Goal: Task Accomplishment & Management: Use online tool/utility

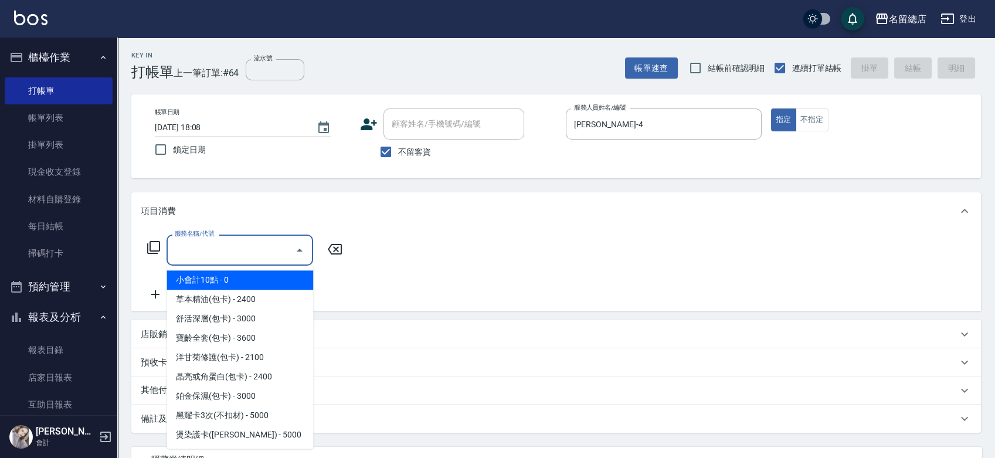
click at [243, 245] on input "服務名稱/代號" at bounding box center [231, 250] width 118 height 21
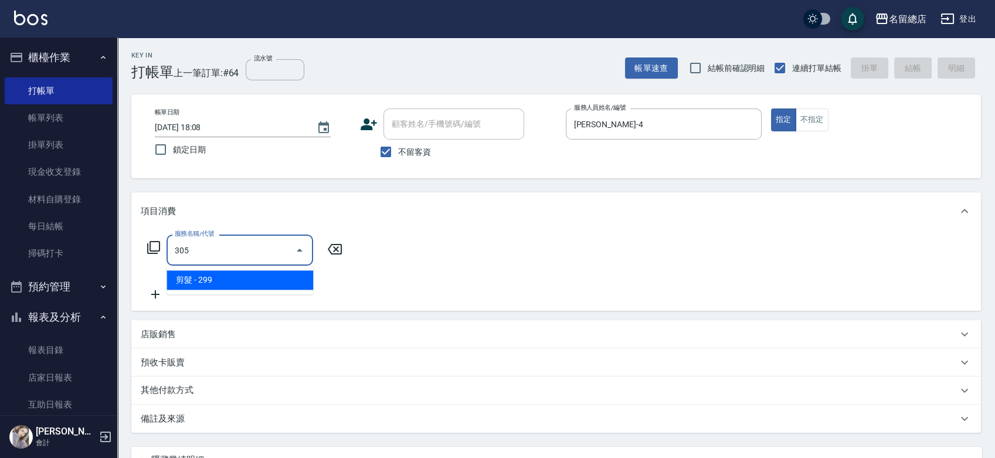
type input "剪髮(305)"
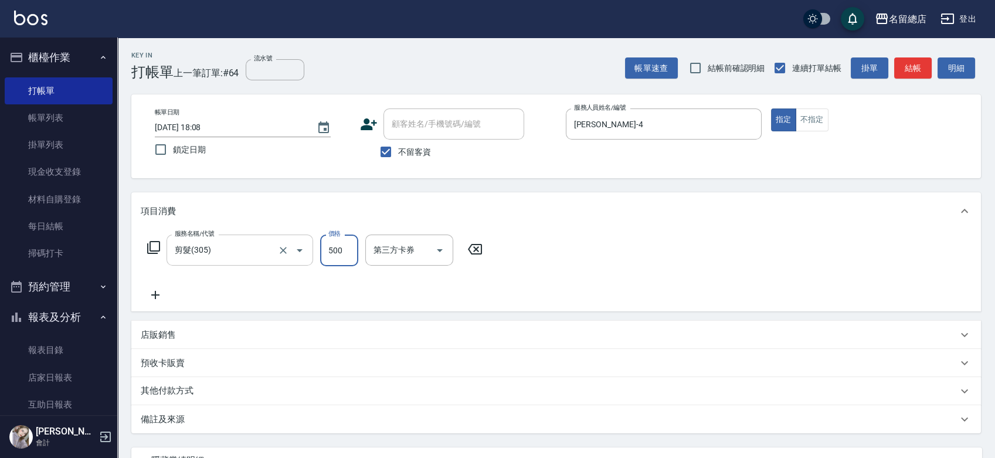
type input "500"
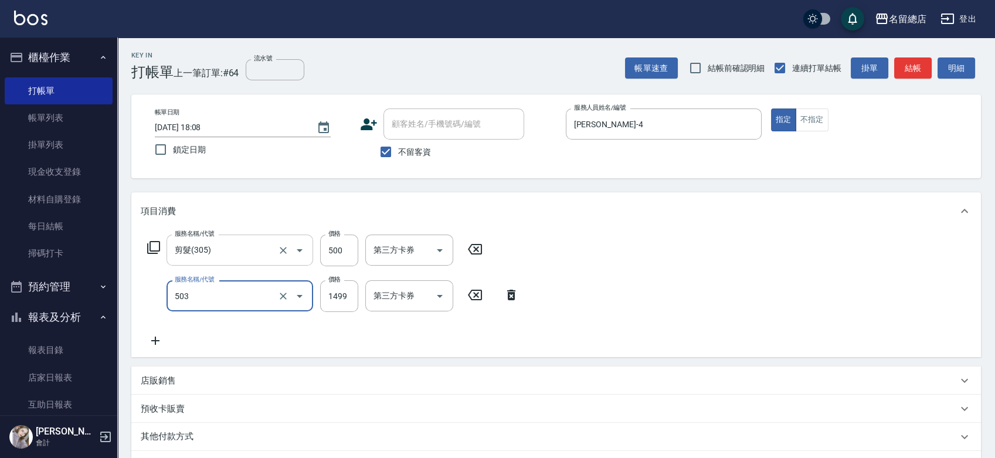
type input "染髮1000~1499(503)"
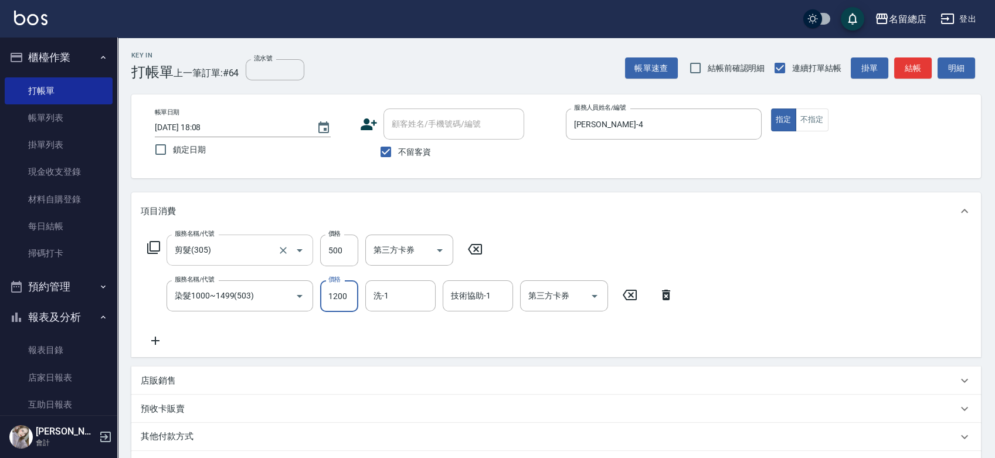
type input "1200"
type input "祥哥-98"
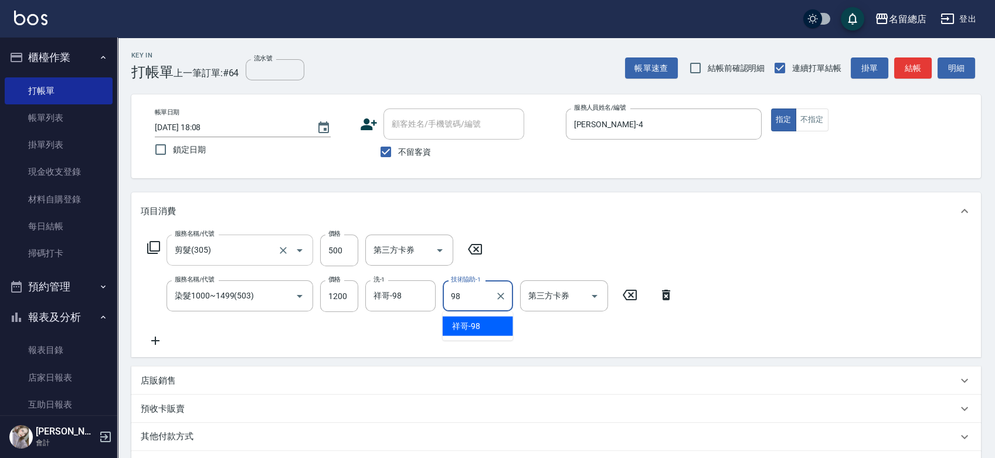
type input "祥哥-98"
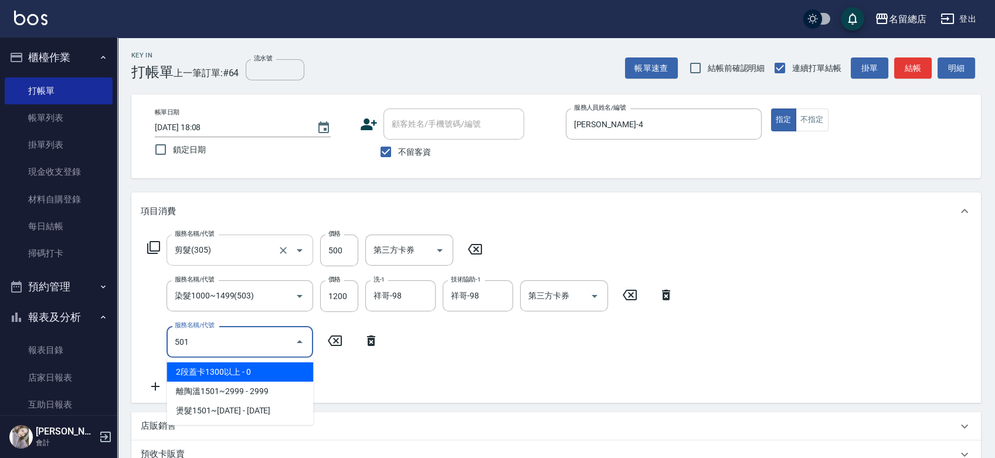
type input "2段蓋卡1300以上(501)"
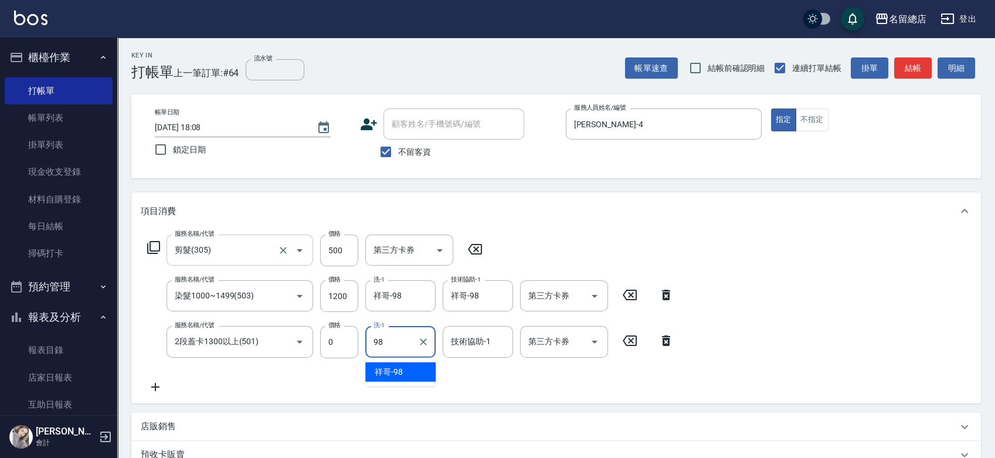
type input "祥哥-98"
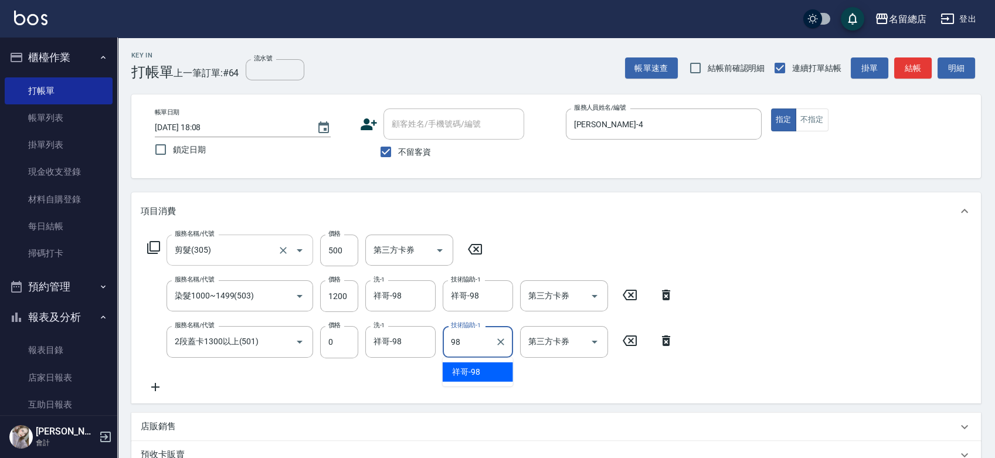
type input "祥哥-98"
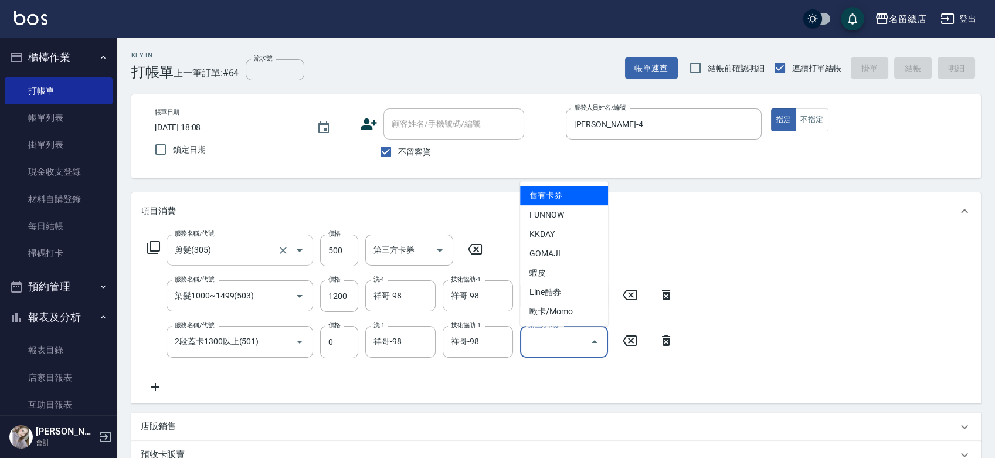
type input "舊有卡券"
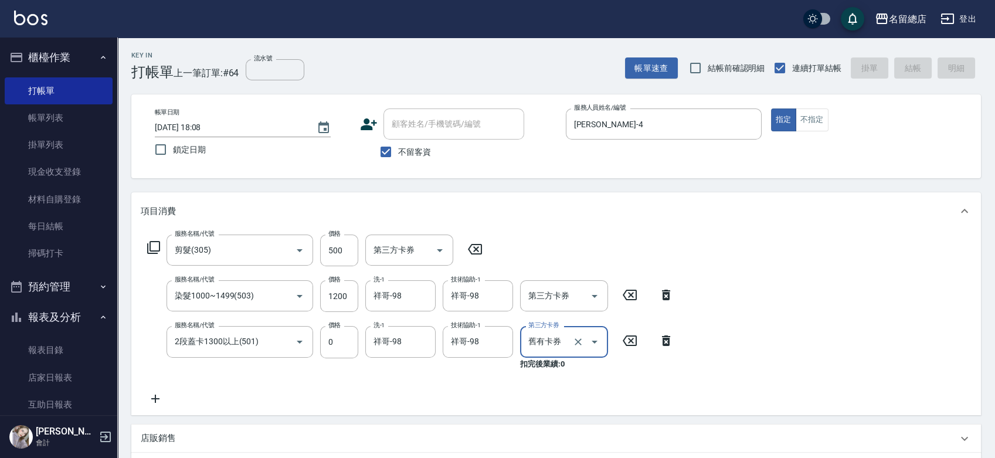
type input "[DATE] 18:57"
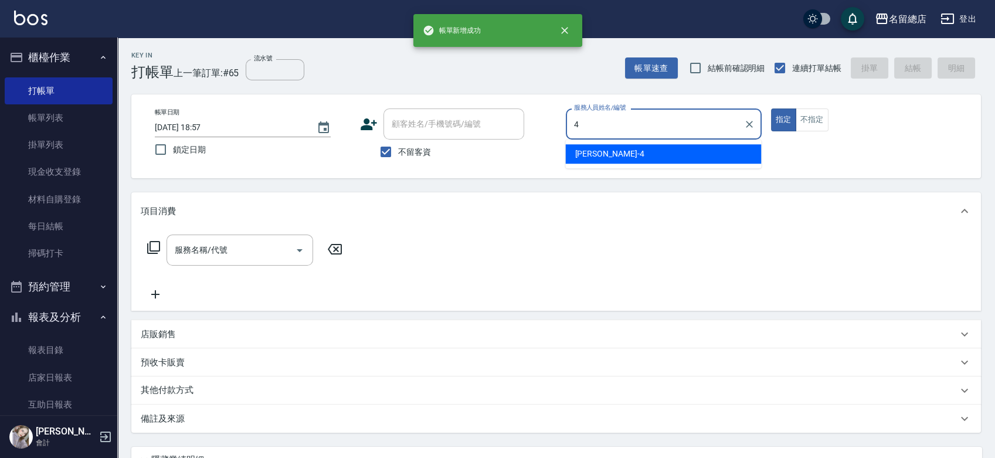
type input "[PERSON_NAME]-4"
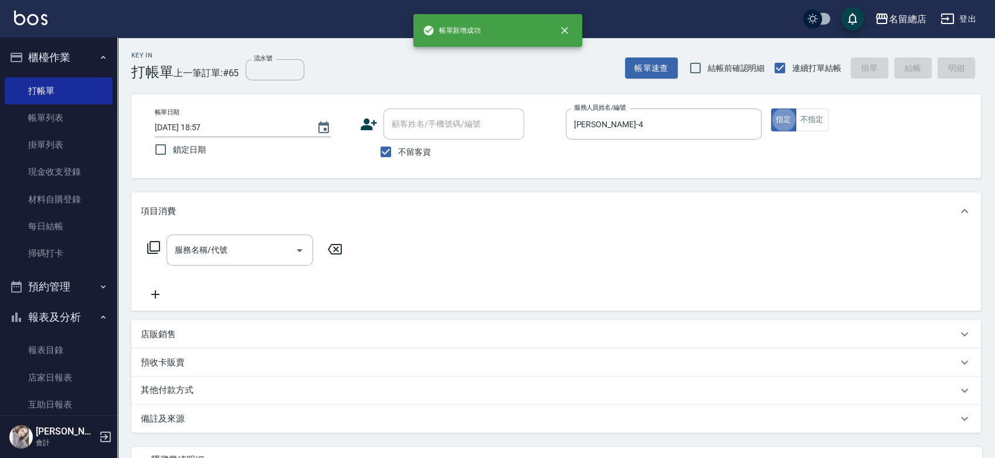
type button "true"
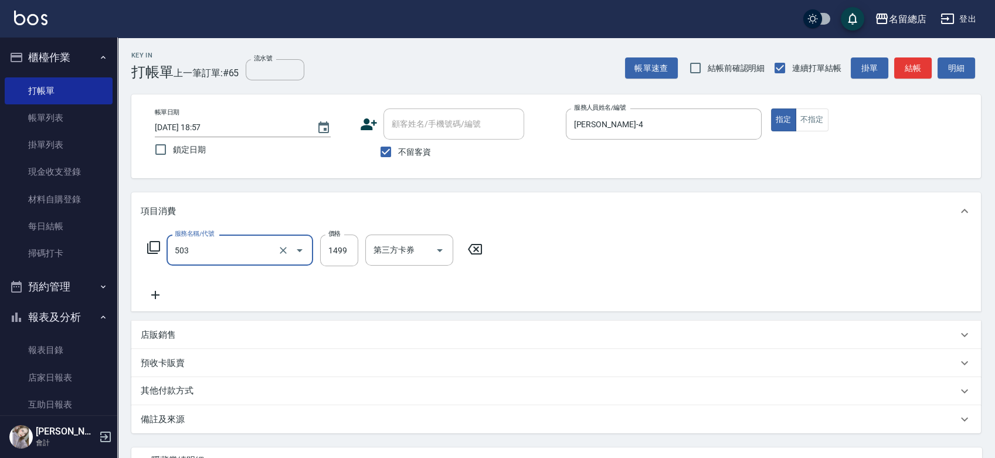
type input "染髮1000~1499(503)"
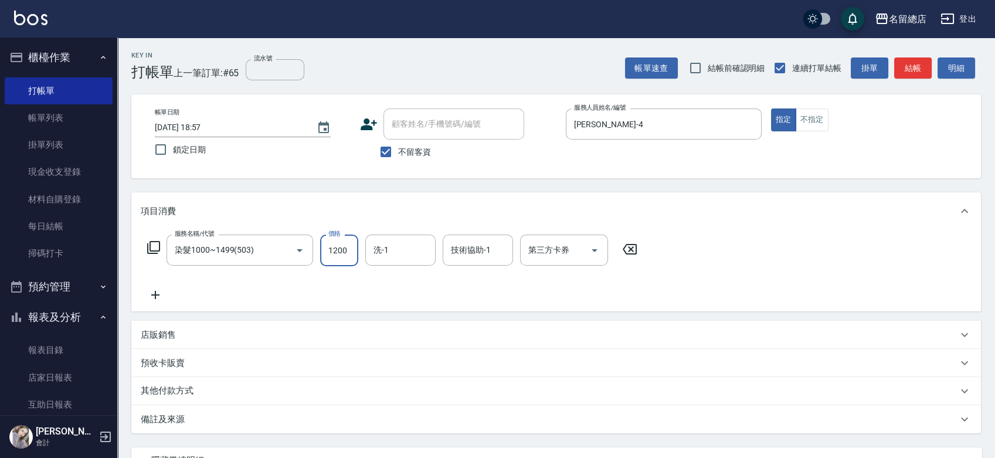
type input "1200"
type input "祥哥-98"
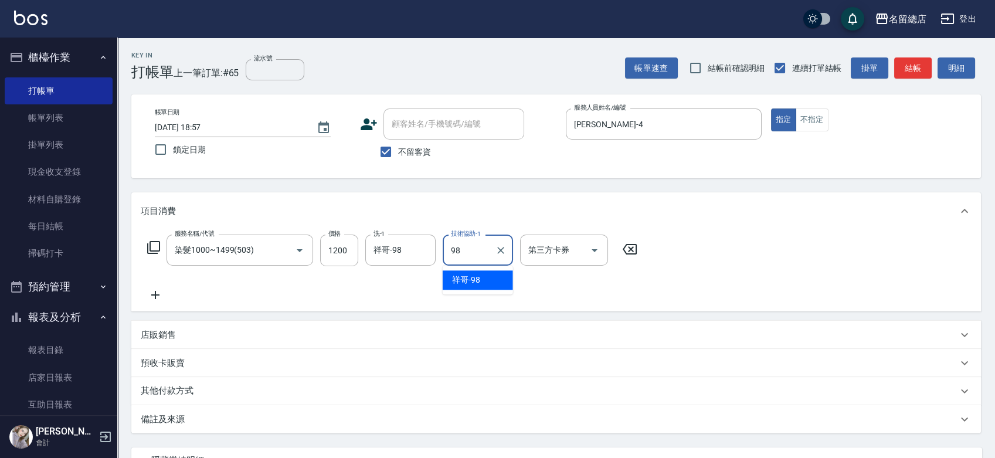
type input "祥哥-98"
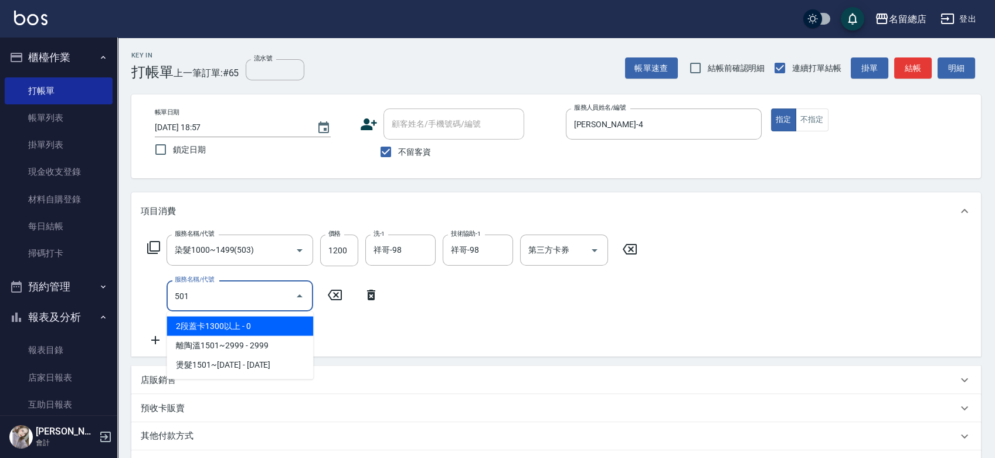
type input "2段蓋卡1300以上(501)"
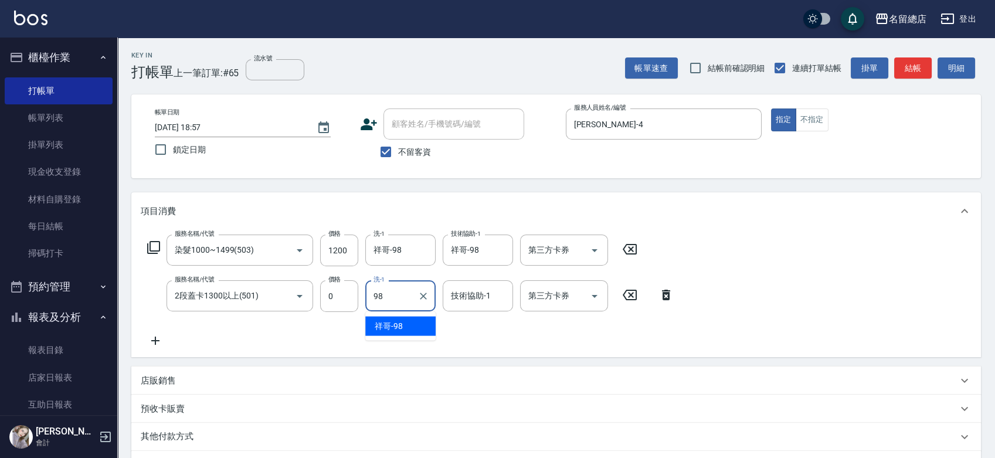
type input "祥哥-98"
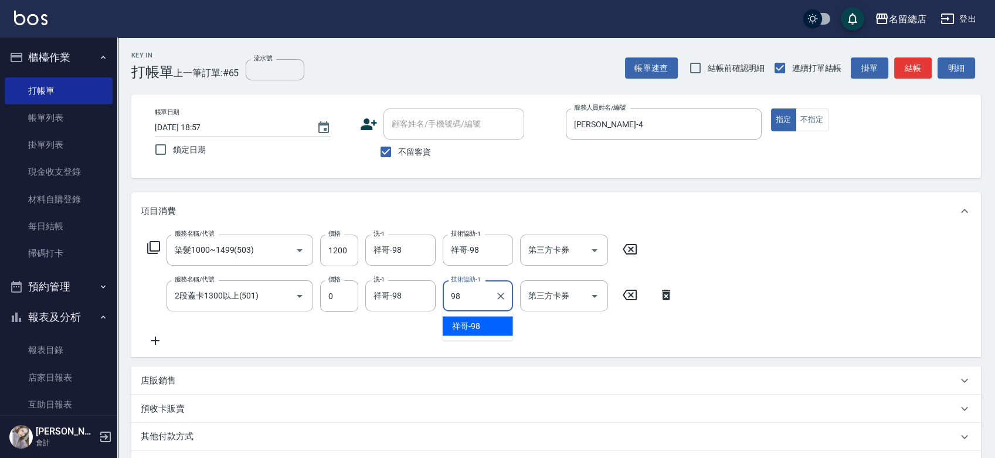
type input "祥哥-98"
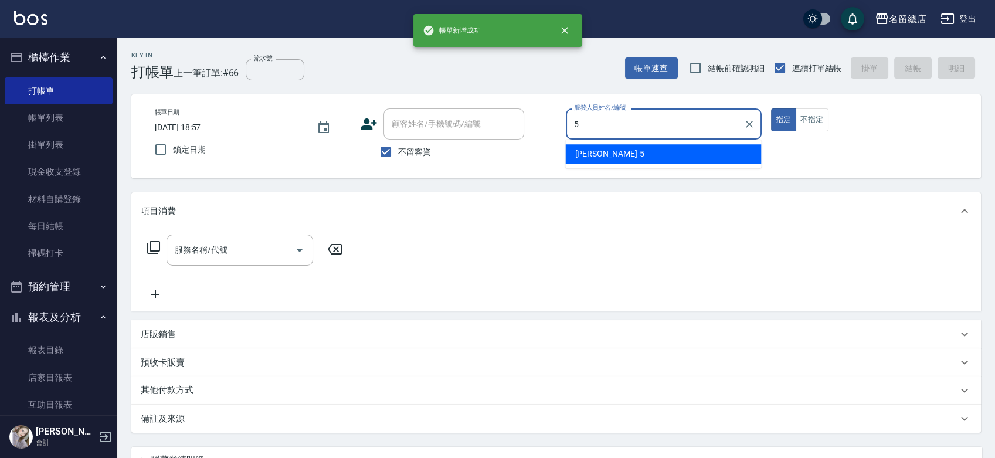
type input "[PERSON_NAME]-5"
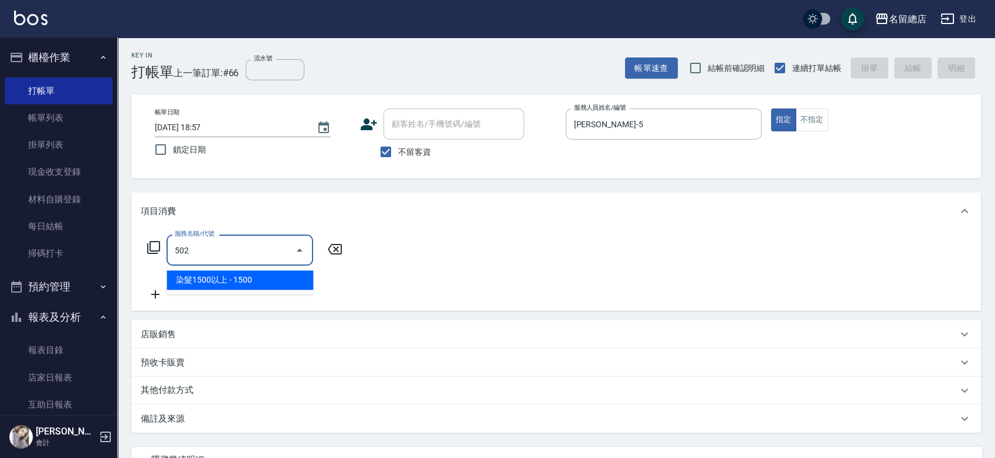
type input "染髮1500以上(502)"
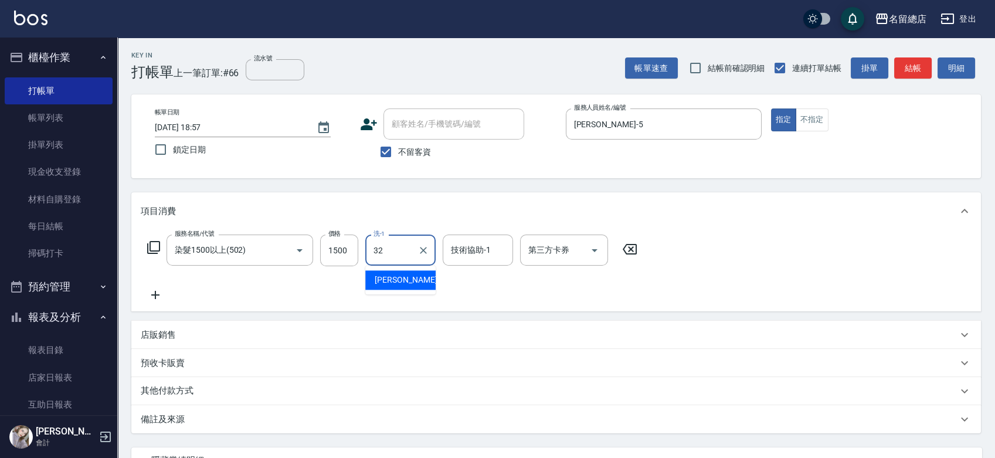
type input "[PERSON_NAME]-32"
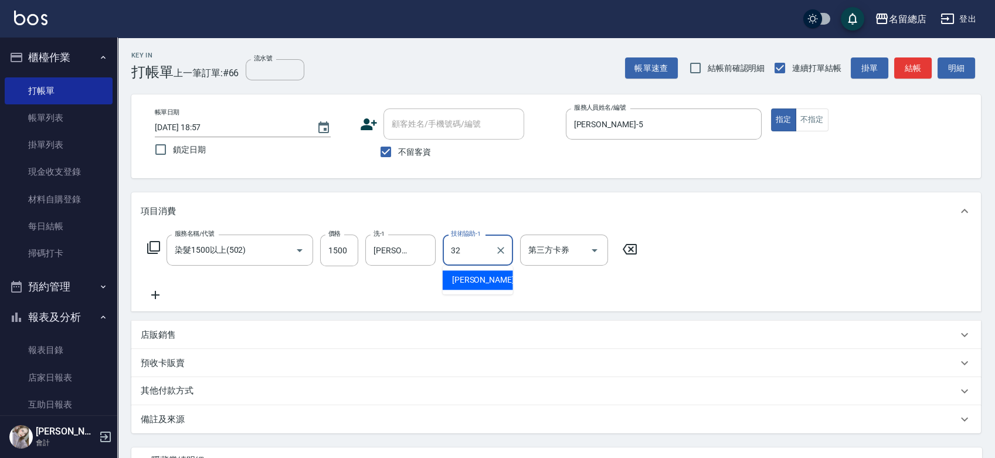
type input "[PERSON_NAME]-32"
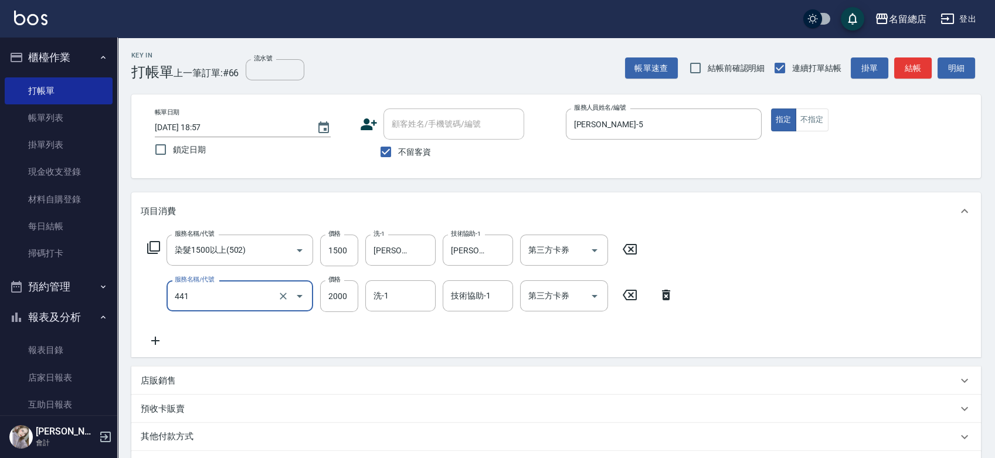
type input "2段自單次1300以上(441)"
type input "1400"
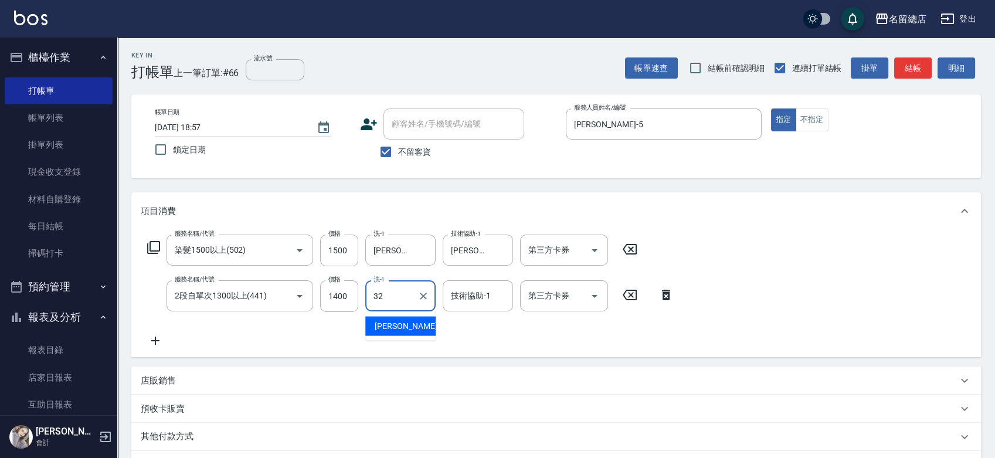
type input "[PERSON_NAME]-32"
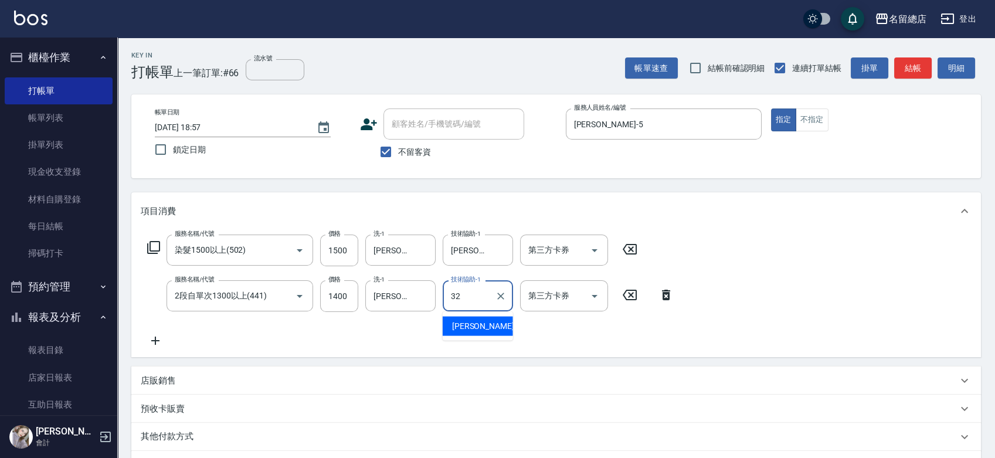
type input "[PERSON_NAME]-32"
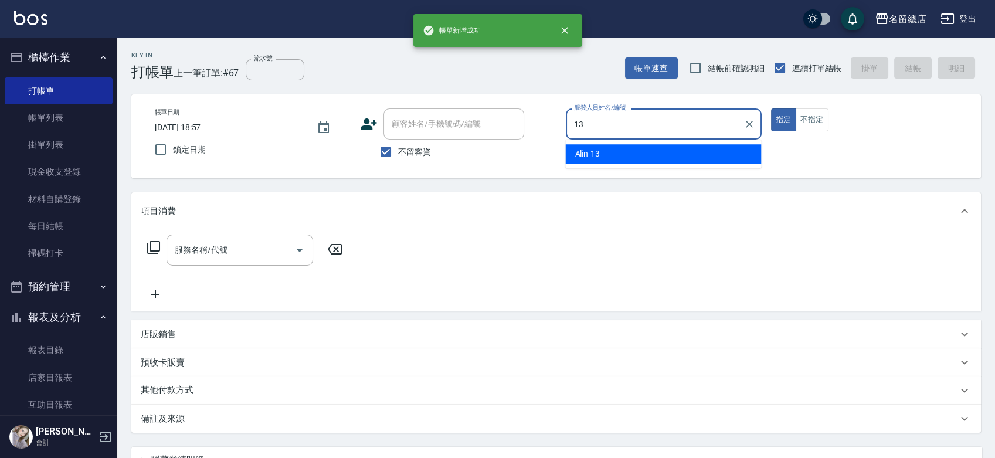
type input "Alin-13"
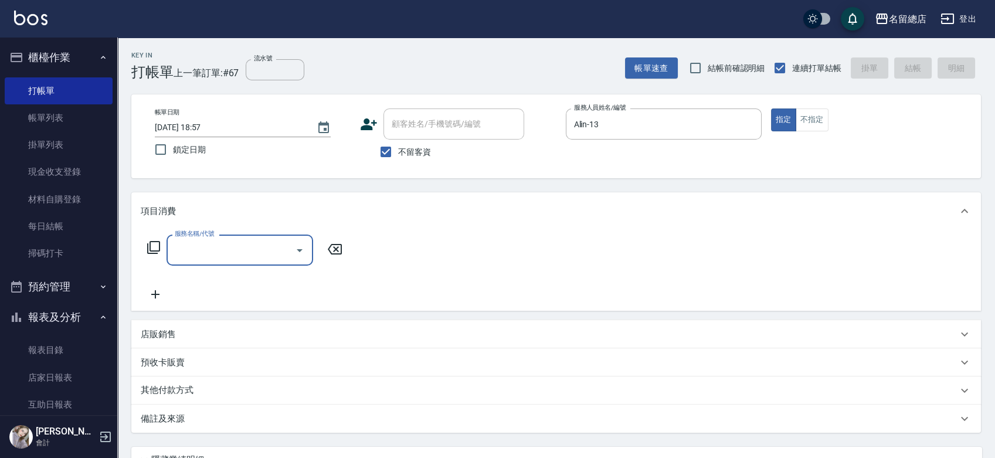
type input "5"
type input "2段自單次1300以上(441)"
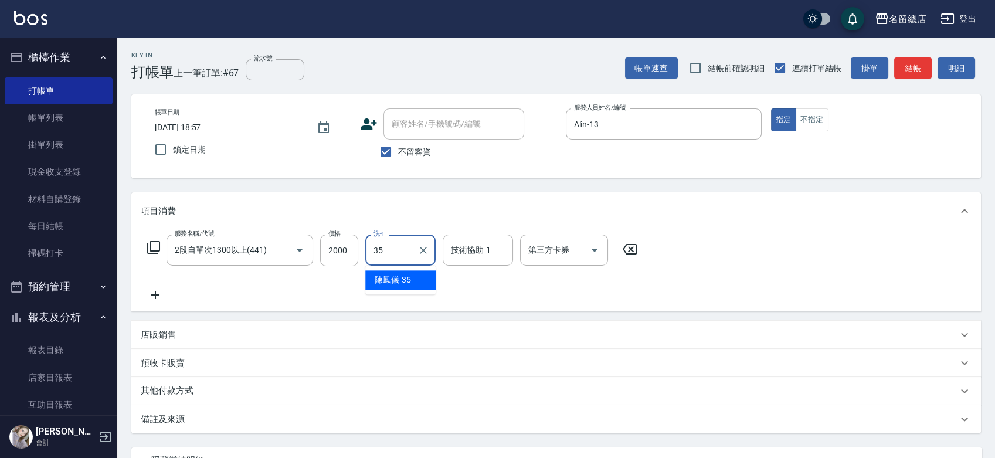
type input "[PERSON_NAME]-35"
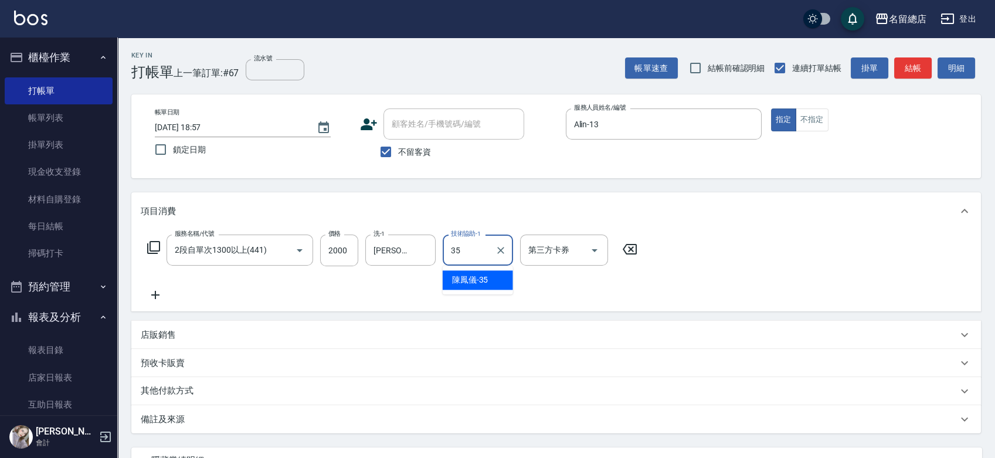
type input "[PERSON_NAME]-35"
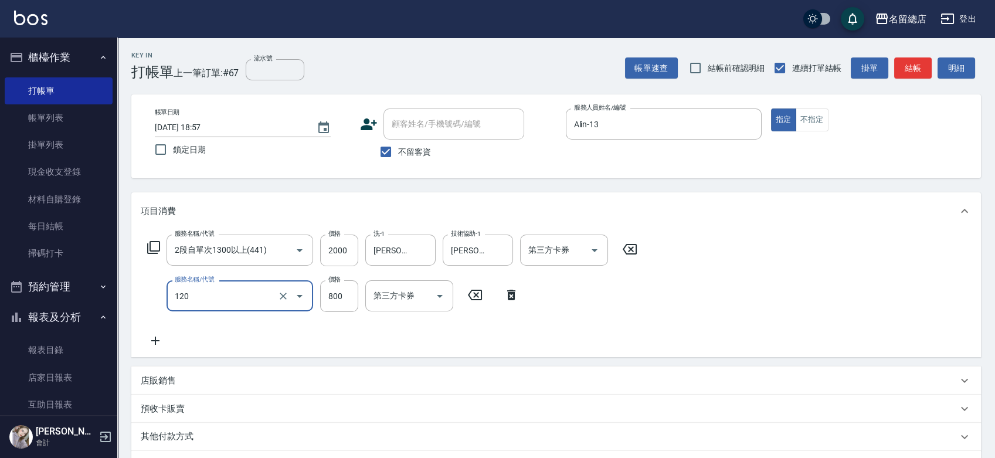
type input "自備頭皮(120)"
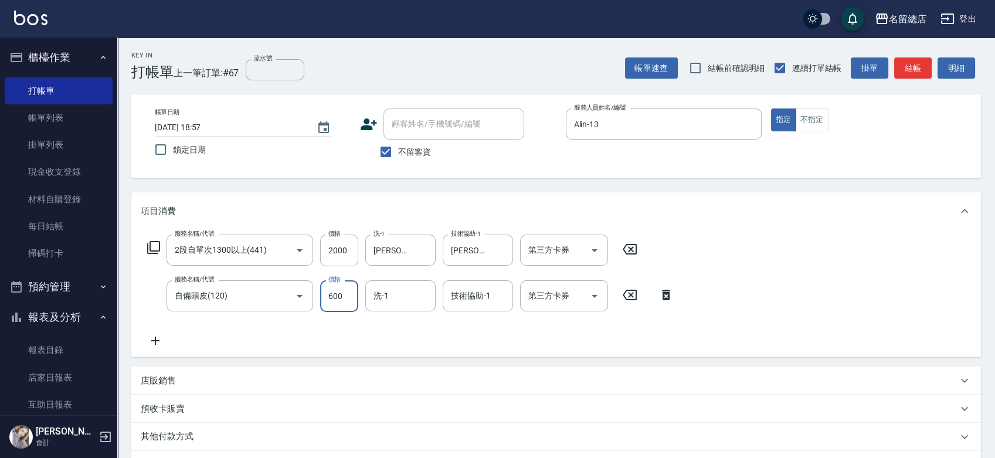
type input "600"
type input "[PERSON_NAME]-35"
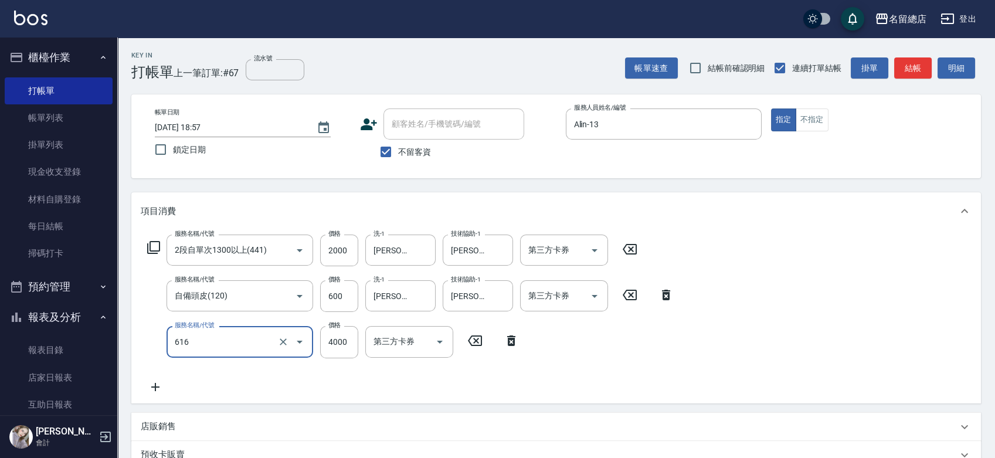
type input "自備接髮(616)"
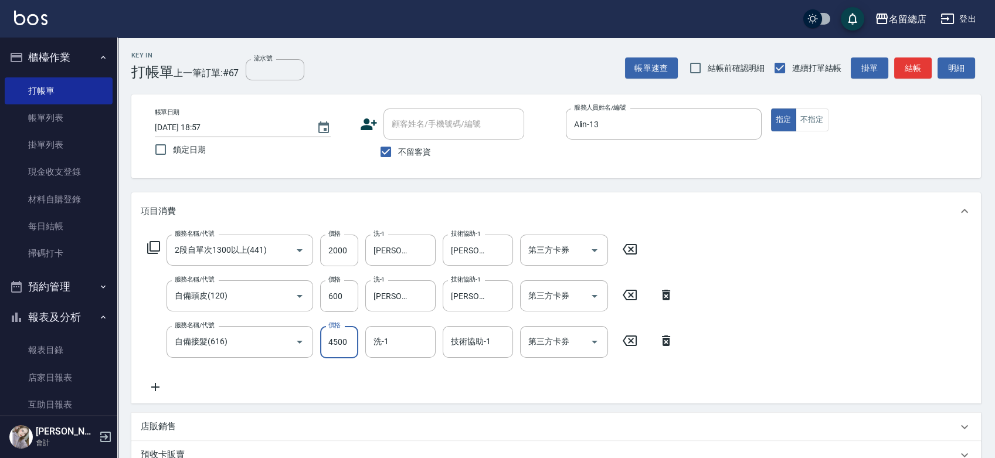
type input "4500"
type input "[PERSON_NAME]-35"
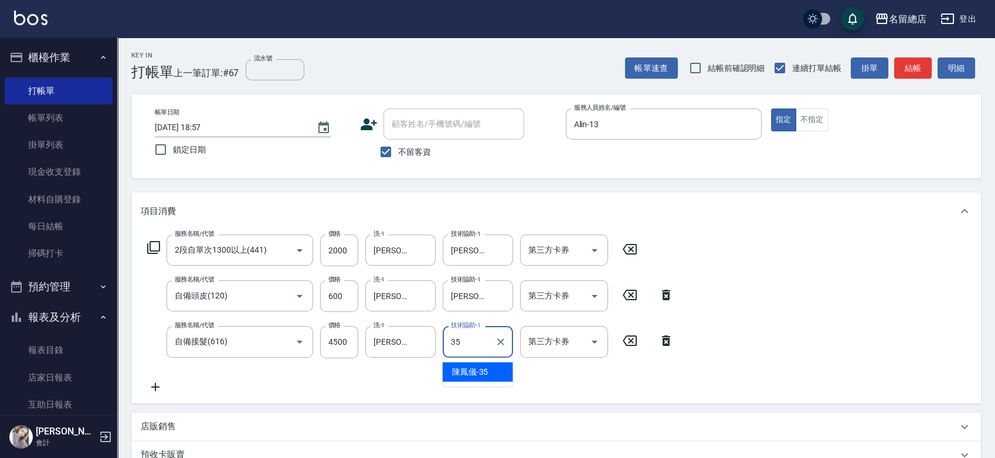
type input "[PERSON_NAME]-35"
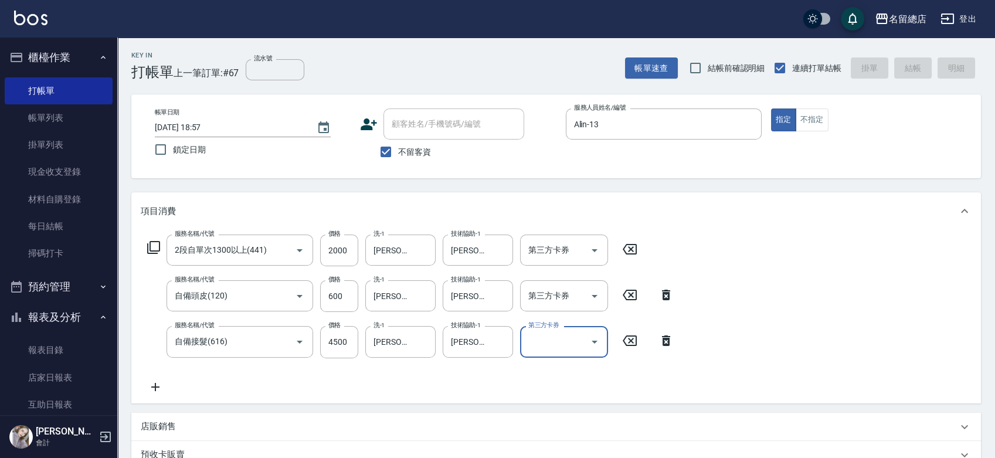
type input "[DATE] 18:58"
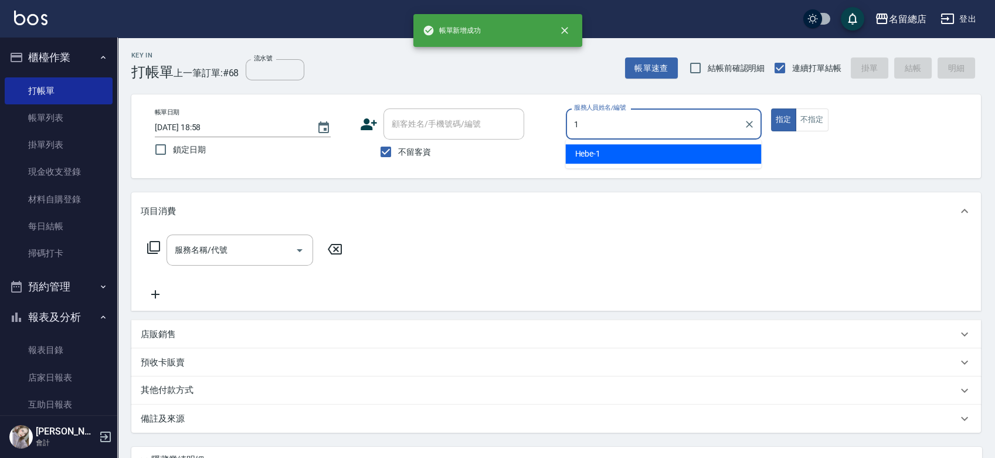
type input "Hebe-1"
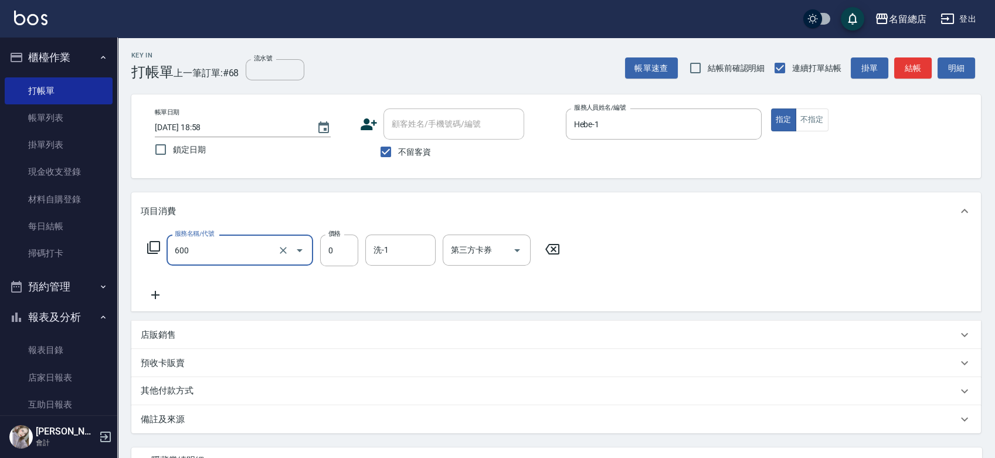
type input "洗髮(免費)(600)"
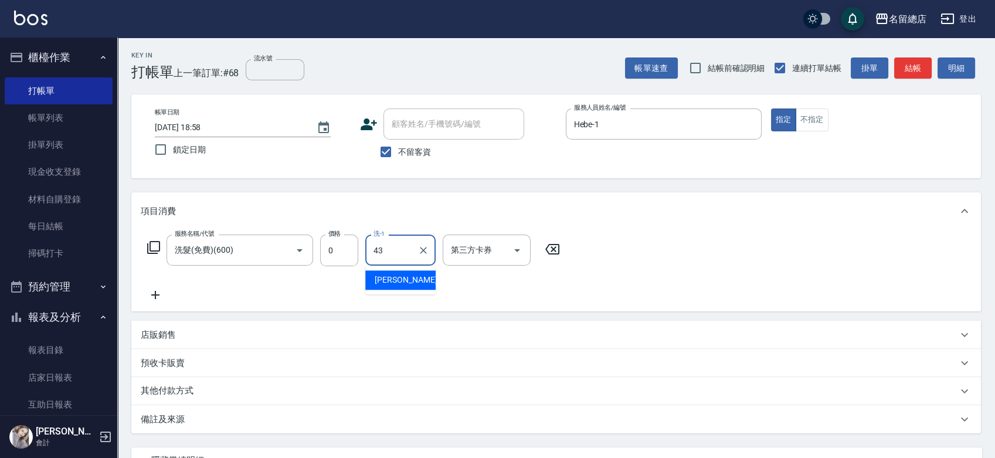
type input "[PERSON_NAME]-43"
drag, startPoint x: 389, startPoint y: 149, endPoint x: 425, endPoint y: 109, distance: 54.0
click at [389, 147] on input "不留客資" at bounding box center [385, 152] width 25 height 25
checkbox input "false"
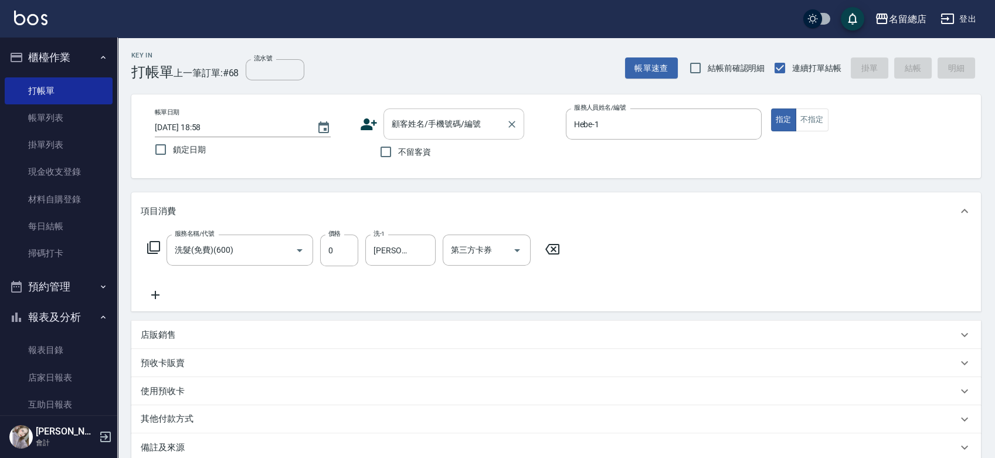
click at [425, 108] on div "顧客姓名/手機號碼/編號" at bounding box center [453, 123] width 141 height 31
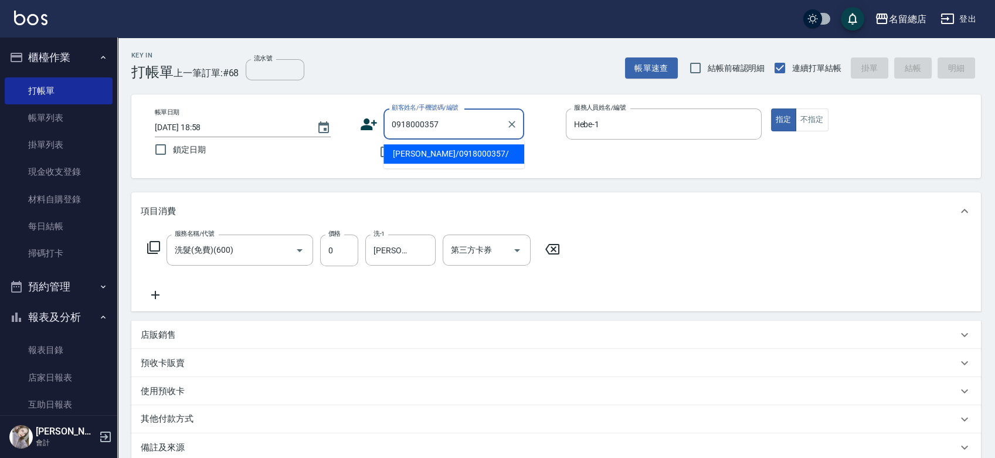
type input "[PERSON_NAME]/0918000357/"
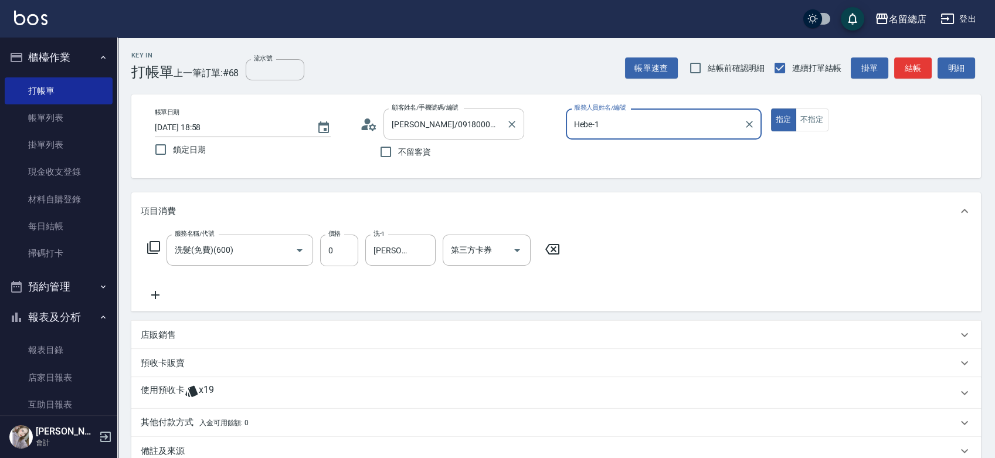
click at [771, 108] on button "指定" at bounding box center [783, 119] width 25 height 23
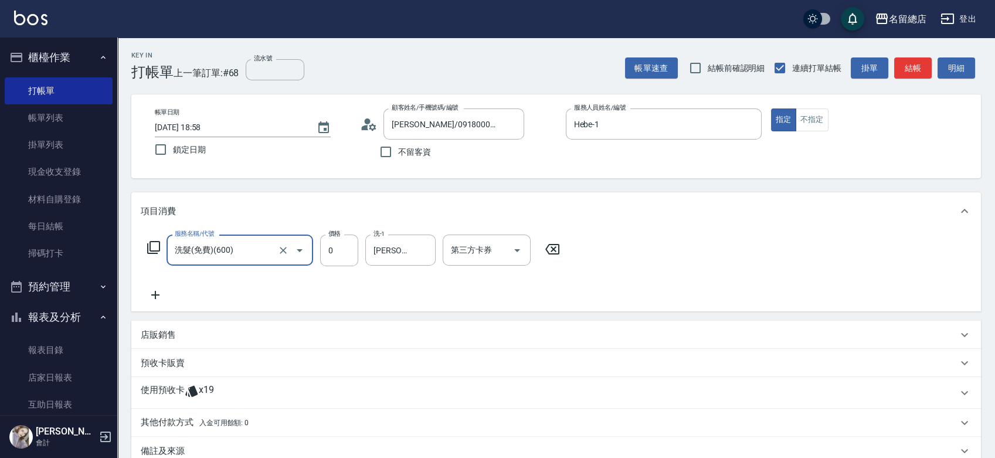
click at [219, 387] on div "使用預收卡 x19" at bounding box center [549, 393] width 817 height 18
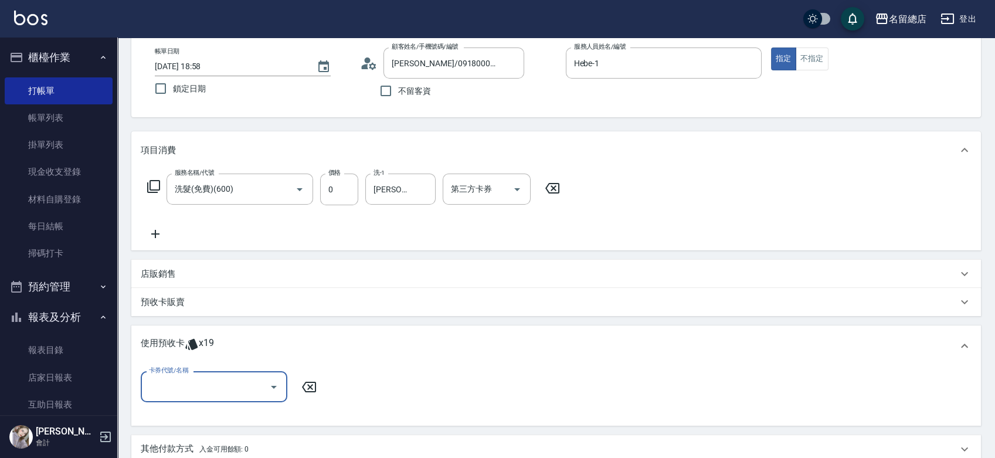
scroll to position [130, 0]
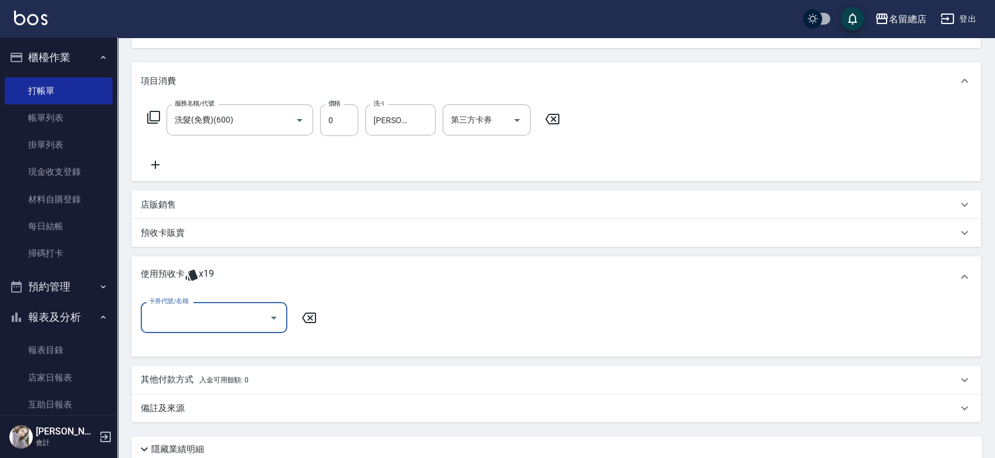
click at [212, 334] on div "卡券代號/名稱 卡券代號/名稱" at bounding box center [556, 324] width 831 height 45
click at [216, 322] on input "卡券代號/名稱" at bounding box center [205, 317] width 118 height 21
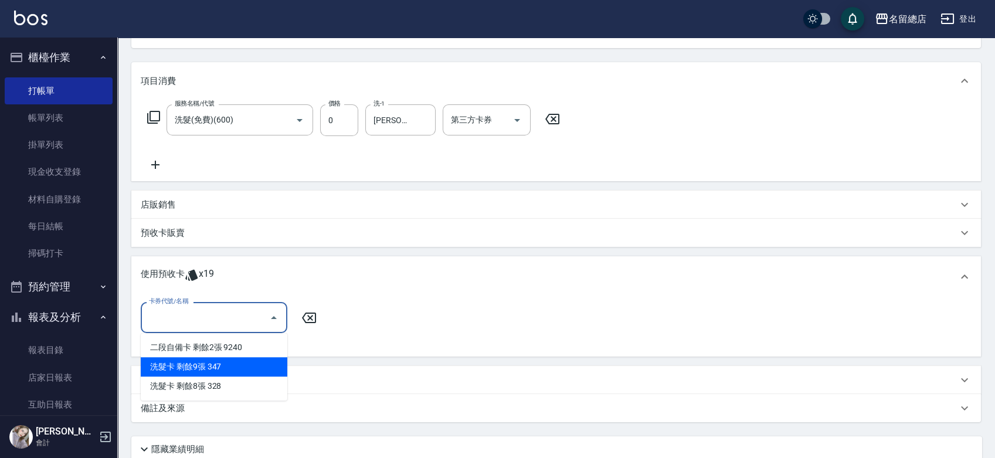
click at [232, 368] on div "洗髮卡 剩餘9張 347" at bounding box center [214, 366] width 147 height 19
type input "洗髮卡 347"
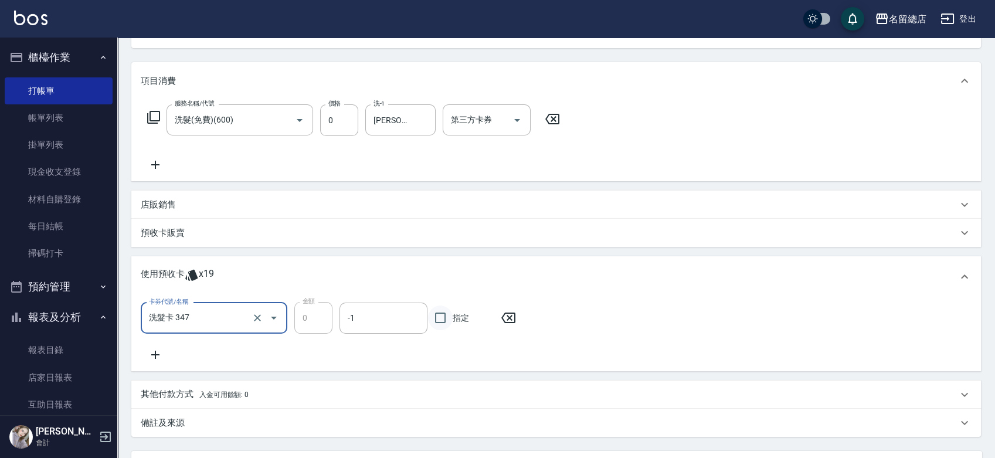
click at [439, 321] on input "指定" at bounding box center [440, 317] width 25 height 25
checkbox input "true"
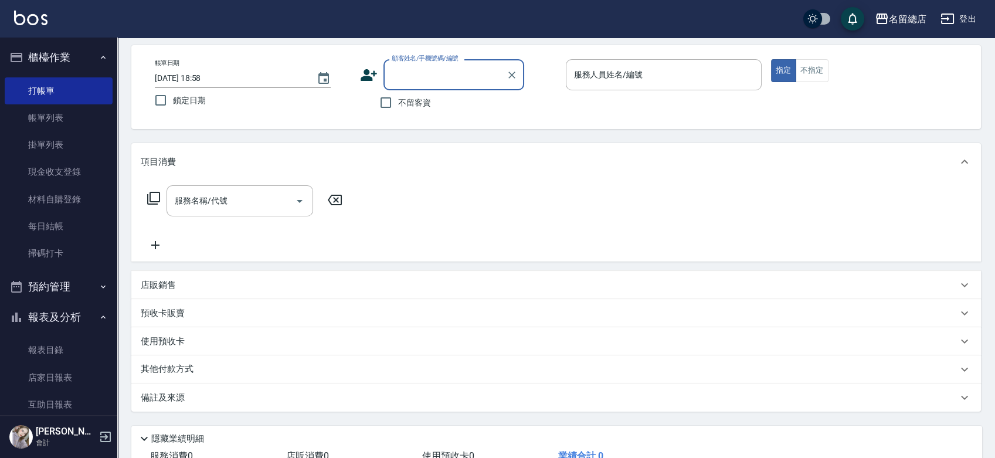
scroll to position [0, 0]
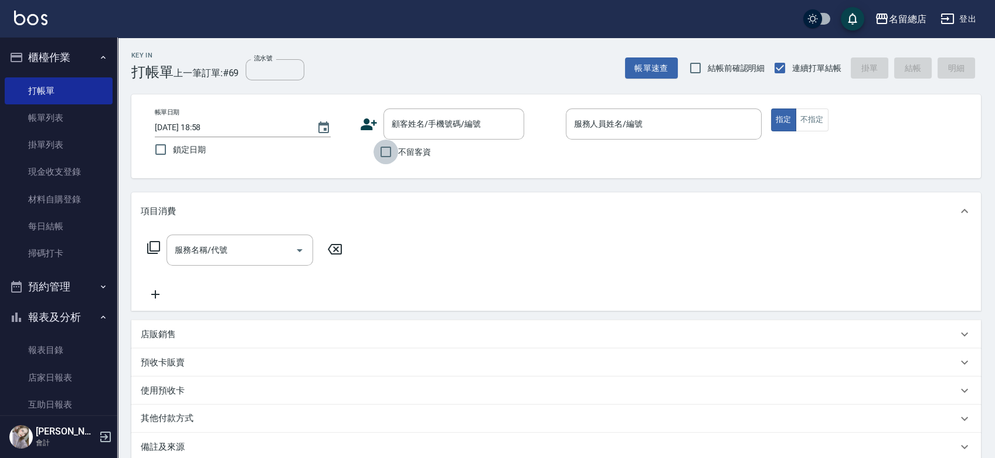
click at [389, 144] on input "不留客資" at bounding box center [385, 152] width 25 height 25
checkbox input "true"
type input "[PERSON_NAME]/0918000357/"
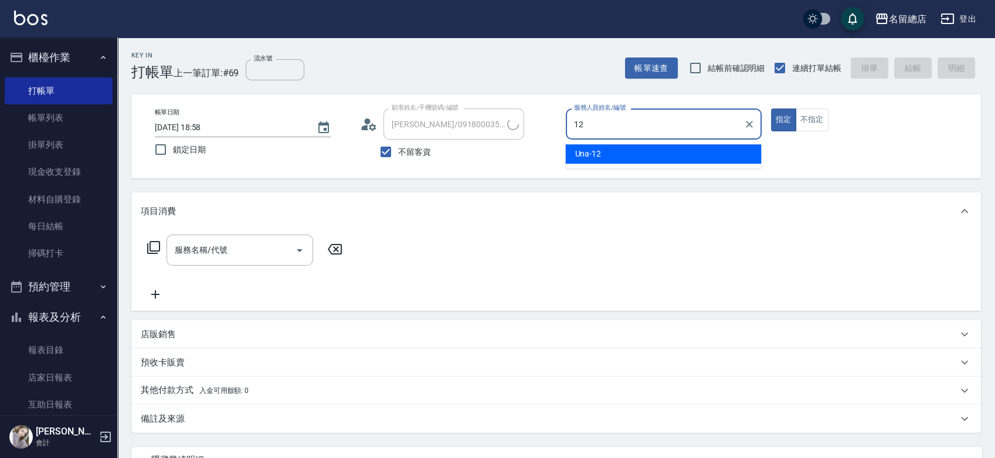
type input "Una-12"
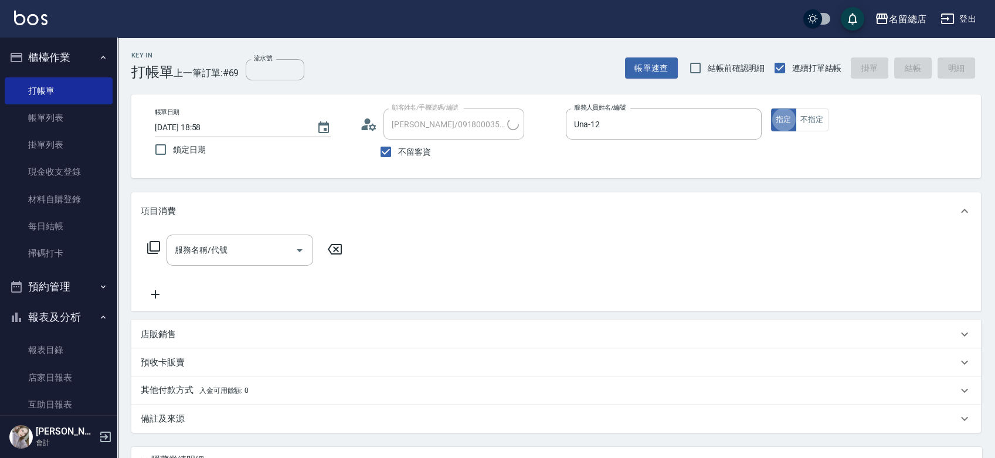
type input "昱[PERSON_NAME]/0966355851/"
click at [395, 149] on input "不留客資" at bounding box center [385, 152] width 25 height 25
checkbox input "false"
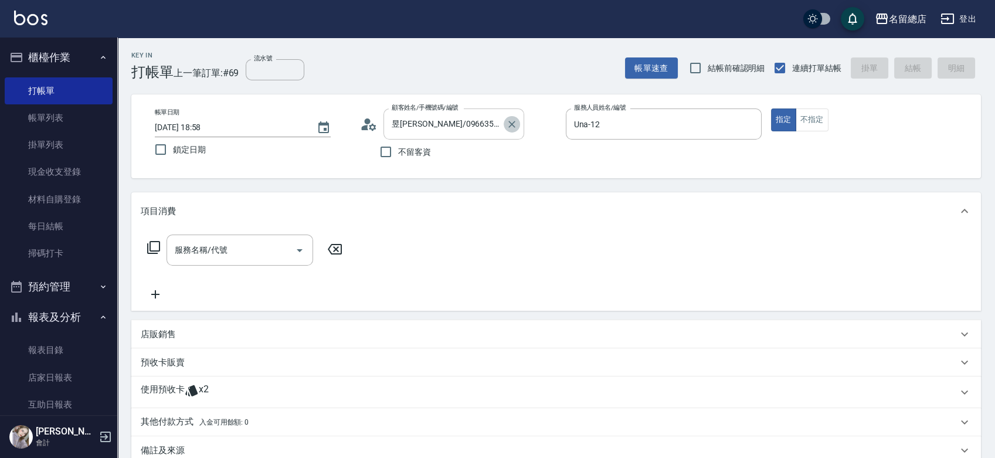
click at [511, 116] on button "Clear" at bounding box center [512, 124] width 16 height 16
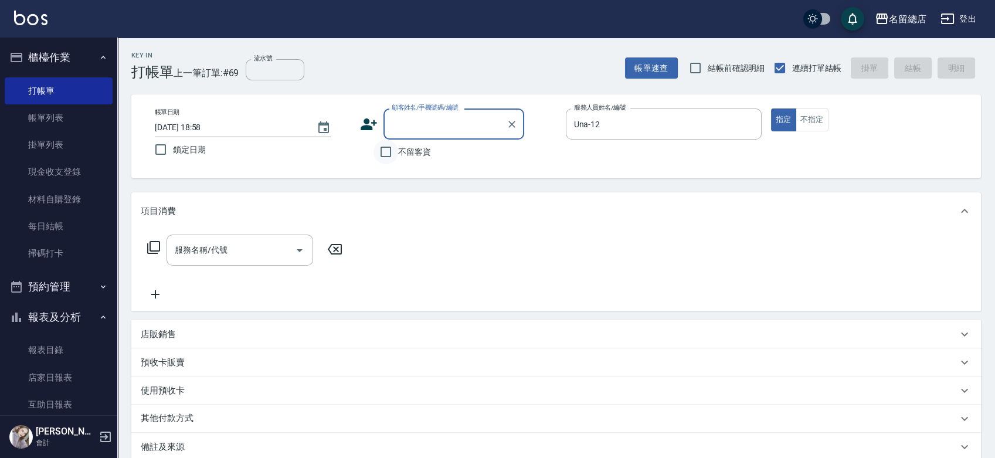
click at [396, 150] on input "不留客資" at bounding box center [385, 152] width 25 height 25
checkbox input "true"
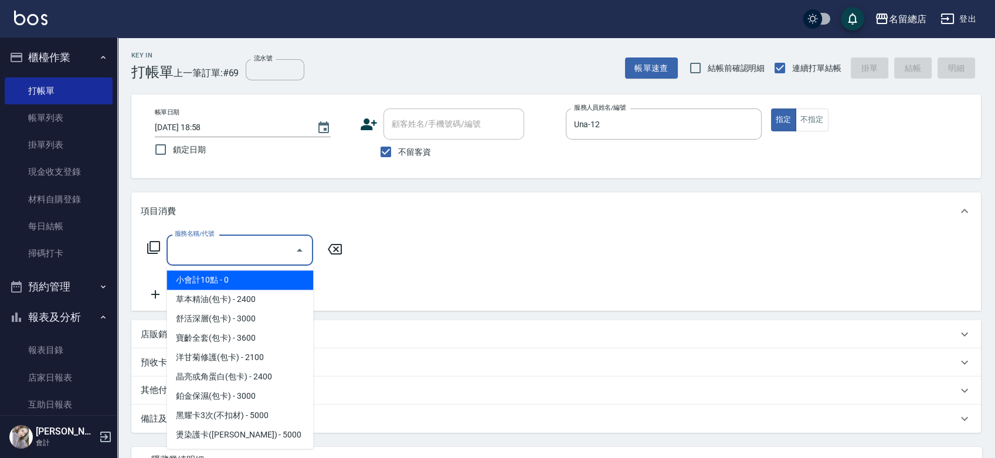
click at [206, 246] on input "服務名稱/代號" at bounding box center [231, 250] width 118 height 21
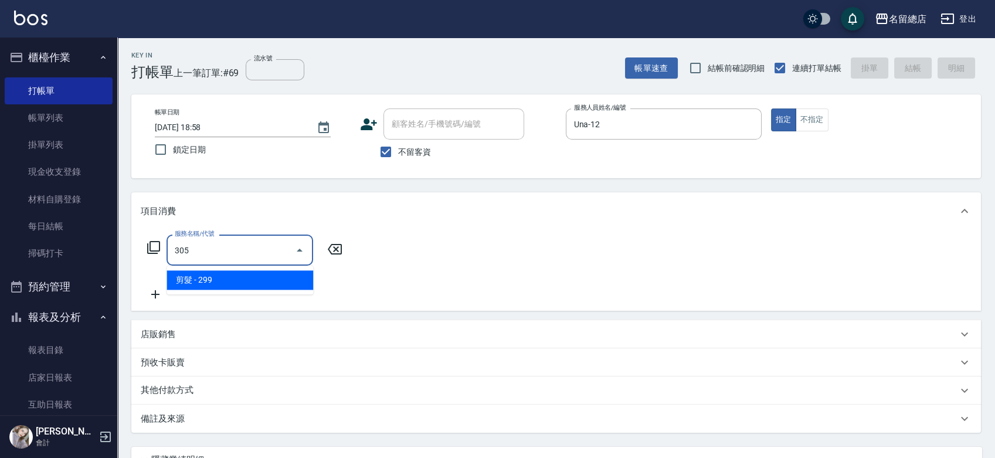
type input "剪髮(305)"
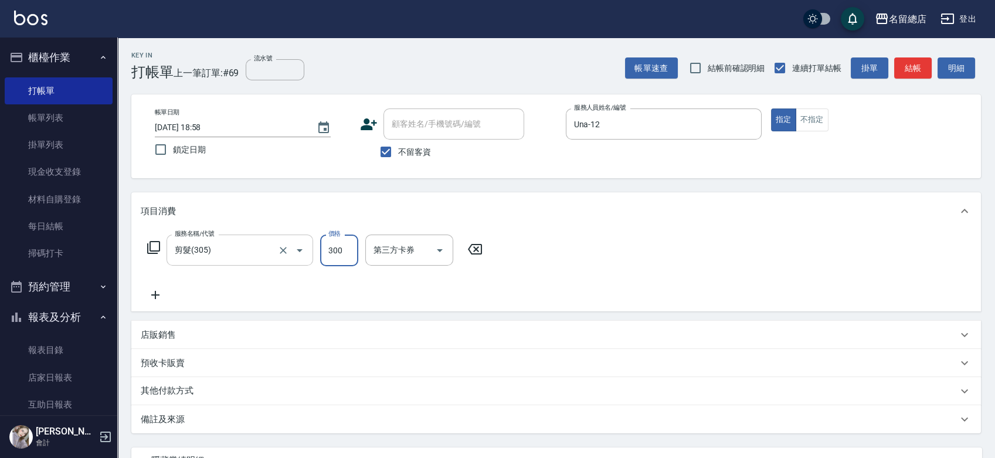
type input "300"
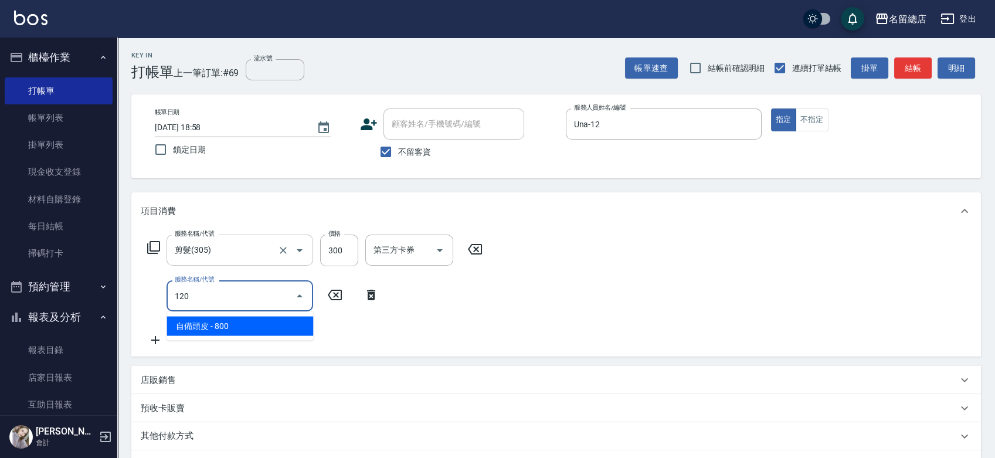
type input "自備頭皮(120)"
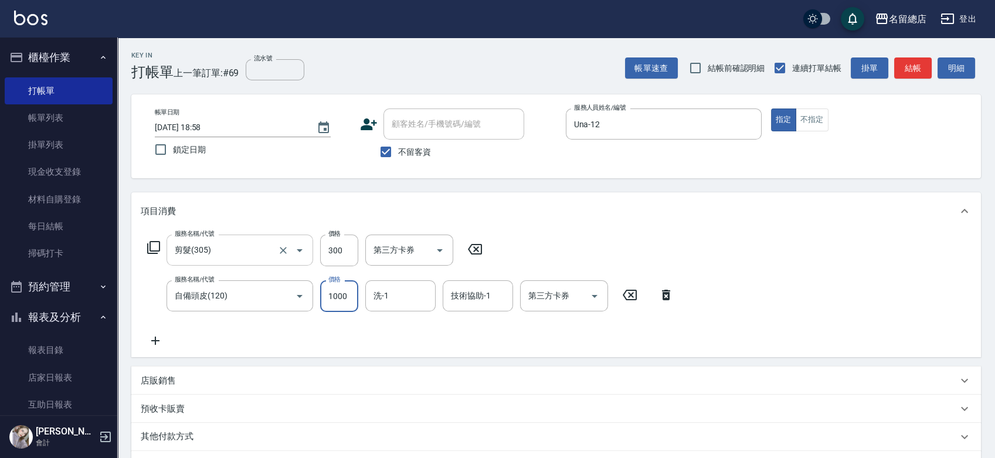
type input "1000"
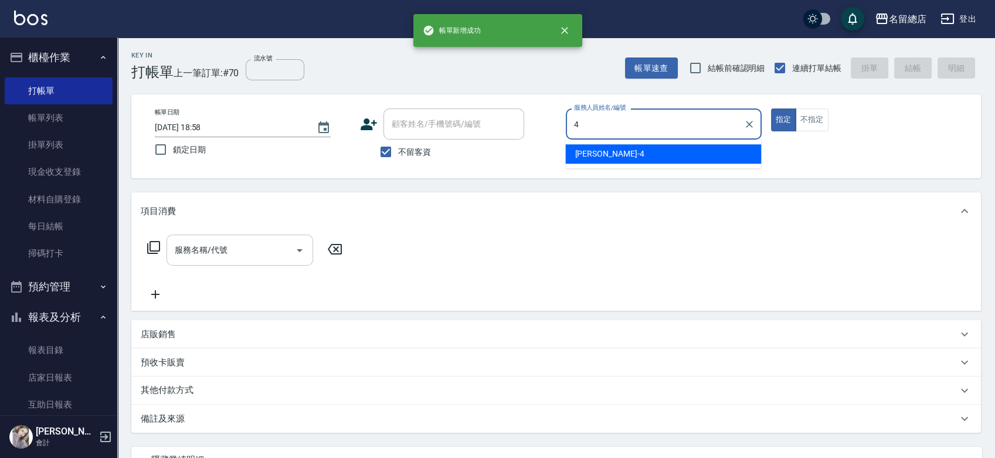
type input "[PERSON_NAME]-4"
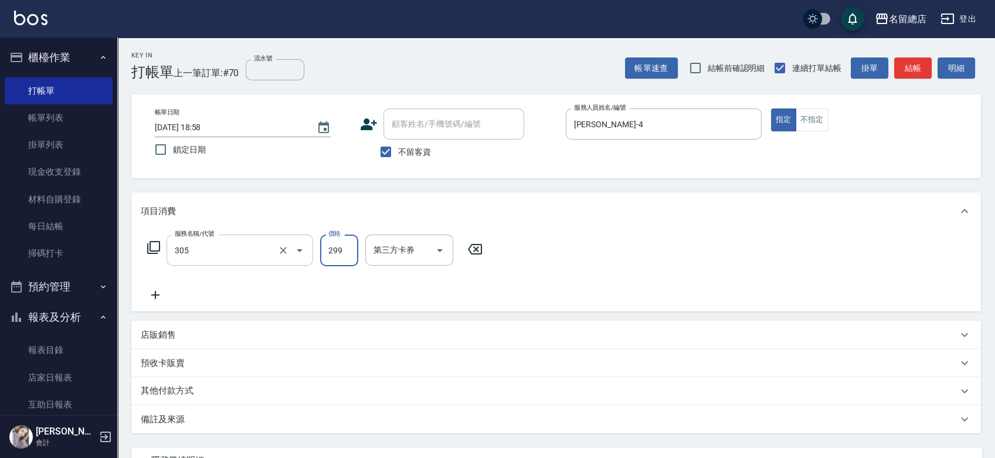
type input "剪髮(305)"
type input "500"
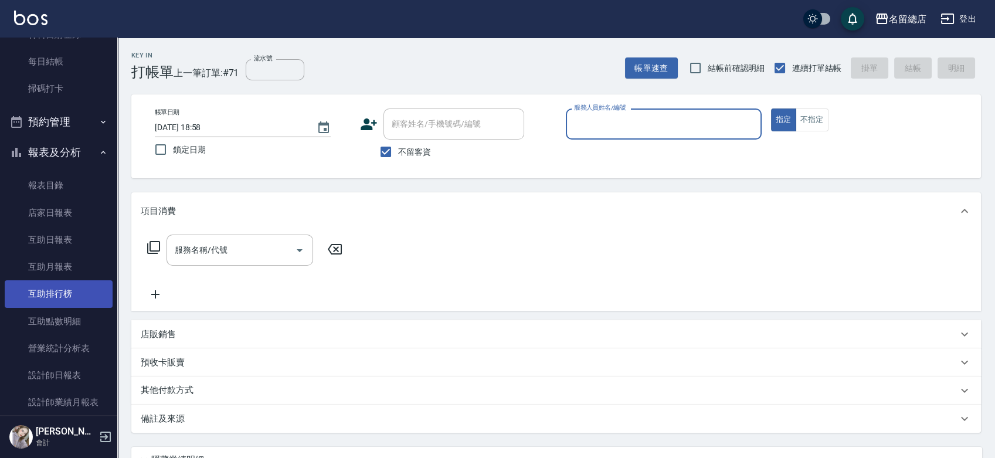
scroll to position [195, 0]
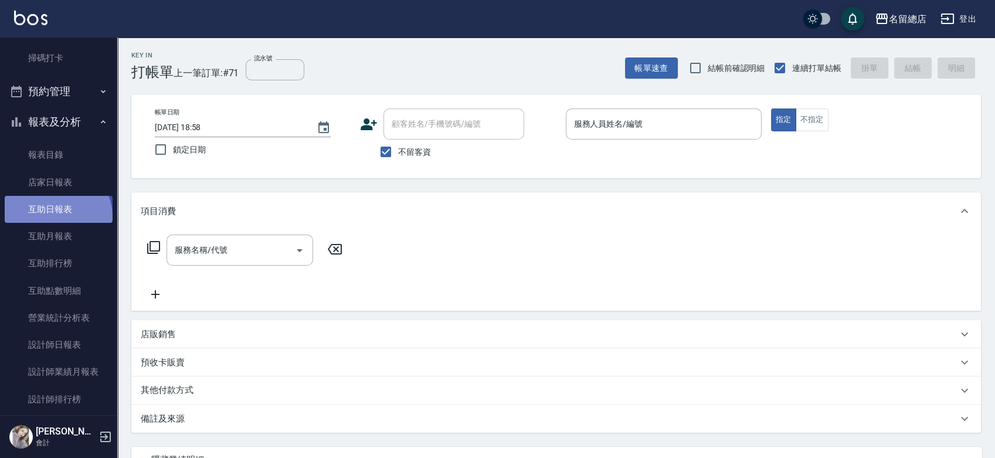
click at [56, 216] on link "互助日報表" at bounding box center [59, 209] width 108 height 27
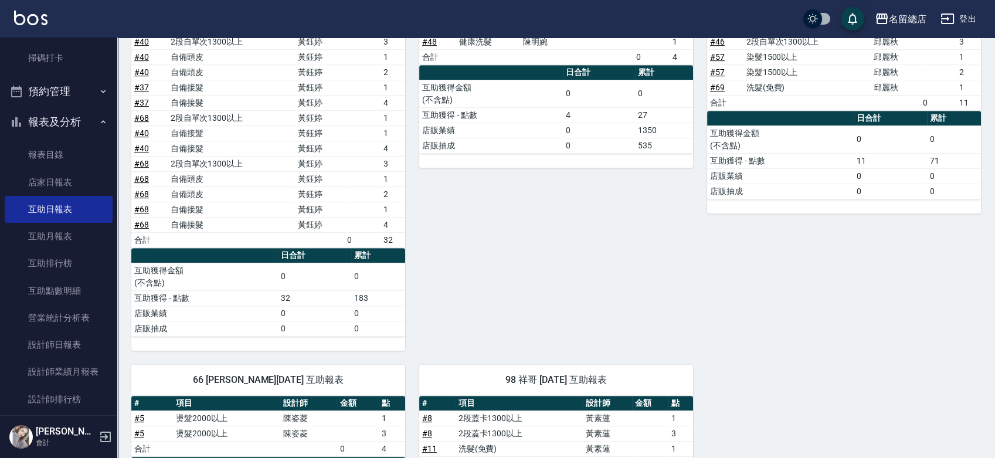
scroll to position [1107, 0]
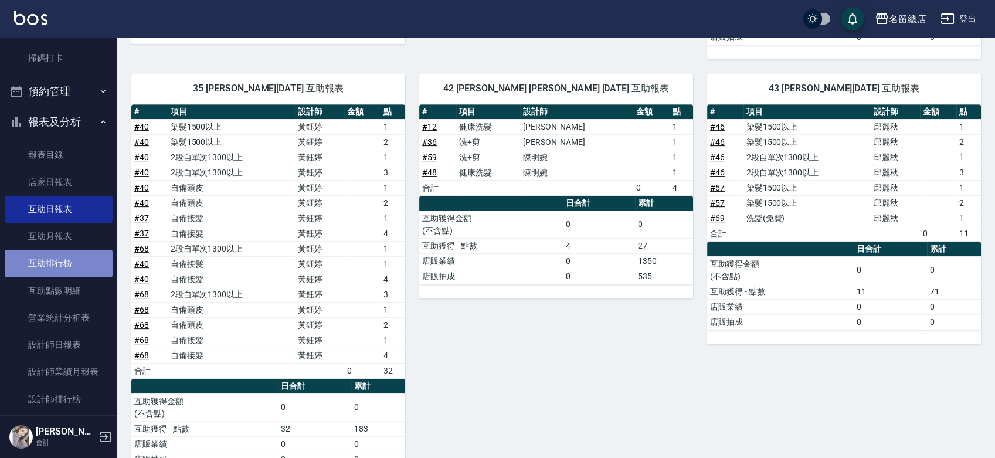
click at [66, 272] on link "互助排行榜" at bounding box center [59, 263] width 108 height 27
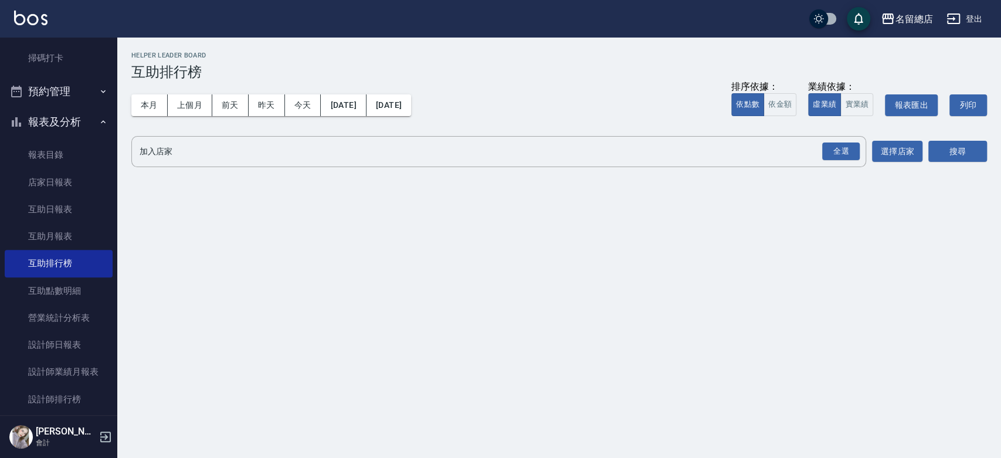
click at [873, 107] on div "排序依據： 依點數 依金額 業績依據： 虛業績 實業績 報表匯出 列印" at bounding box center [859, 105] width 256 height 50
click at [862, 111] on button "實業績" at bounding box center [856, 104] width 33 height 23
click at [847, 152] on div "全選" at bounding box center [841, 151] width 38 height 18
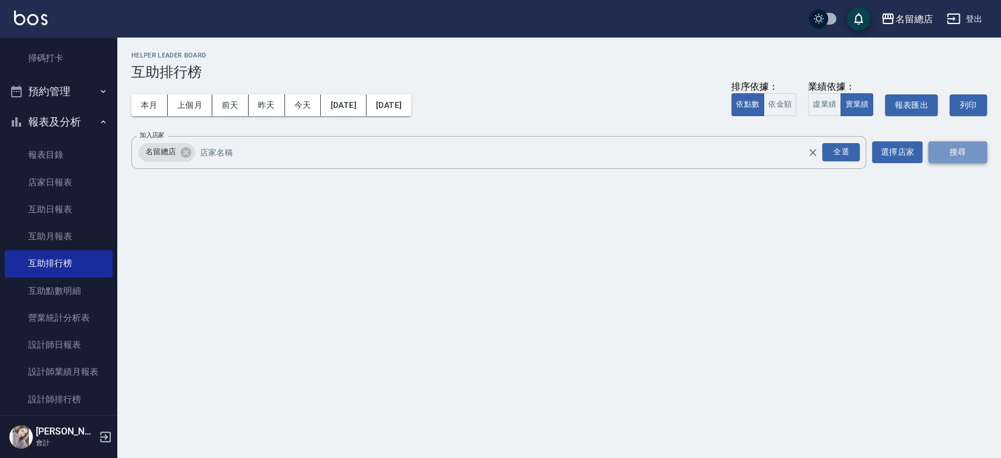
click at [928, 145] on button "搜尋" at bounding box center [957, 152] width 59 height 22
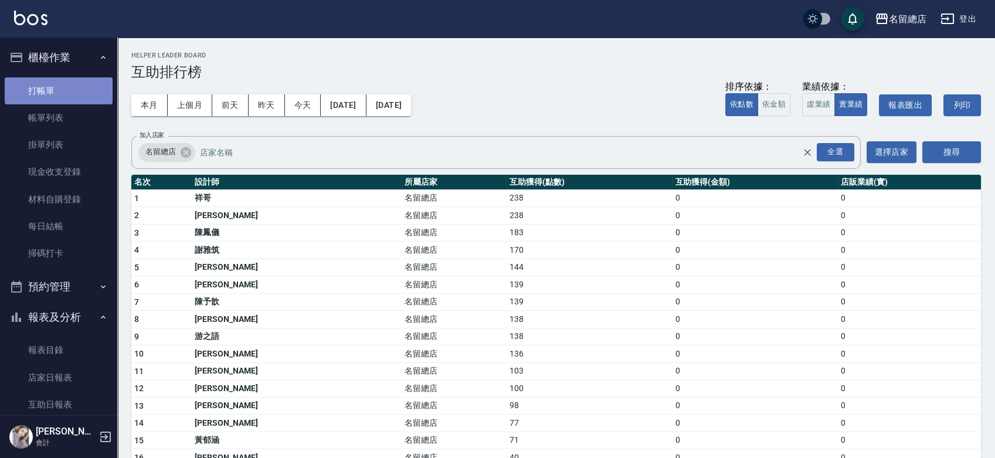
click at [76, 97] on link "打帳單" at bounding box center [59, 90] width 108 height 27
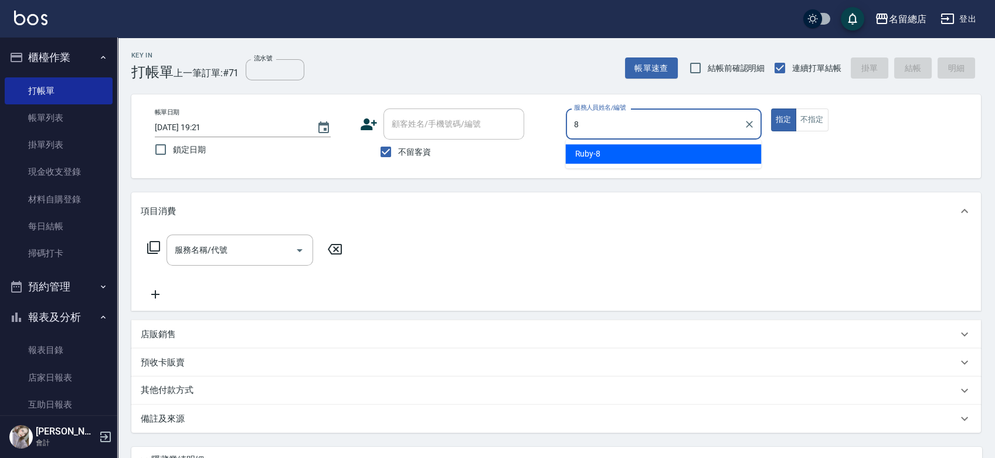
type input "Ruby-8"
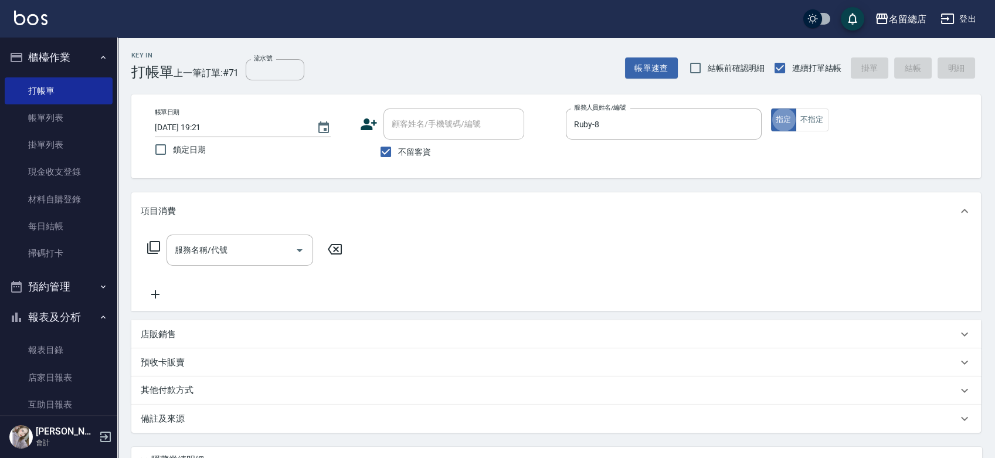
type button "true"
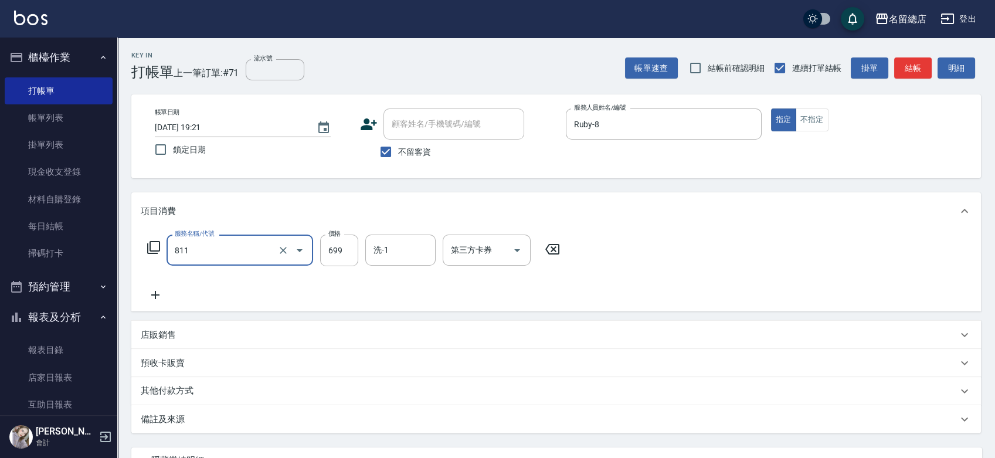
type input "洗+剪(811)"
type input "650"
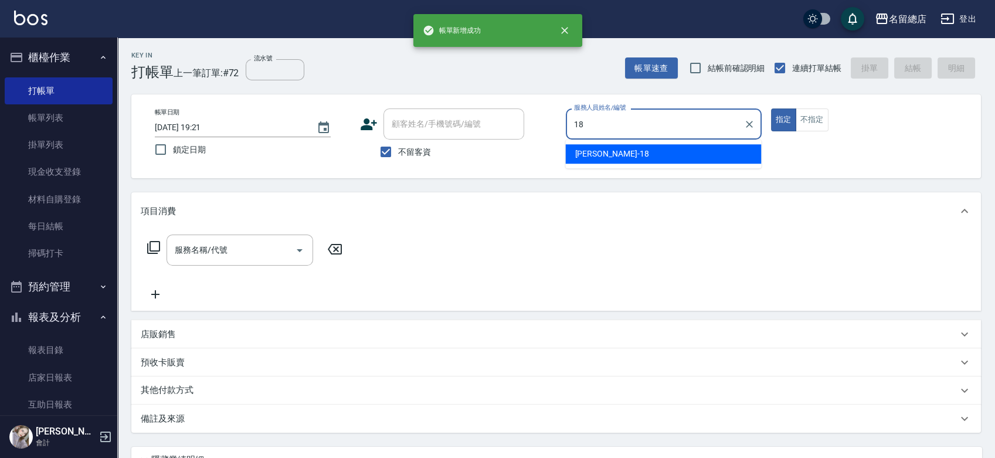
type input "[PERSON_NAME]-18"
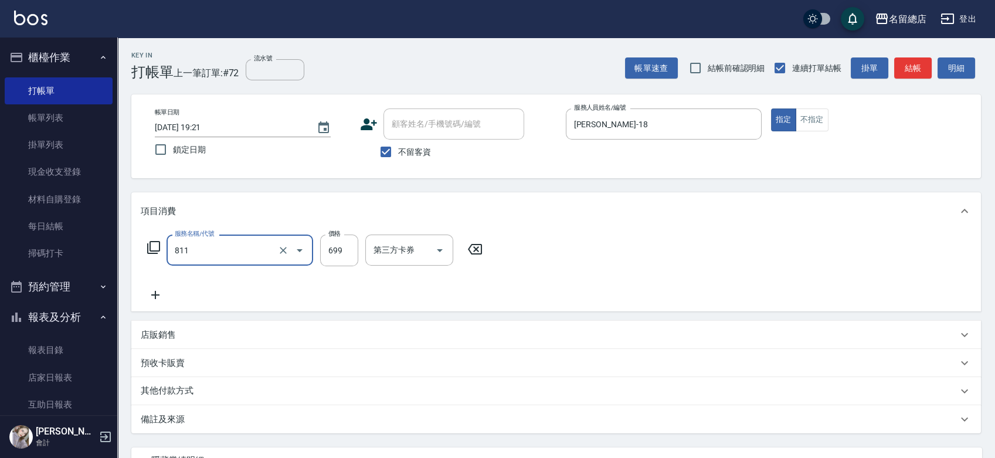
type input "洗+剪(811)"
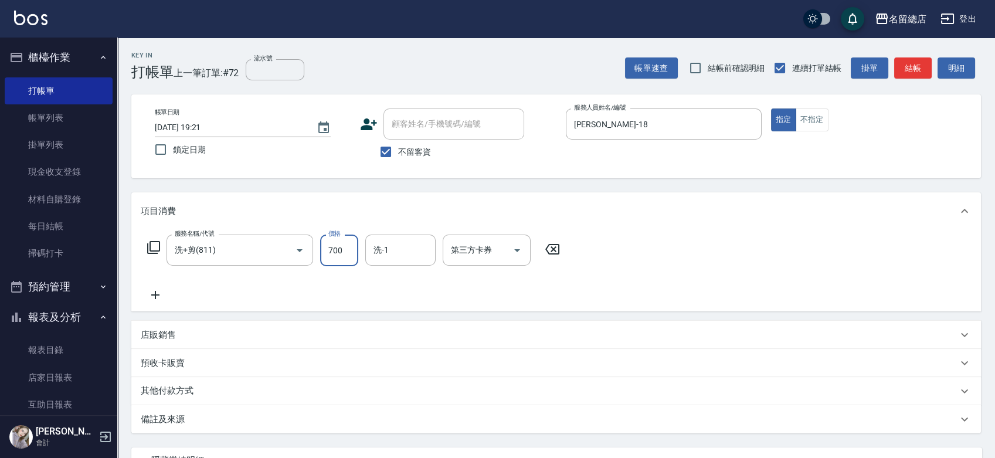
type input "700"
type input "[PERSON_NAME]-31"
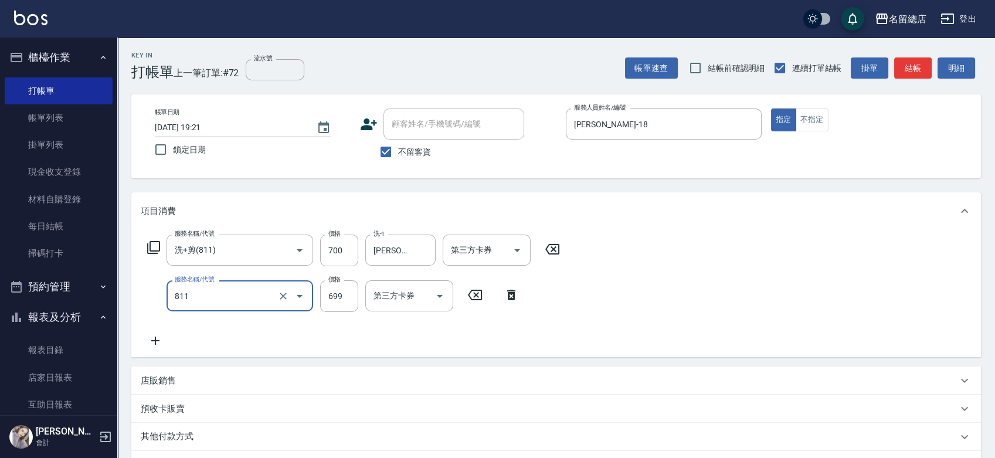
type input "洗+剪(811)"
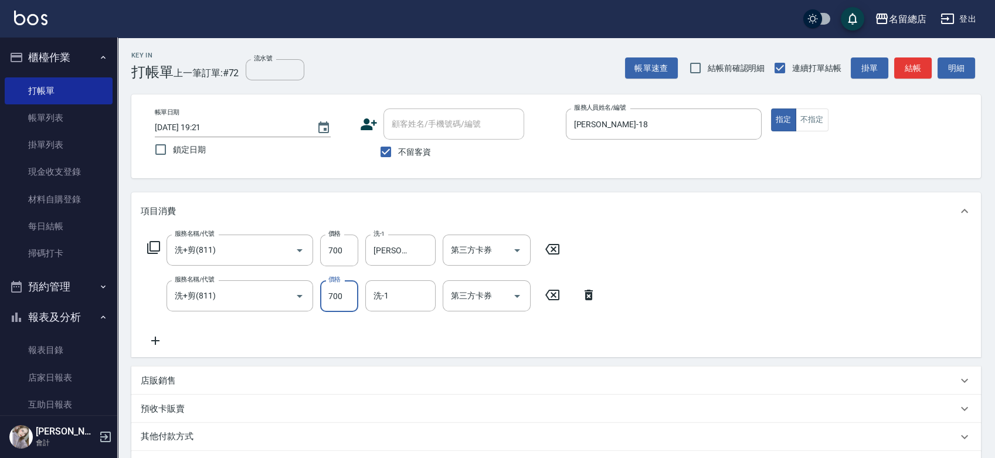
type input "700"
type input "[PERSON_NAME]-31"
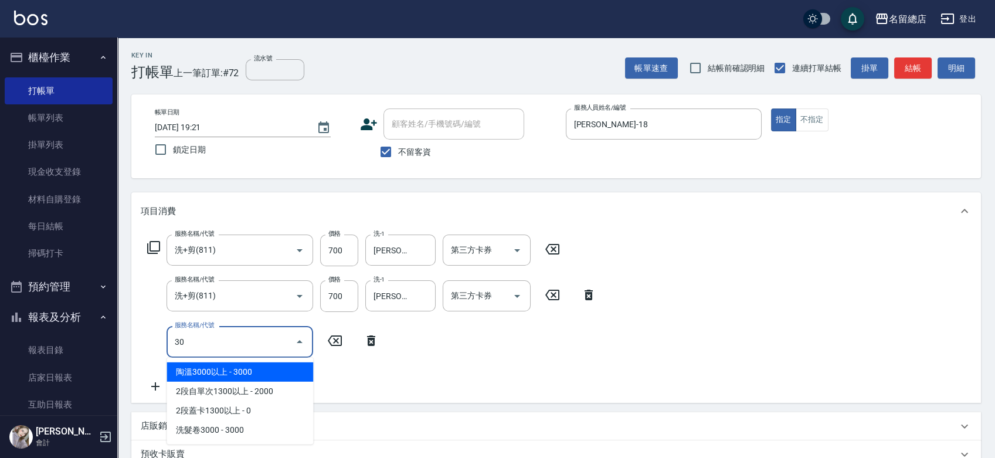
type input "3"
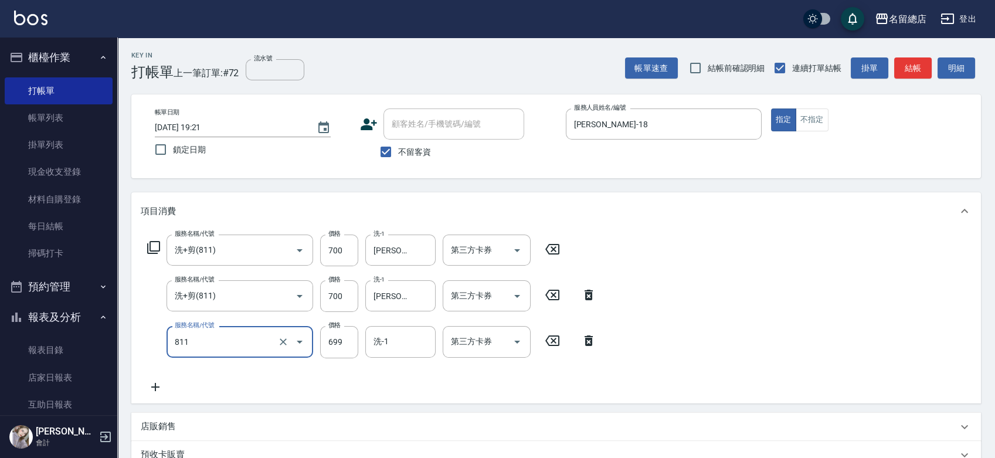
type input "洗+剪(811)"
type input "500"
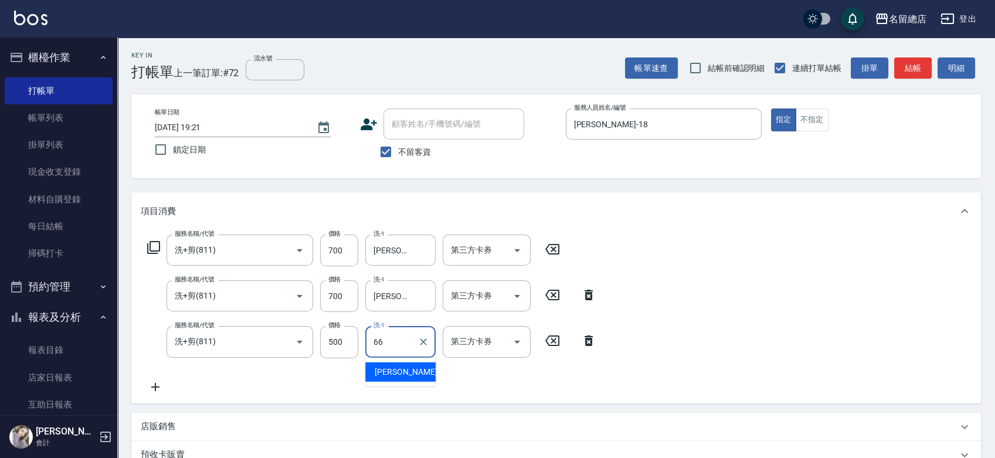
type input "[PERSON_NAME]-66"
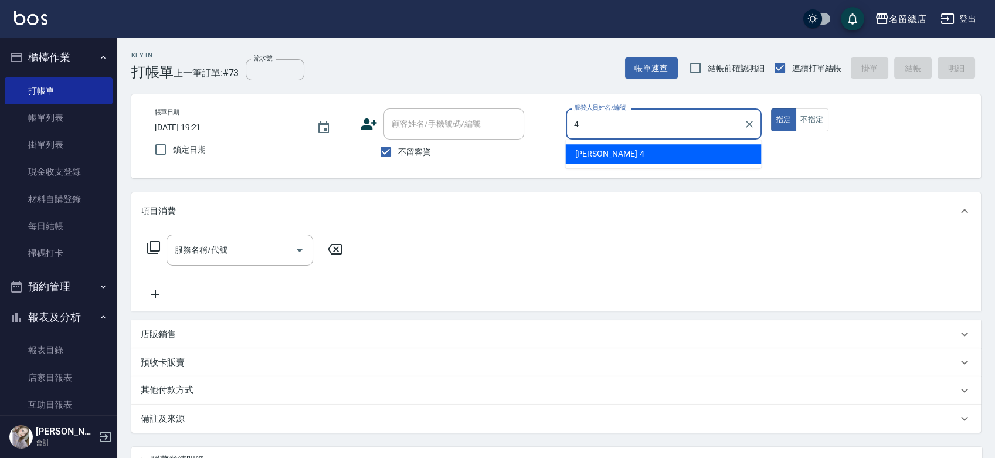
type input "[PERSON_NAME]-4"
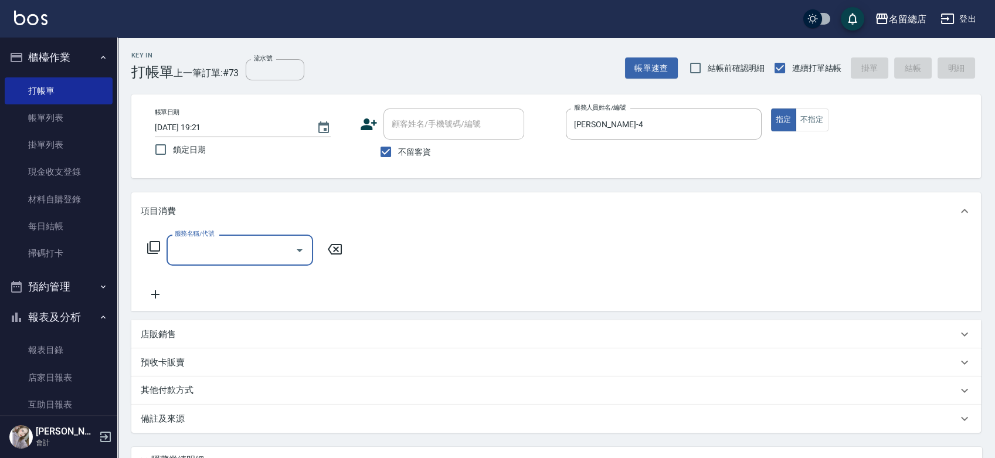
click at [411, 143] on label "不留客資" at bounding box center [401, 152] width 57 height 25
click at [398, 143] on input "不留客資" at bounding box center [385, 152] width 25 height 25
checkbox input "false"
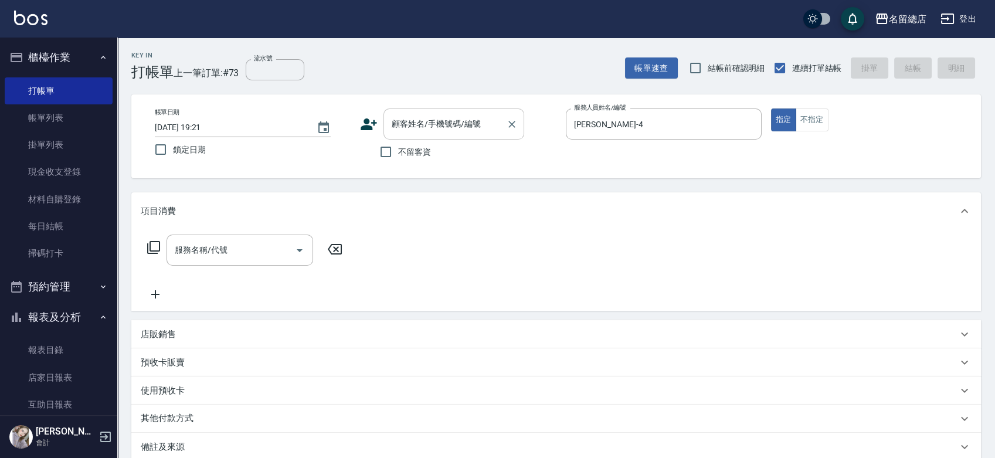
click at [399, 133] on input "顧客姓名/手機號碼/編號" at bounding box center [445, 124] width 113 height 21
type input "[PERSON_NAME]/0939612848/null"
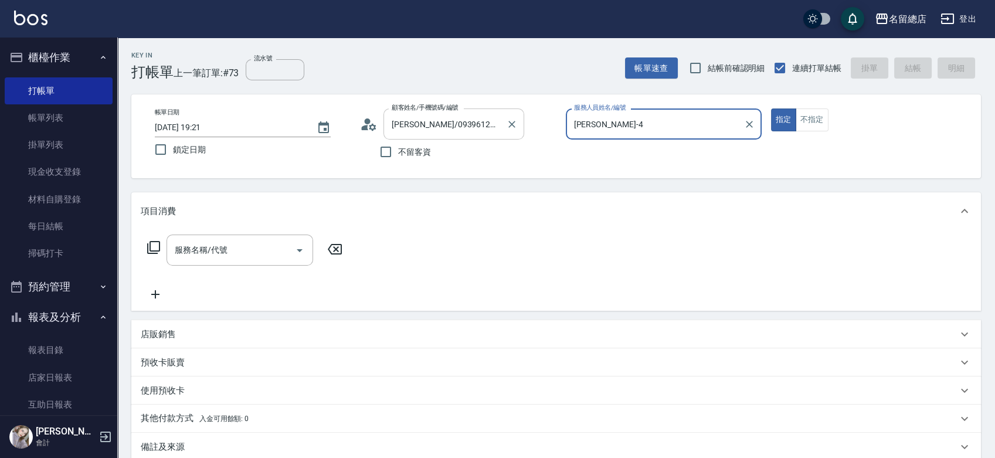
click at [771, 108] on button "指定" at bounding box center [783, 119] width 25 height 23
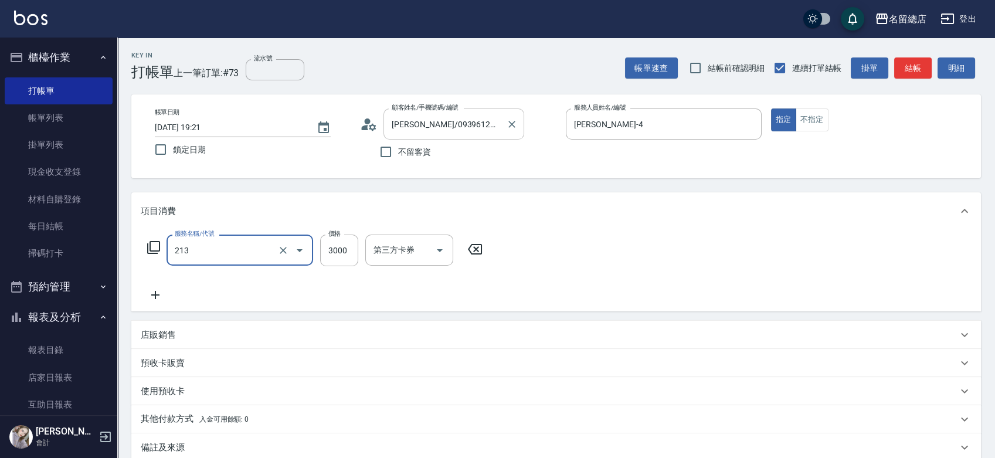
type input "陶溫3000以上(213)"
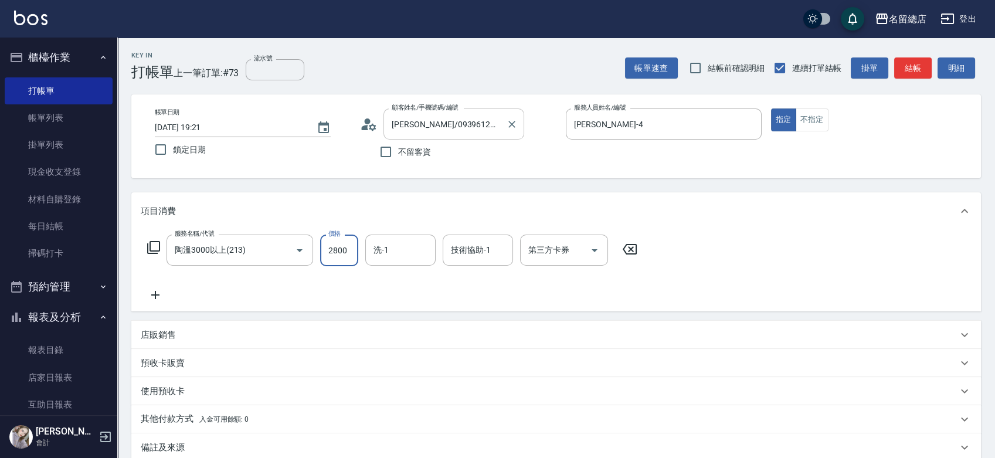
type input "2800"
type input "祥哥-98"
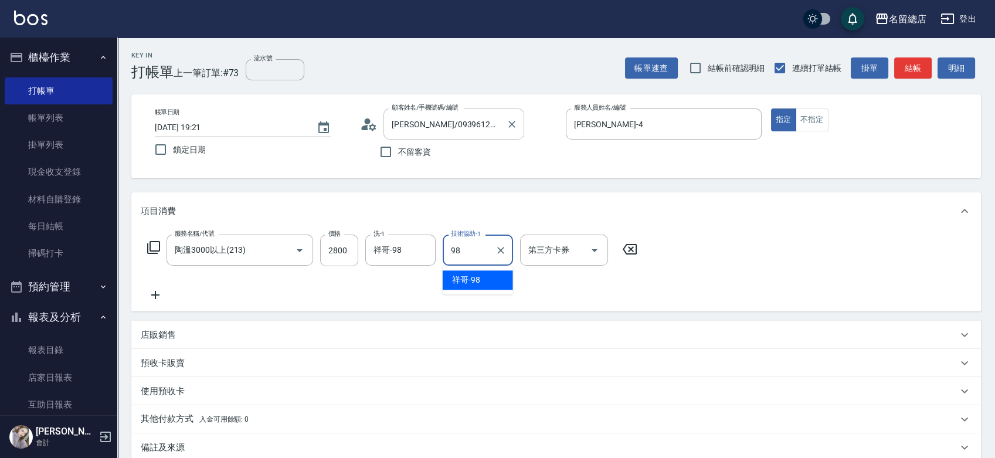
type input "祥哥-98"
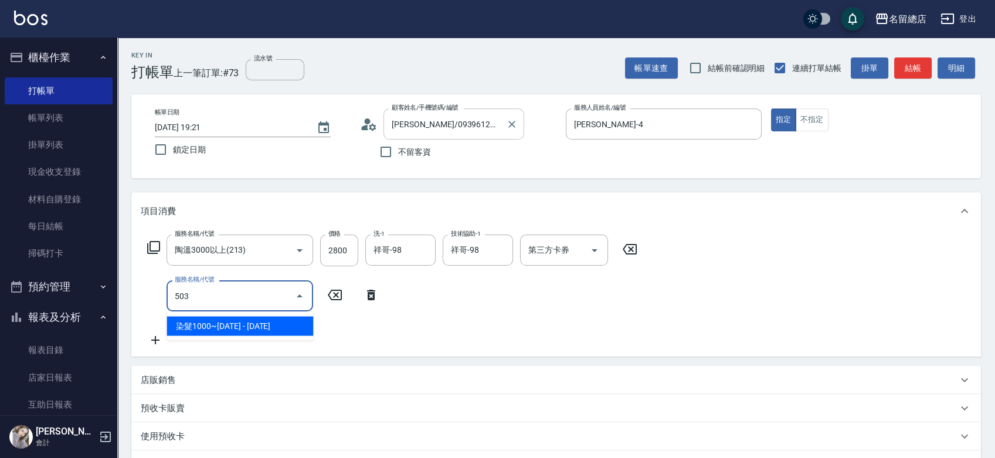
type input "染髮1000~1499(503)"
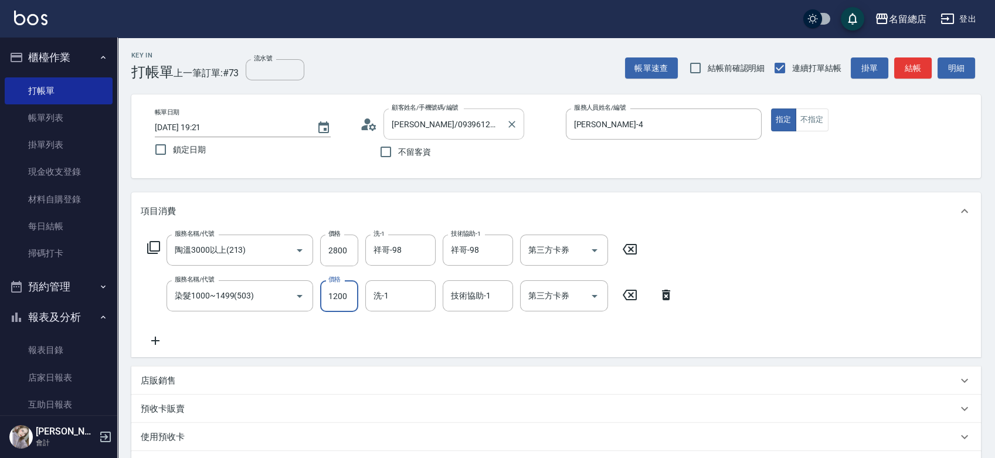
type input "1200"
type input "祥哥-98"
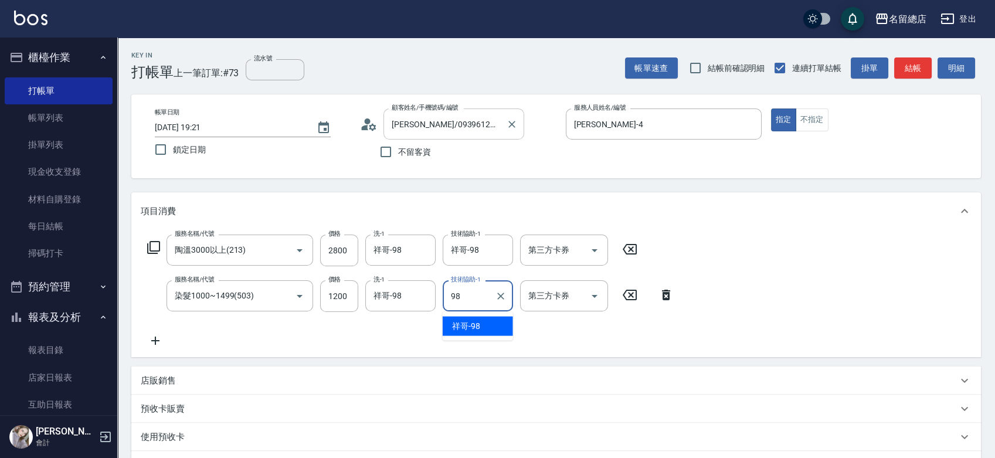
type input "祥哥-98"
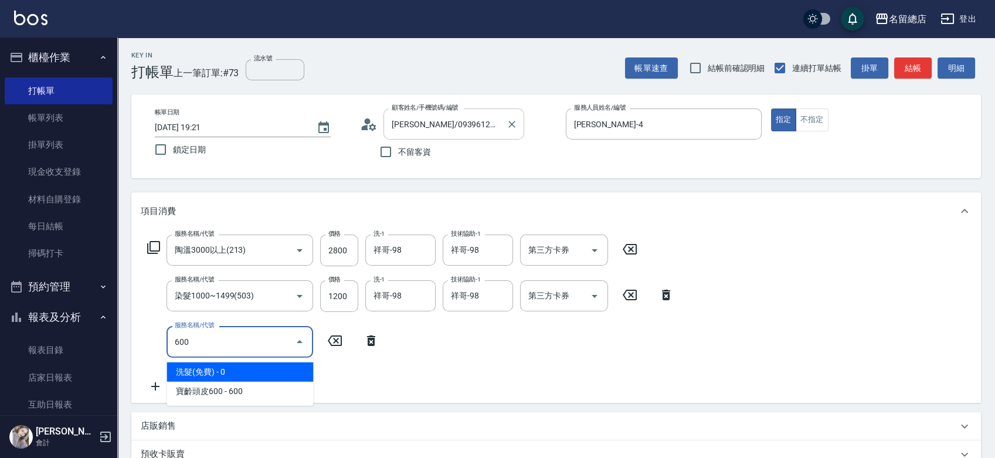
type input "洗髮(免費)(600)"
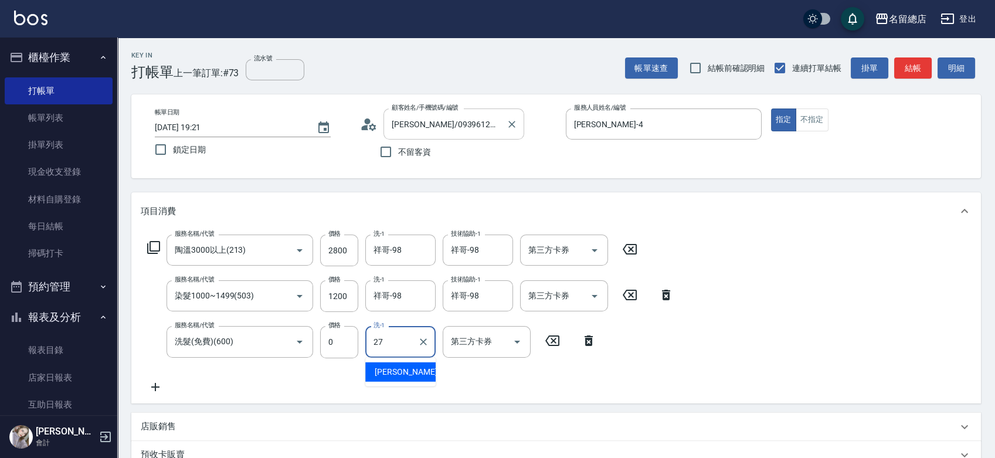
type input "[PERSON_NAME]-27"
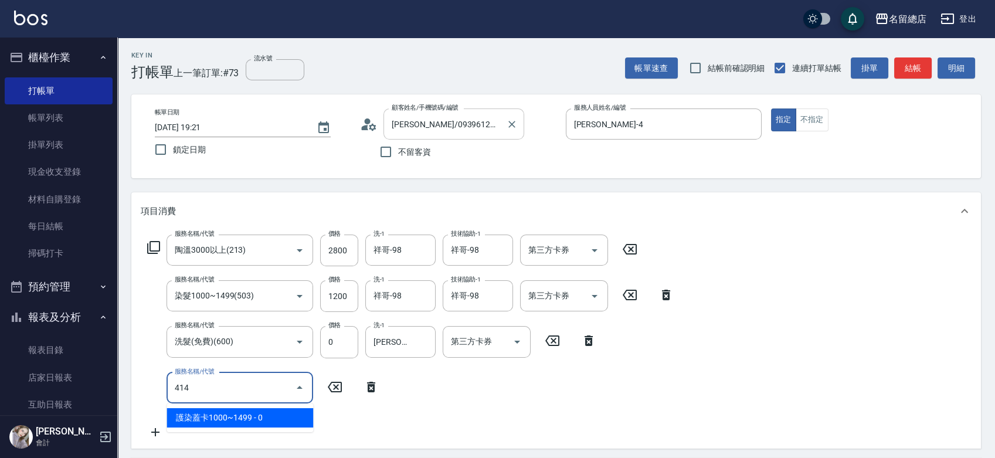
type input "護染蓋卡1000~1499(414)"
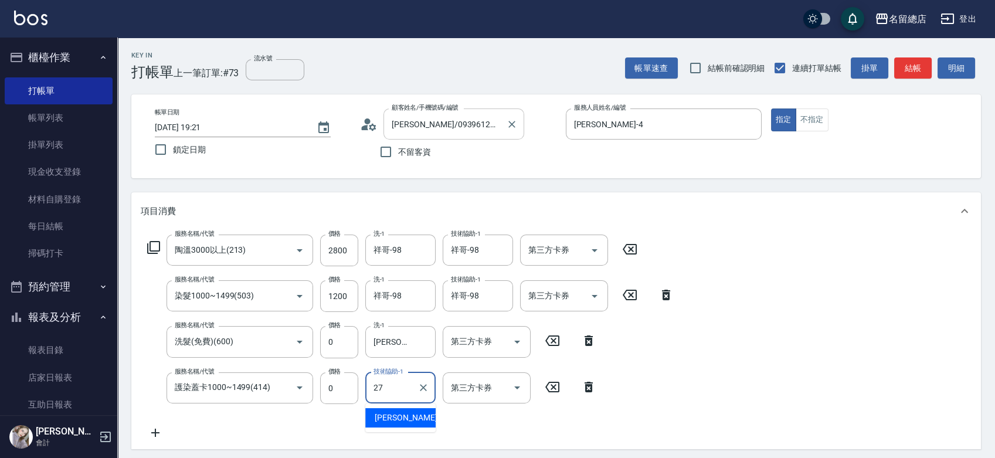
type input "[PERSON_NAME]-27"
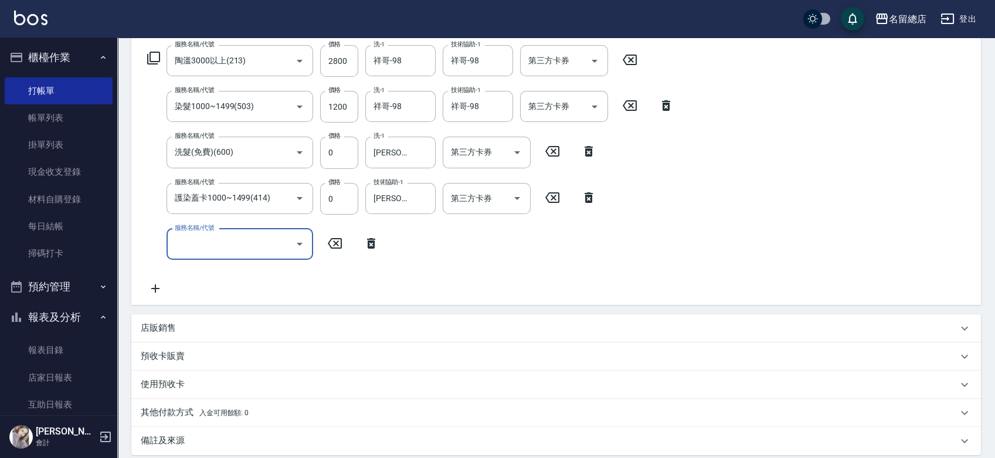
scroll to position [260, 0]
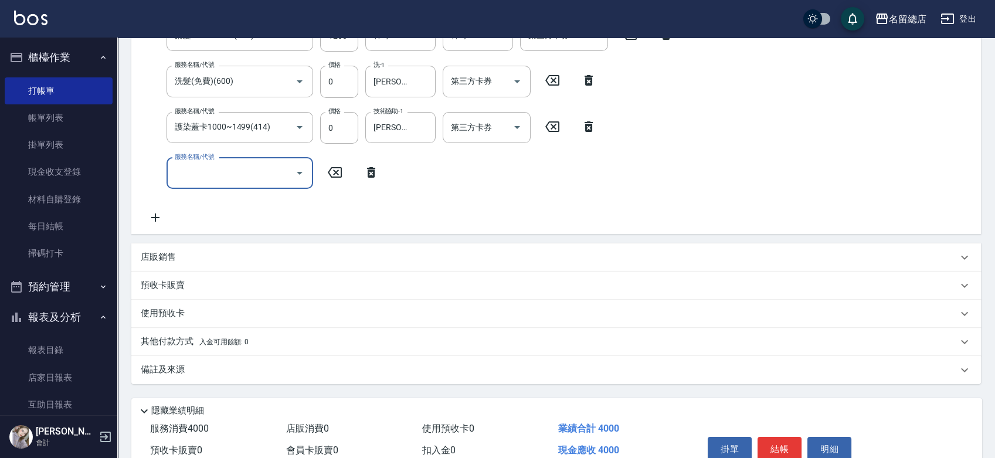
click at [201, 274] on div "預收卡販賣" at bounding box center [556, 285] width 850 height 28
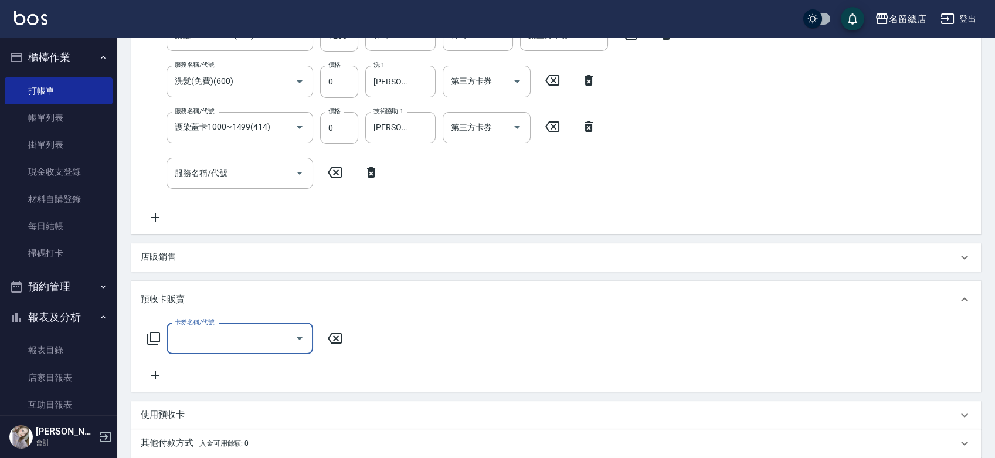
scroll to position [0, 0]
type input "護染卡(449)"
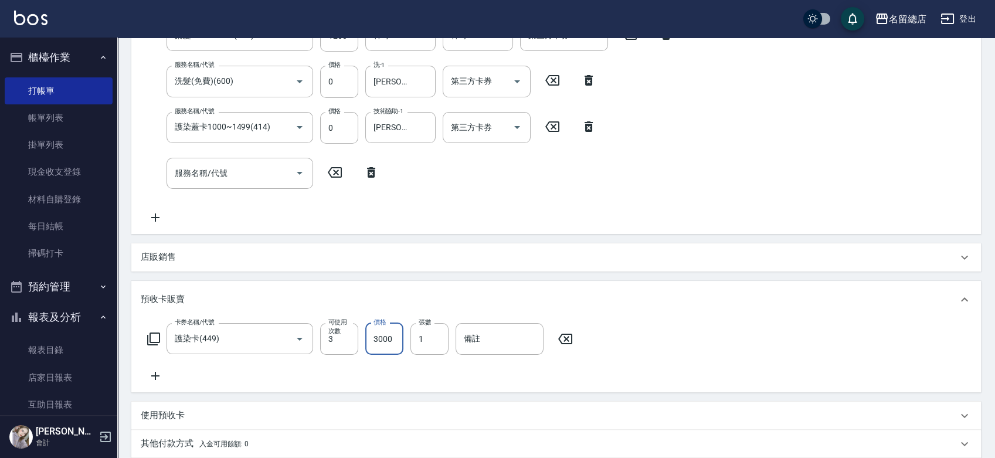
type input "3000"
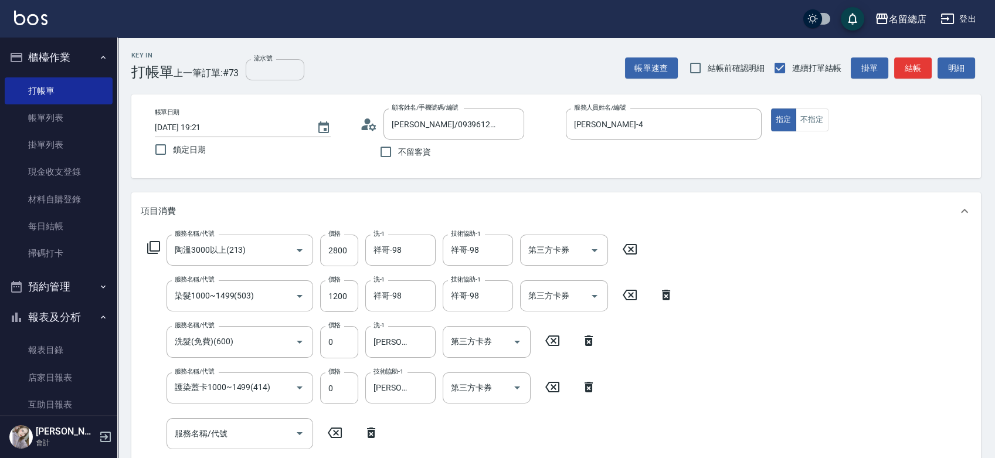
type input "9324"
click at [271, 77] on input "流水號" at bounding box center [275, 69] width 59 height 21
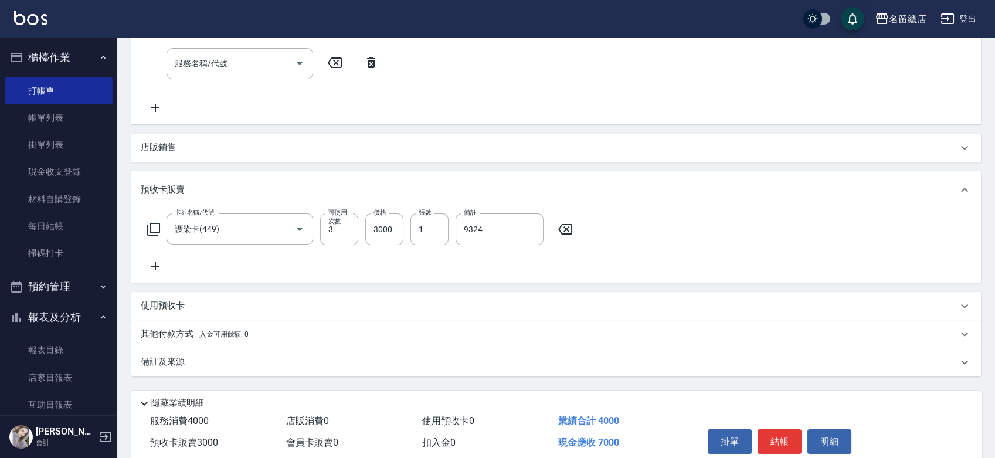
scroll to position [419, 0]
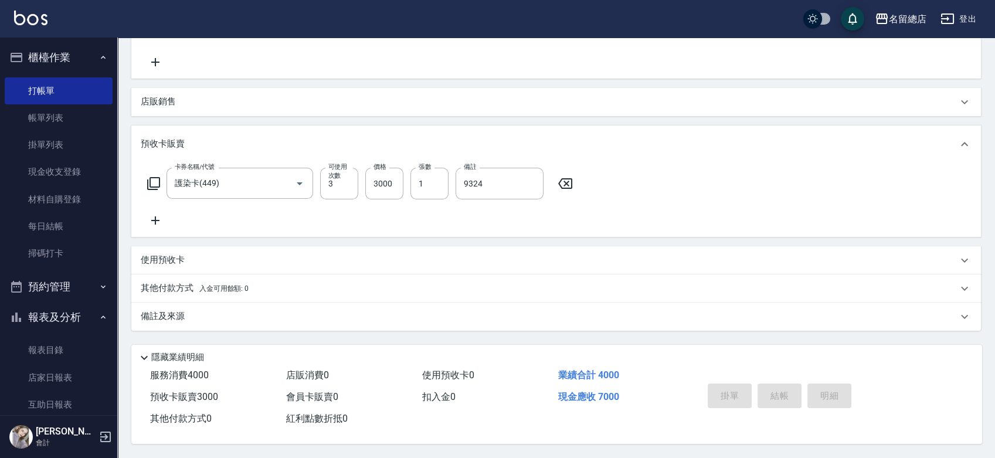
type input "9324"
type input "[DATE] 19:22"
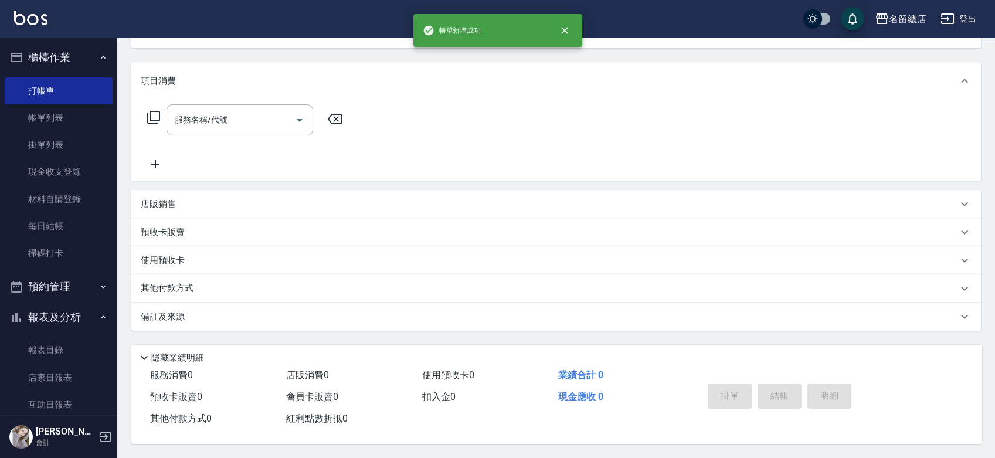
scroll to position [0, 0]
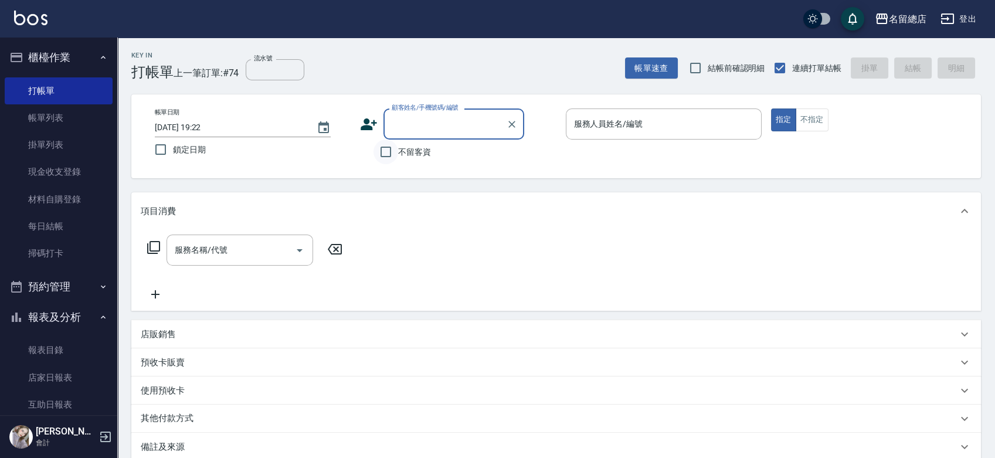
click at [381, 146] on input "不留客資" at bounding box center [385, 152] width 25 height 25
checkbox input "true"
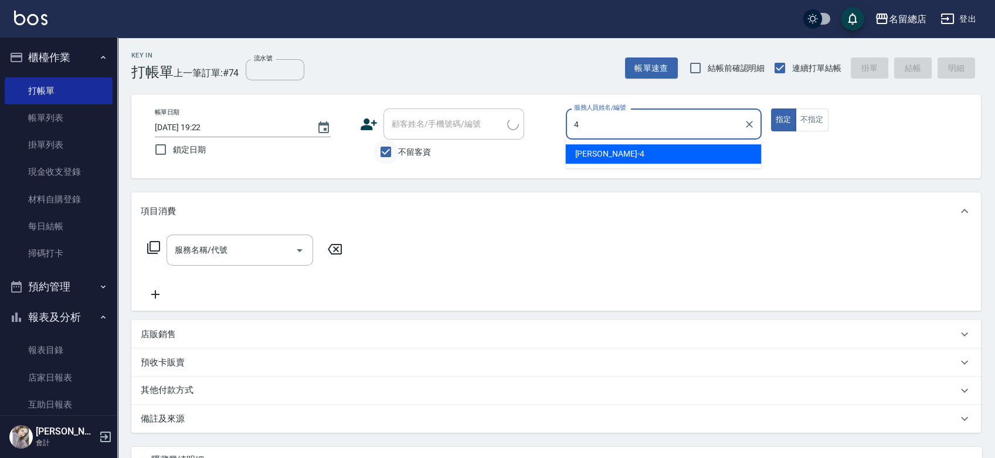
type input "[PERSON_NAME]-4"
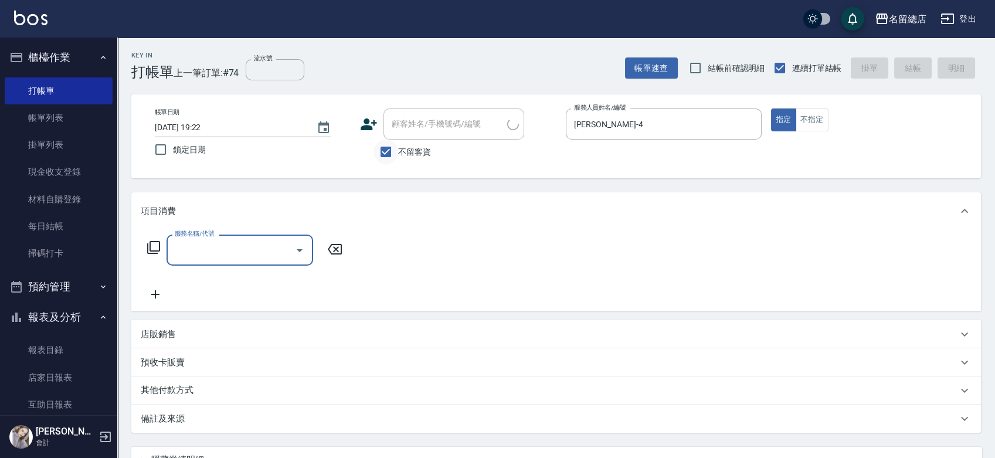
type input "昱[PERSON_NAME]/0966355851/"
click at [387, 154] on input "不留客資" at bounding box center [385, 152] width 25 height 25
checkbox input "false"
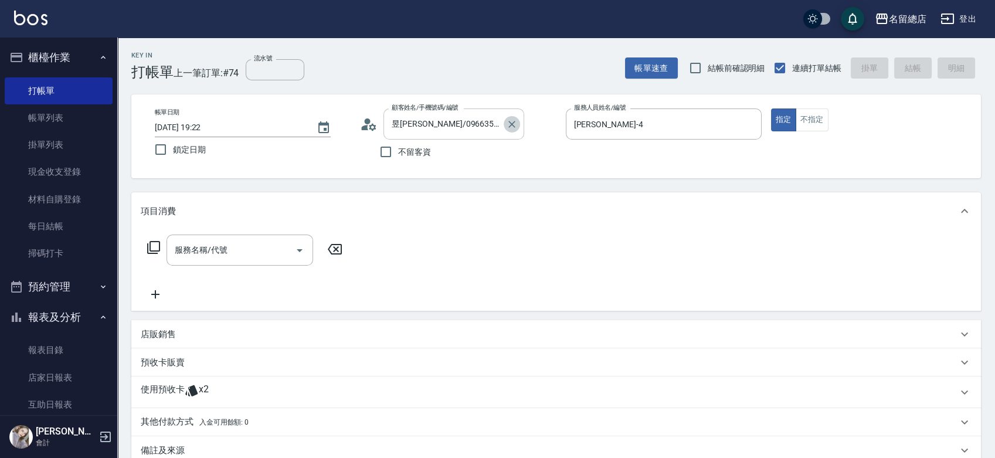
drag, startPoint x: 515, startPoint y: 116, endPoint x: 503, endPoint y: 125, distance: 14.7
click at [514, 117] on button "Clear" at bounding box center [512, 124] width 16 height 16
click at [378, 150] on input "不留客資" at bounding box center [385, 152] width 25 height 25
checkbox input "true"
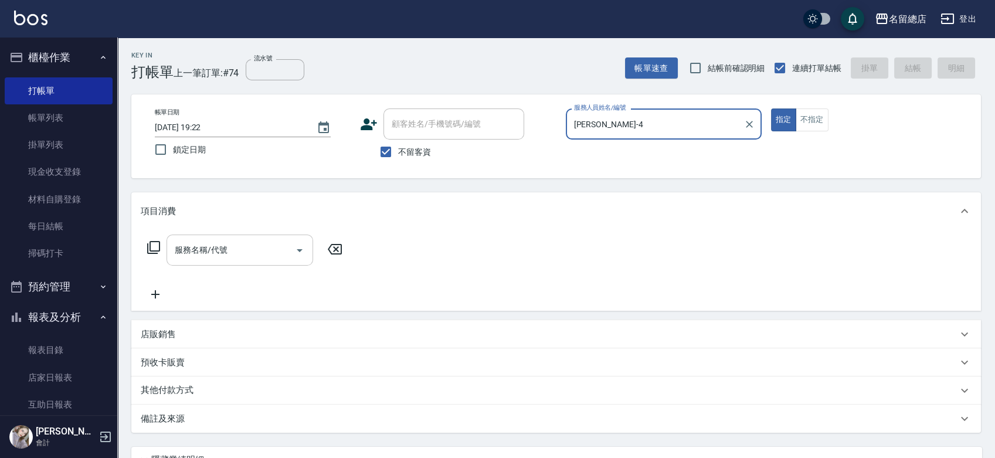
click at [277, 252] on input "服務名稱/代號" at bounding box center [231, 250] width 118 height 21
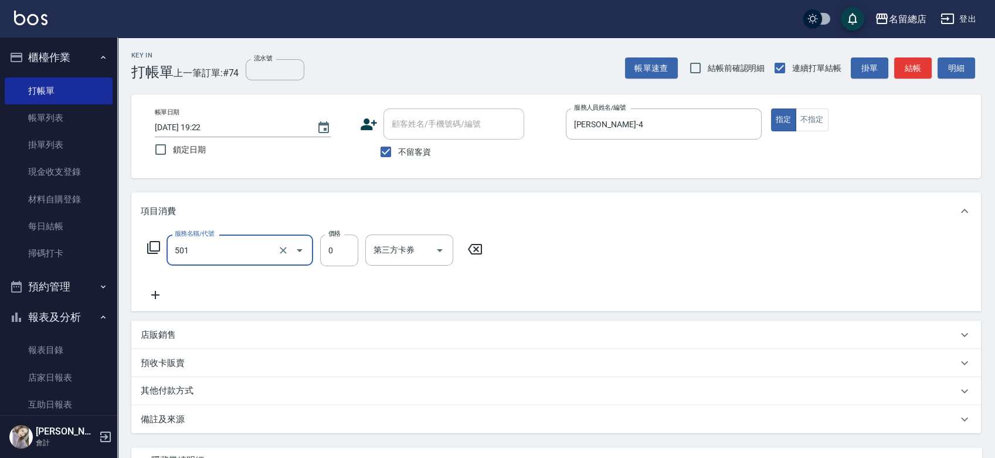
type input "2段蓋卡1300以上(501)"
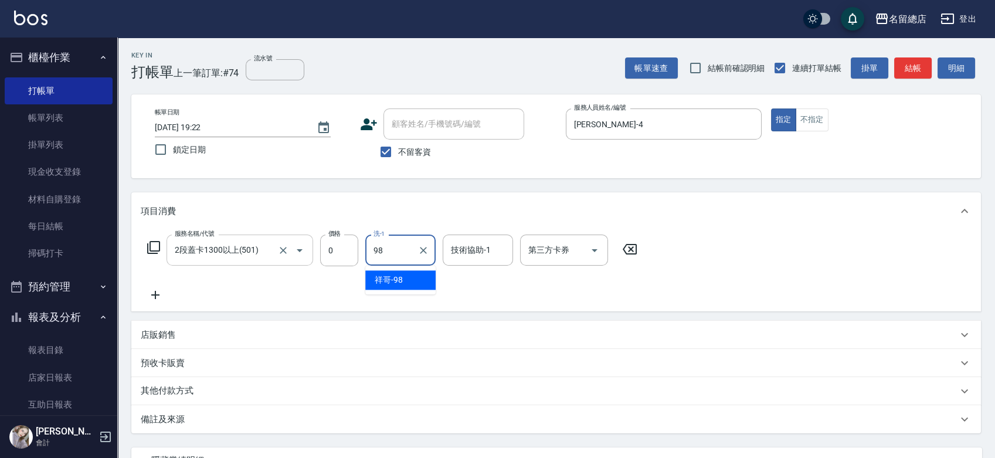
type input "祥哥-98"
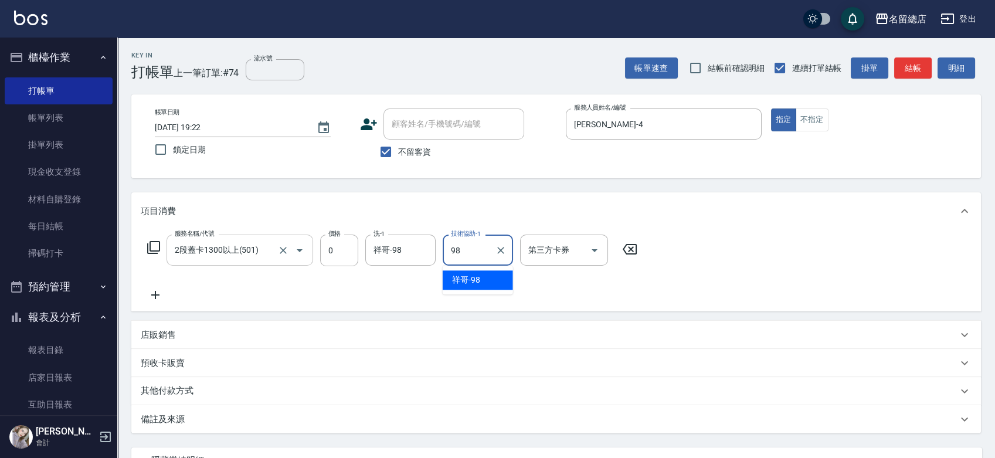
type input "祥哥-98"
click at [382, 149] on input "不留客資" at bounding box center [385, 152] width 25 height 25
checkbox input "false"
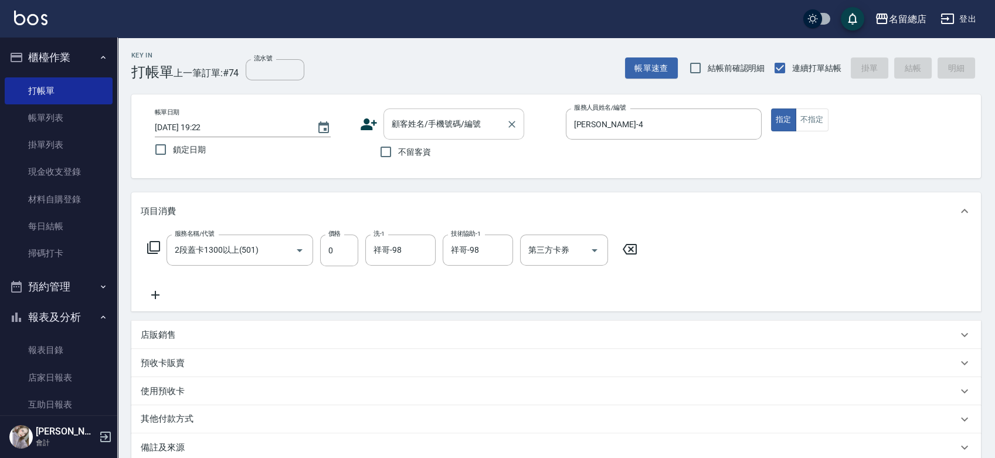
click at [400, 124] on input "顧客姓名/手機號碼/編號" at bounding box center [445, 124] width 113 height 21
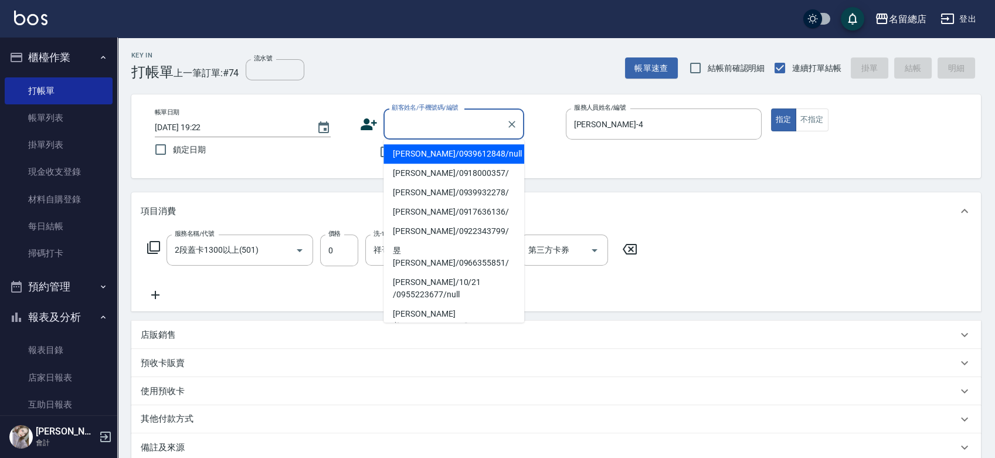
click at [419, 151] on li "[PERSON_NAME]/0939612848/null" at bounding box center [453, 153] width 141 height 19
type input "[PERSON_NAME]/0939612848/null"
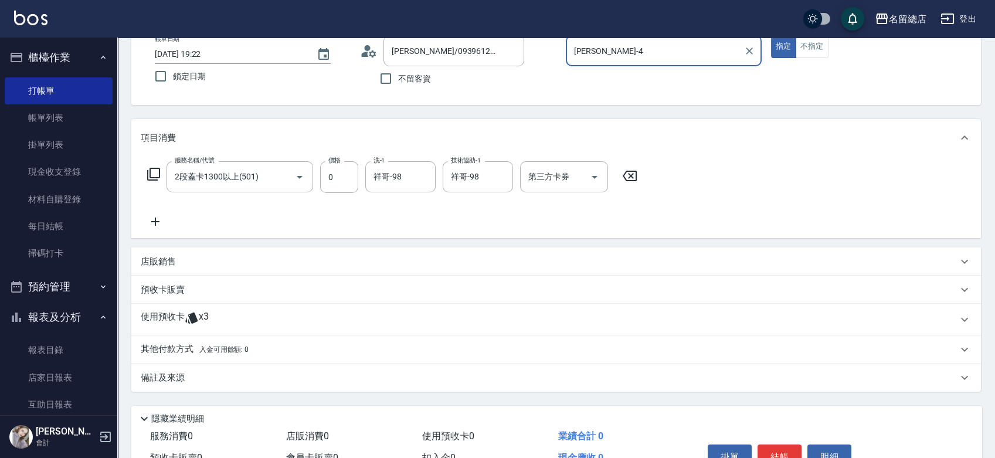
scroll to position [130, 0]
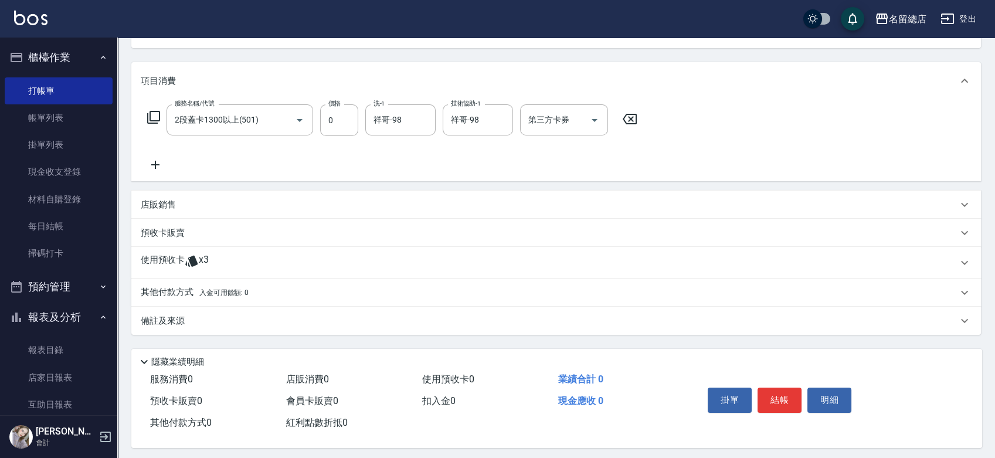
click at [229, 254] on div "使用預收卡 x3" at bounding box center [549, 263] width 817 height 18
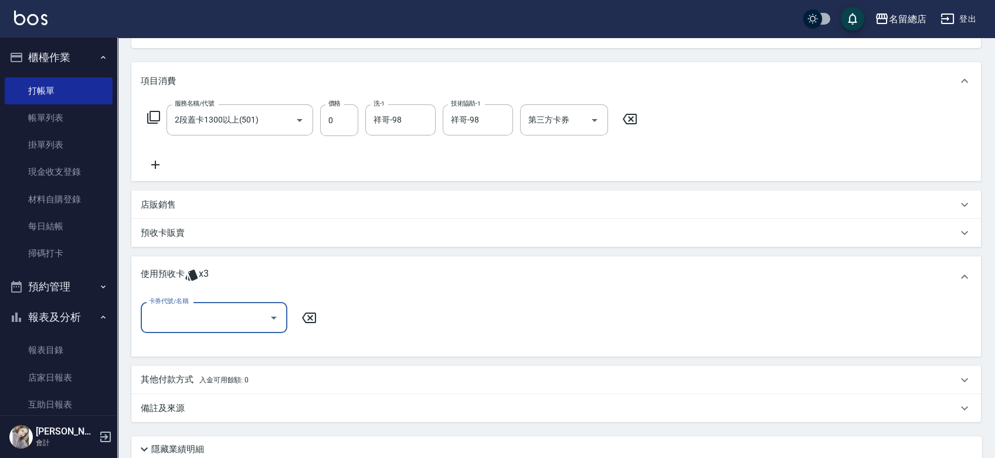
scroll to position [0, 0]
click at [186, 322] on input "卡券代號/名稱" at bounding box center [205, 317] width 118 height 21
click at [195, 345] on div "護染卡 剩餘3張 9324" at bounding box center [214, 347] width 147 height 19
type input "護染卡 9324"
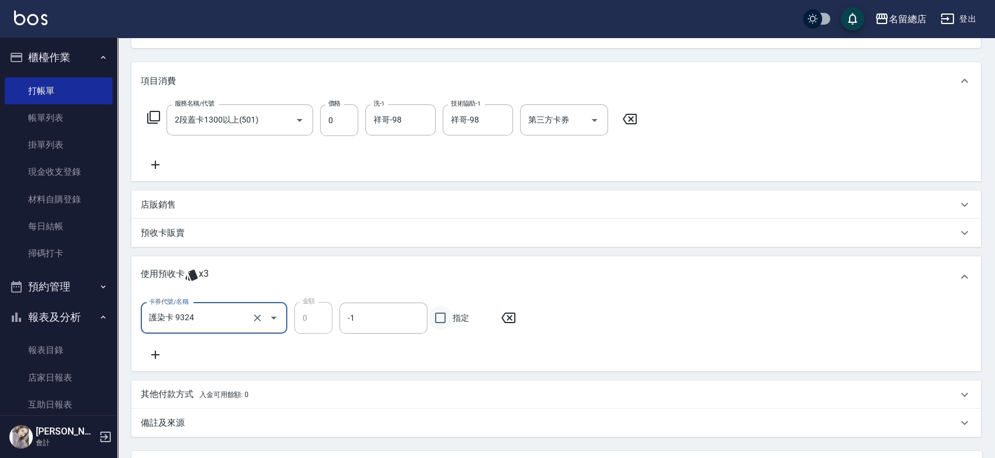
click at [438, 321] on input "指定" at bounding box center [440, 317] width 25 height 25
checkbox input "true"
type input "[DATE] 19:24"
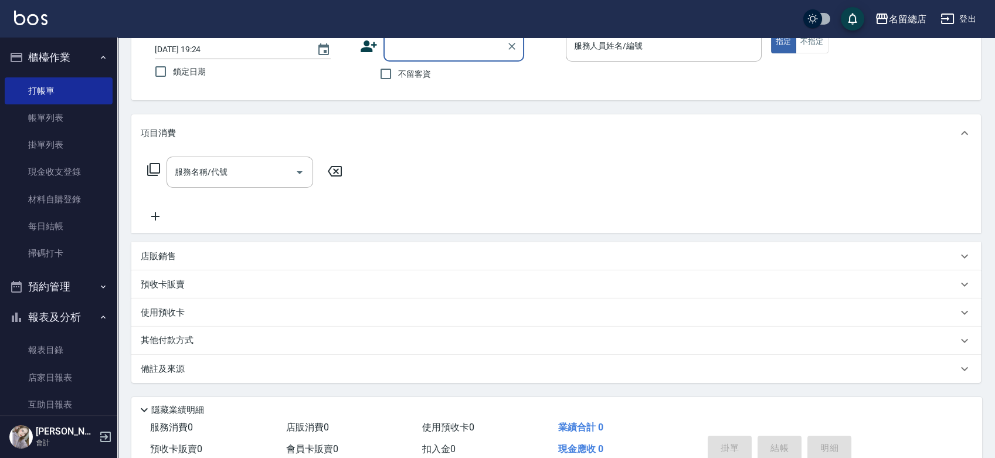
scroll to position [48, 0]
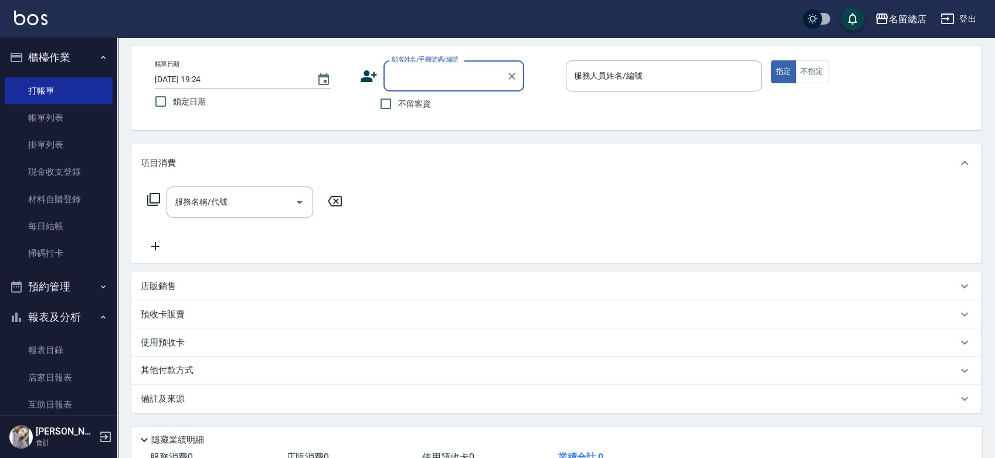
drag, startPoint x: 454, startPoint y: 73, endPoint x: 451, endPoint y: 87, distance: 15.1
click at [454, 74] on input "顧客姓名/手機號碼/編號" at bounding box center [445, 76] width 113 height 21
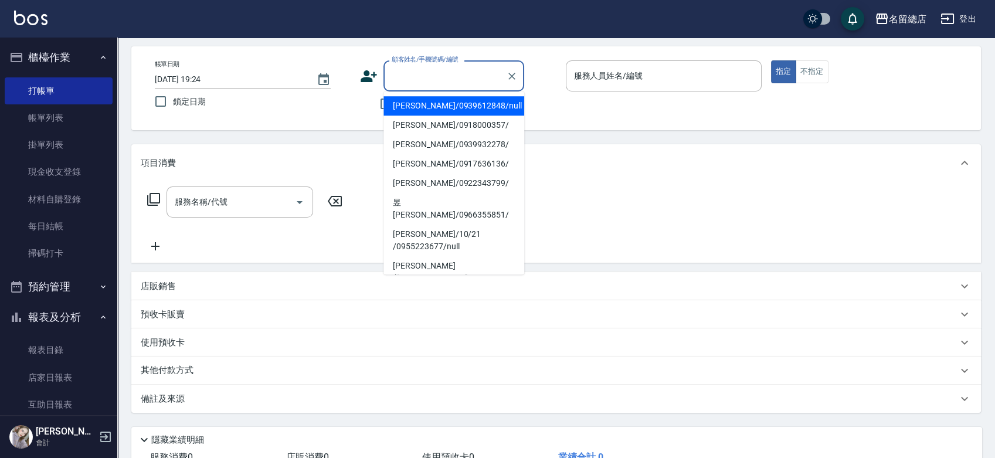
click at [445, 106] on li "[PERSON_NAME]/0939612848/null" at bounding box center [453, 105] width 141 height 19
type input "[PERSON_NAME]/0939612848/null"
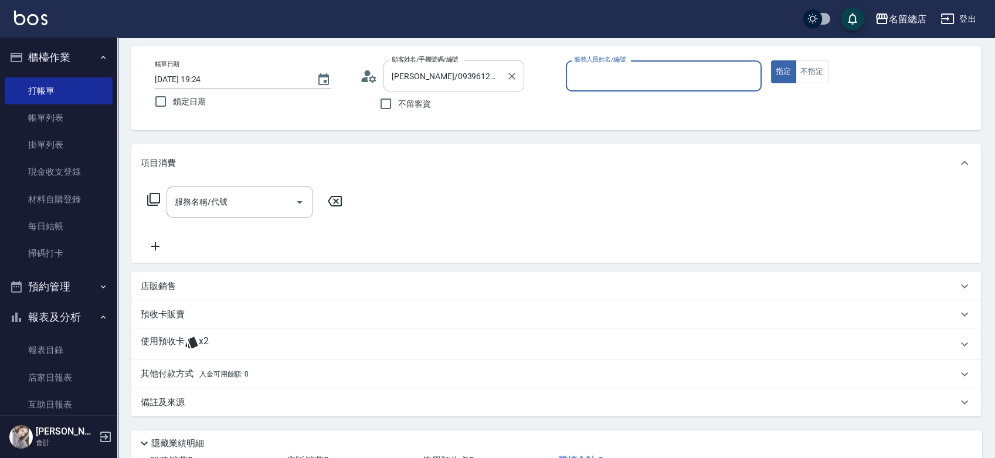
click at [507, 75] on icon "Clear" at bounding box center [512, 76] width 12 height 12
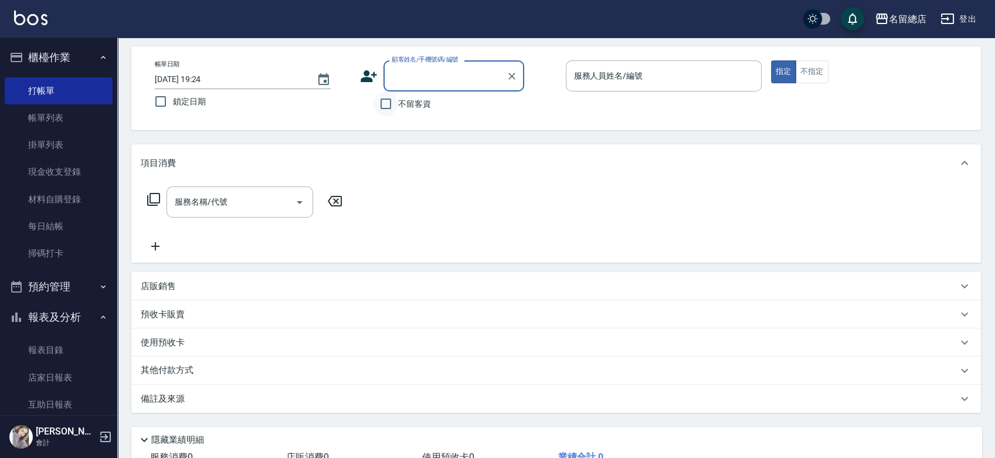
click at [381, 103] on input "不留客資" at bounding box center [385, 103] width 25 height 25
checkbox input "true"
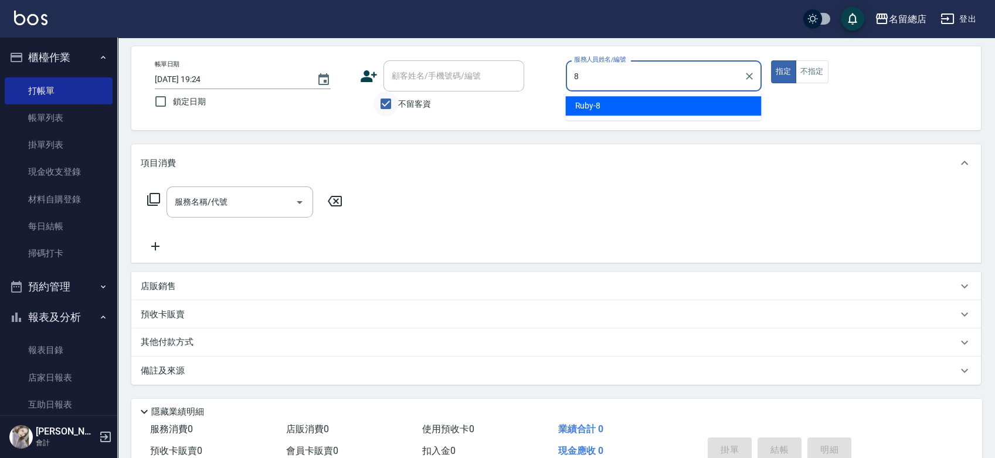
type input "Ruby-8"
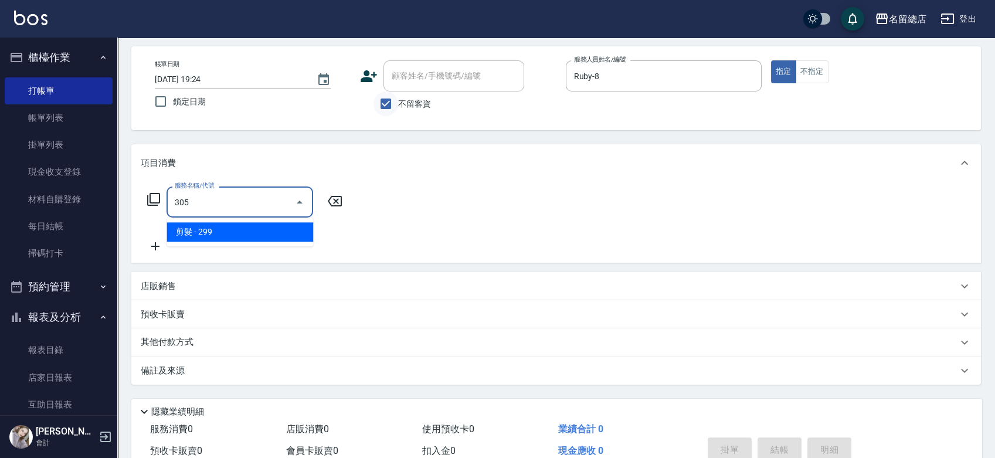
type input "剪髮(305)"
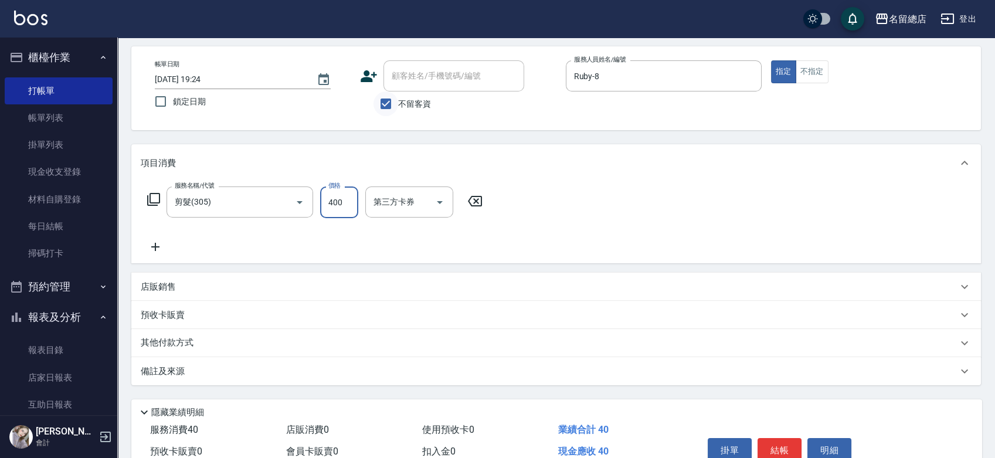
type input "400"
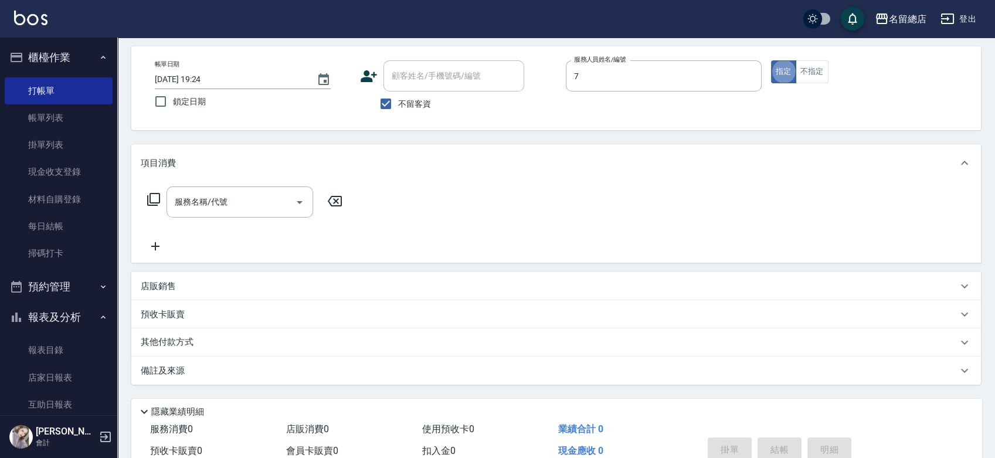
type input "Mick-7"
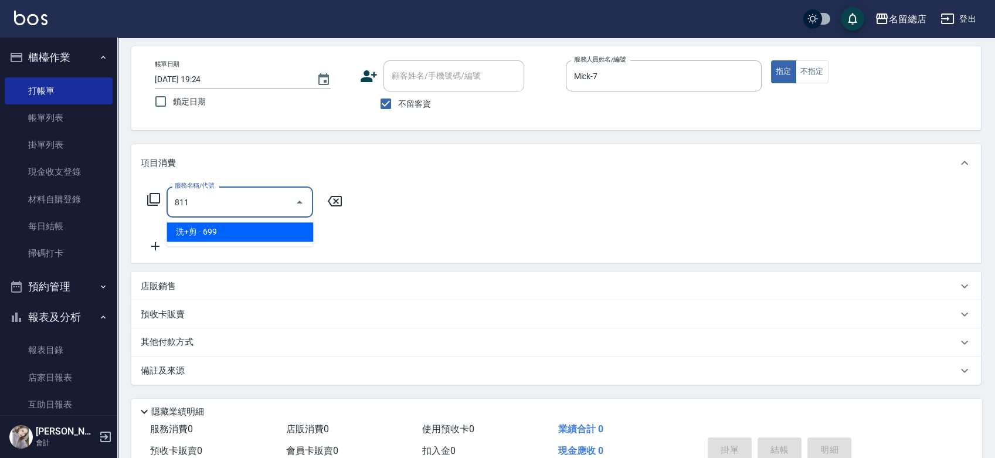
type input "洗+剪(811)"
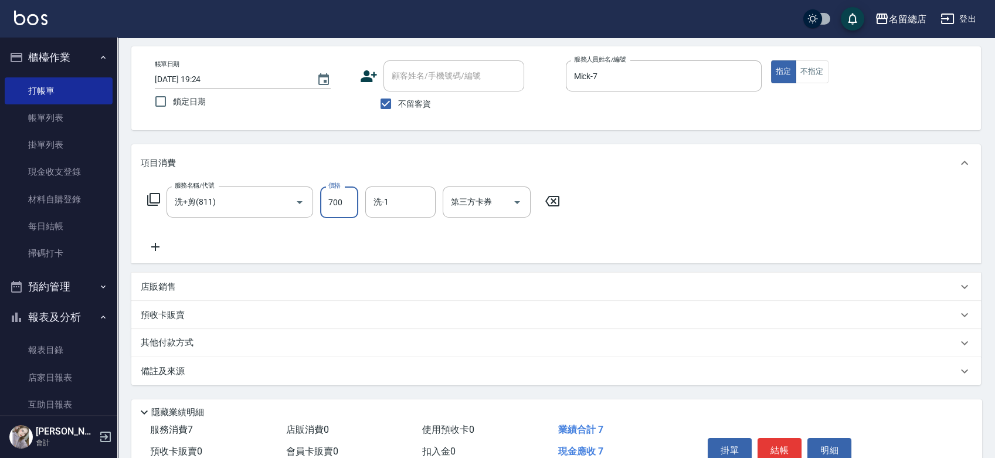
type input "700"
type input "[PERSON_NAME]-42"
click at [150, 352] on div "其他付款方式" at bounding box center [556, 343] width 850 height 28
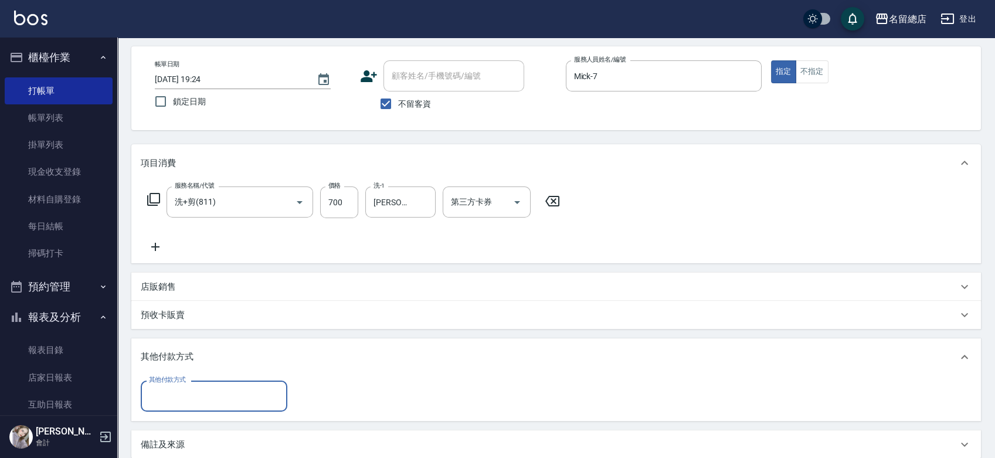
scroll to position [0, 0]
click at [176, 393] on input "其他付款方式" at bounding box center [214, 396] width 136 height 21
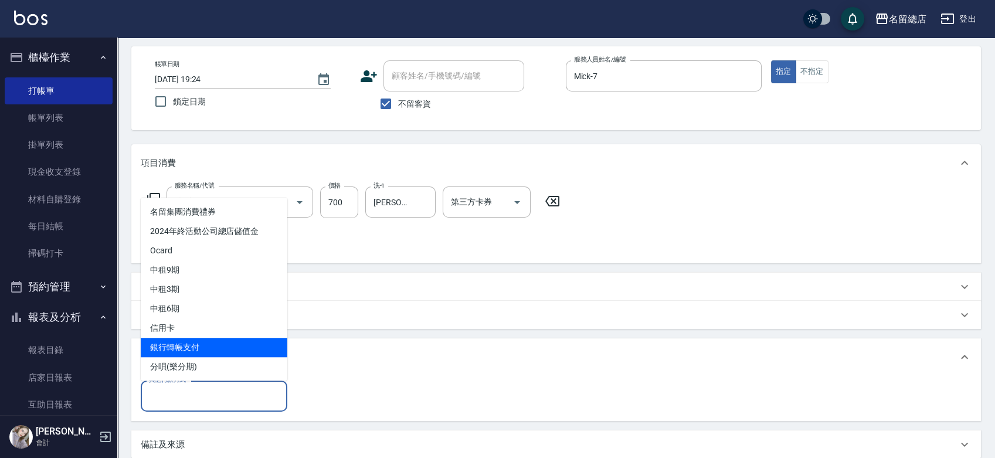
click at [189, 341] on span "銀行轉帳支付" at bounding box center [214, 347] width 147 height 19
type input "銀行轉帳支付"
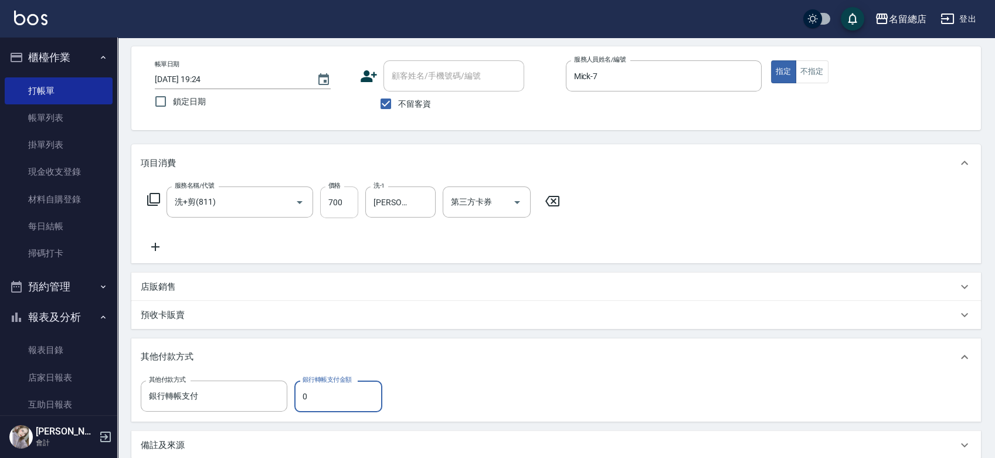
type input "0"
type input "800"
click at [358, 392] on input "0" at bounding box center [338, 397] width 88 height 32
type input "800"
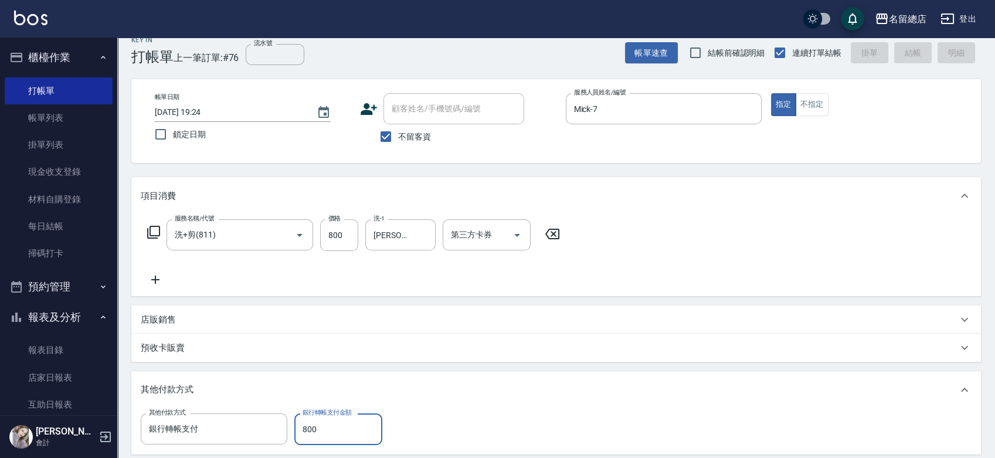
type input "[DATE] 19:35"
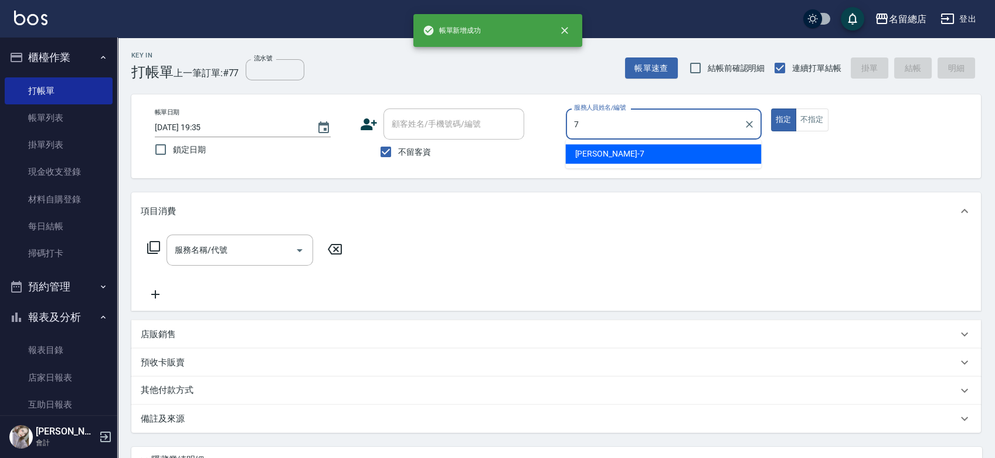
type input "Mick-7"
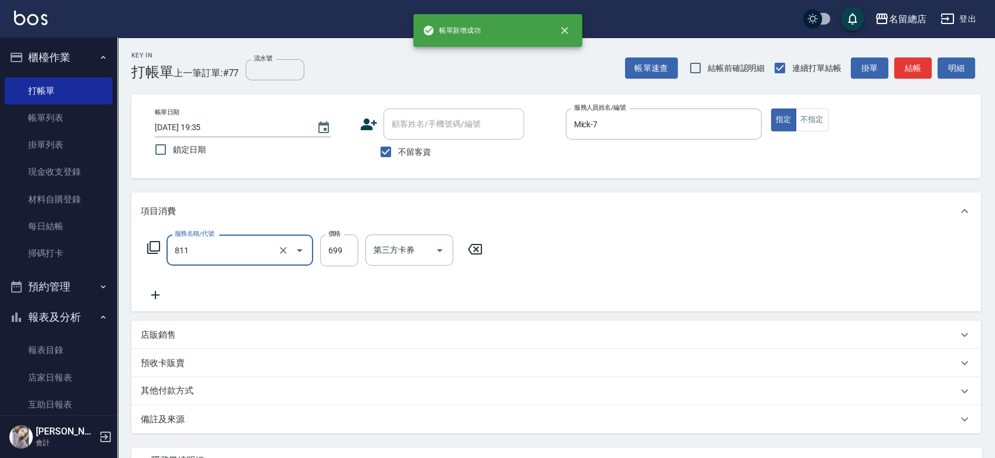
type input "洗+剪(811)"
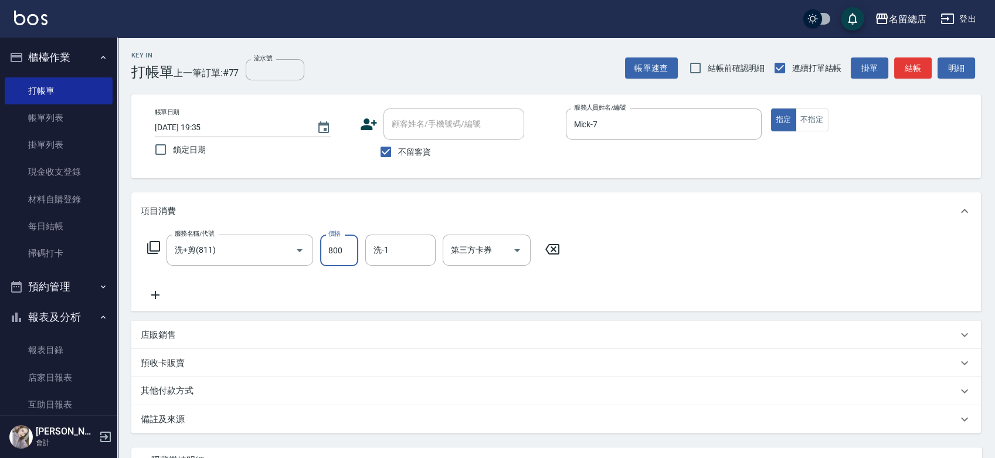
type input "800"
type input "[PERSON_NAME]-34"
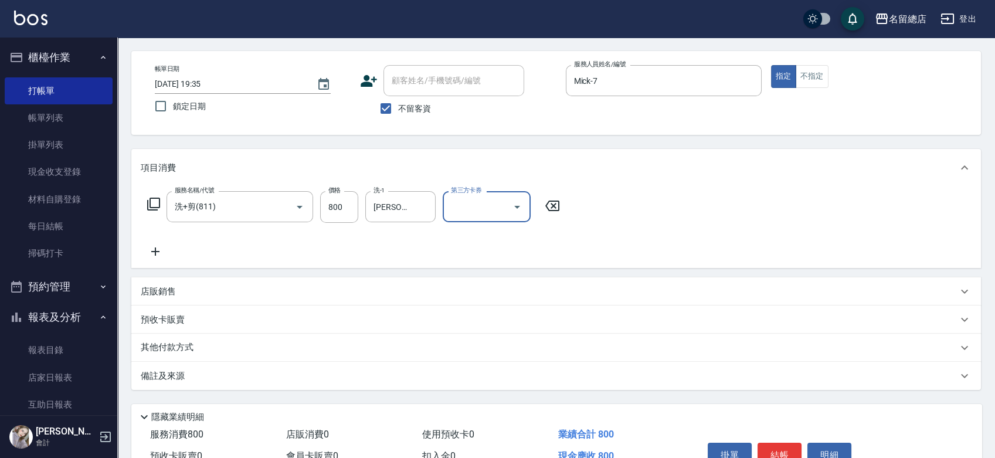
scroll to position [65, 0]
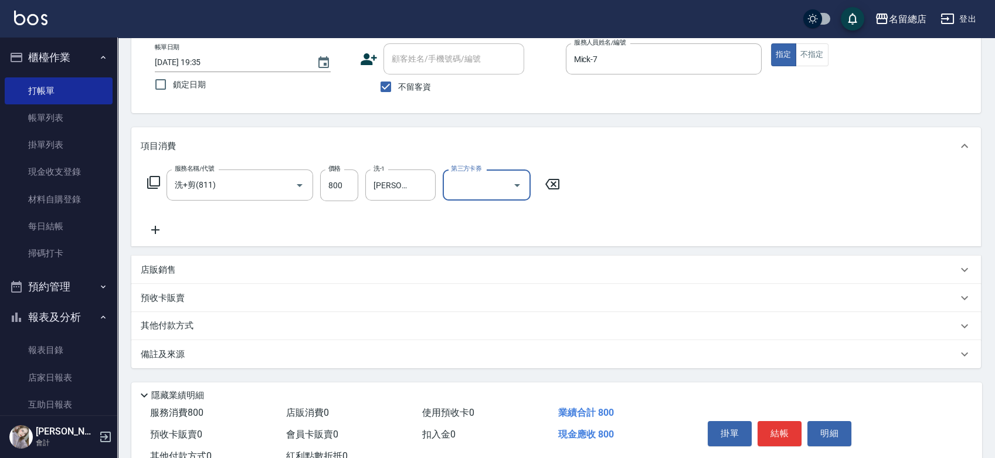
click at [162, 321] on p "其他付款方式" at bounding box center [170, 326] width 59 height 13
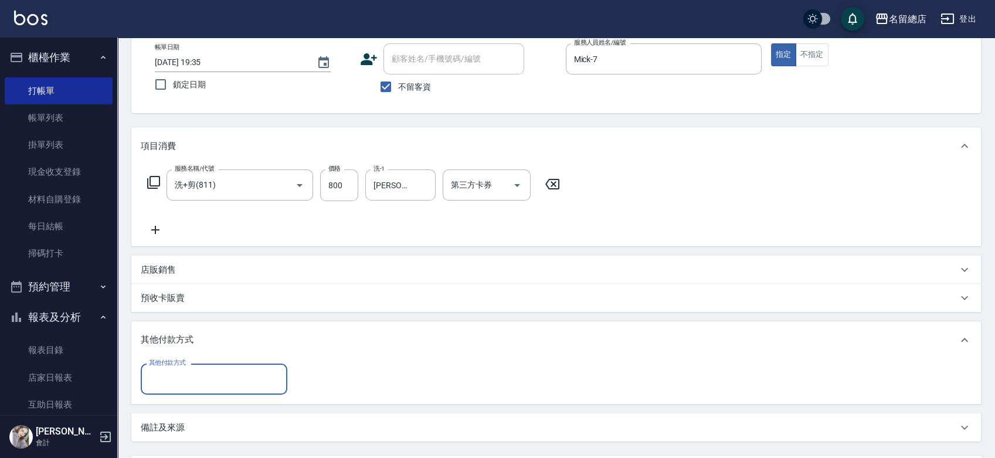
scroll to position [0, 0]
drag, startPoint x: 202, startPoint y: 393, endPoint x: 203, endPoint y: 374, distance: 19.4
click at [202, 393] on div "其他付款方式" at bounding box center [214, 379] width 147 height 31
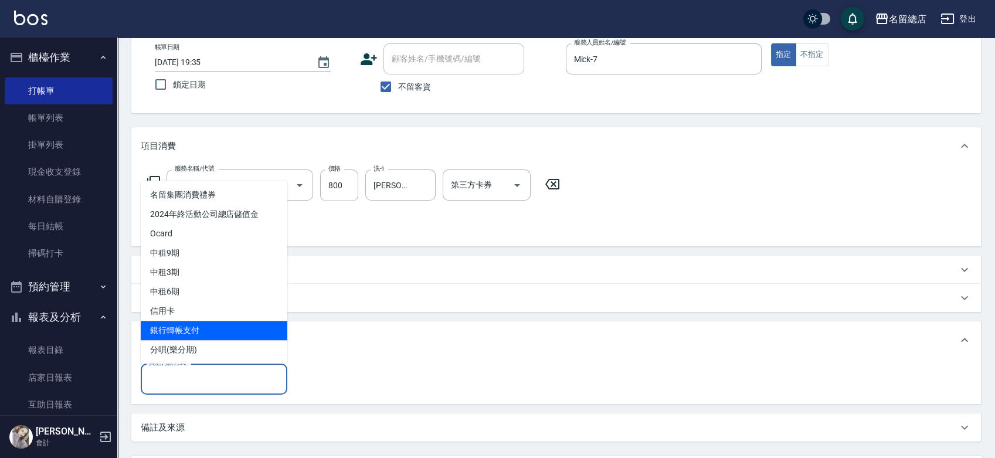
click at [203, 332] on span "銀行轉帳支付" at bounding box center [214, 330] width 147 height 19
type input "銀行轉帳支付"
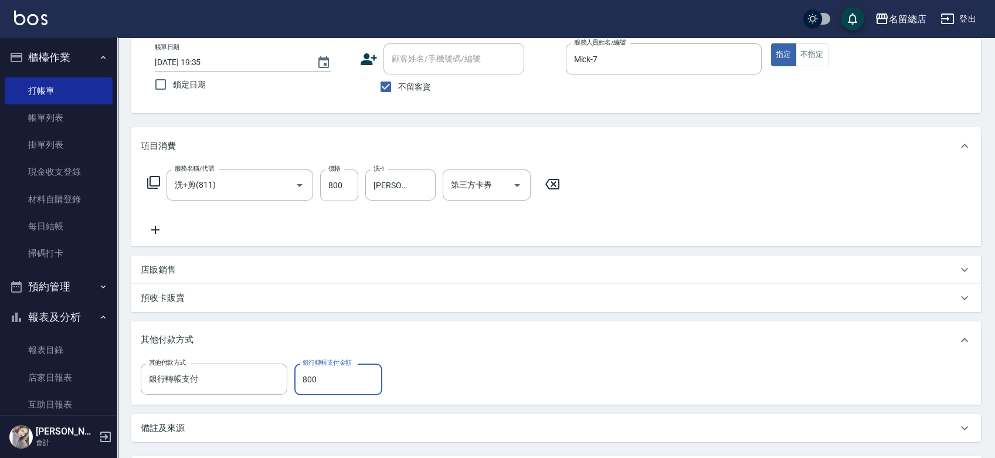
type input "800"
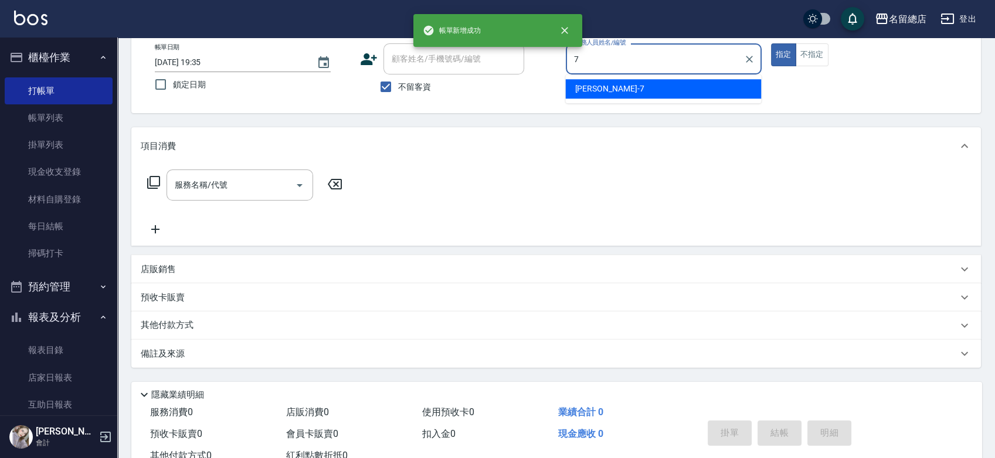
type input "Mick-7"
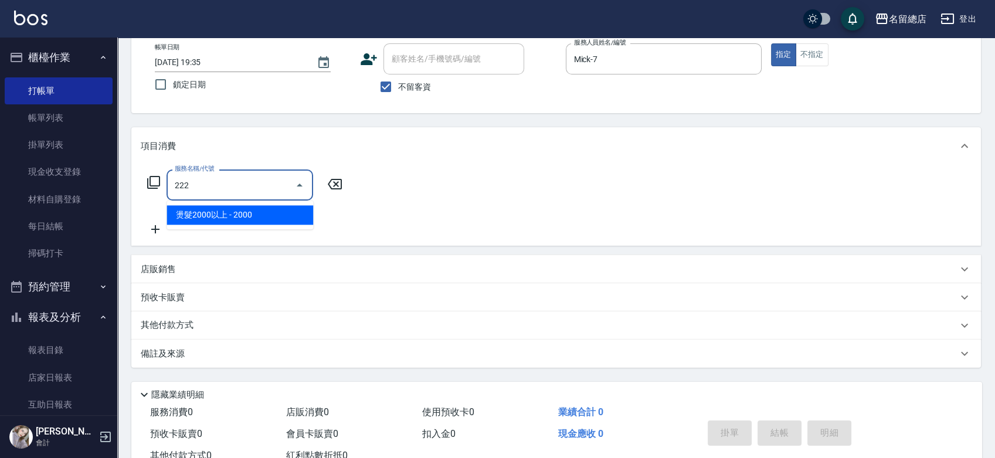
type input "燙髮2000以上(222)"
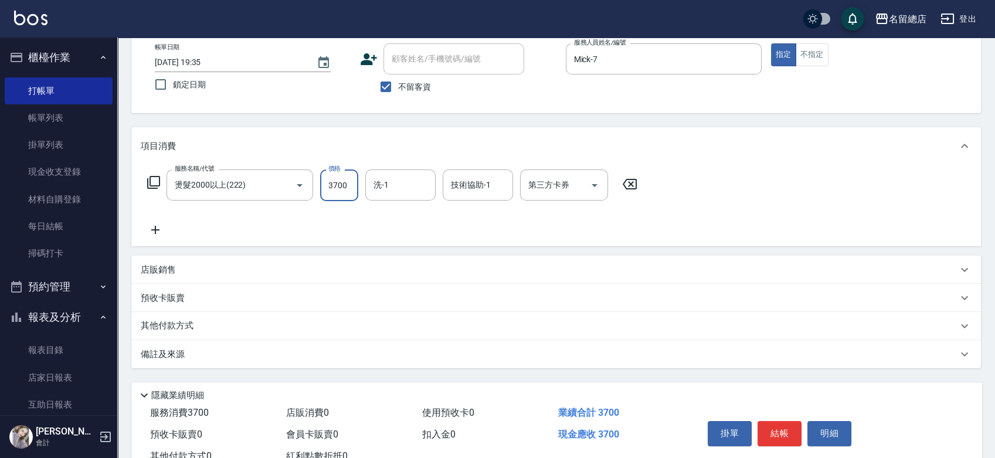
type input "3700"
type input "[PERSON_NAME]-34"
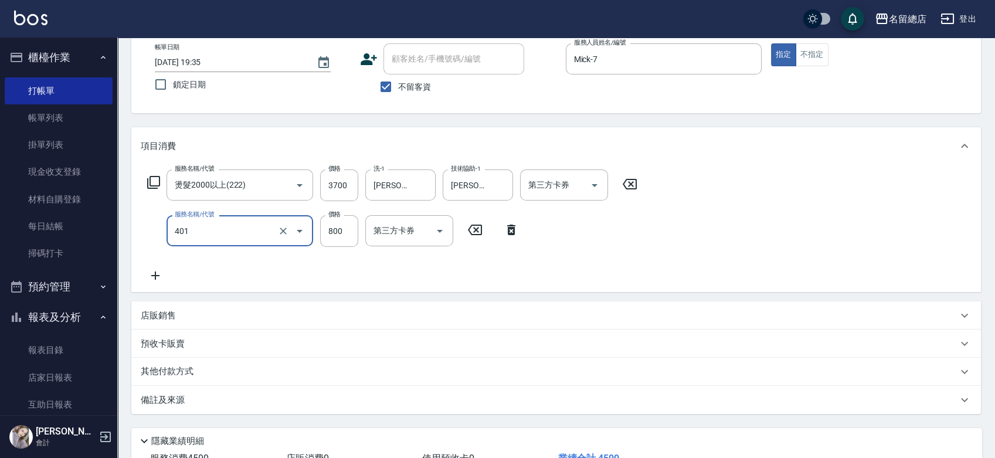
type input "自備護髮(401)"
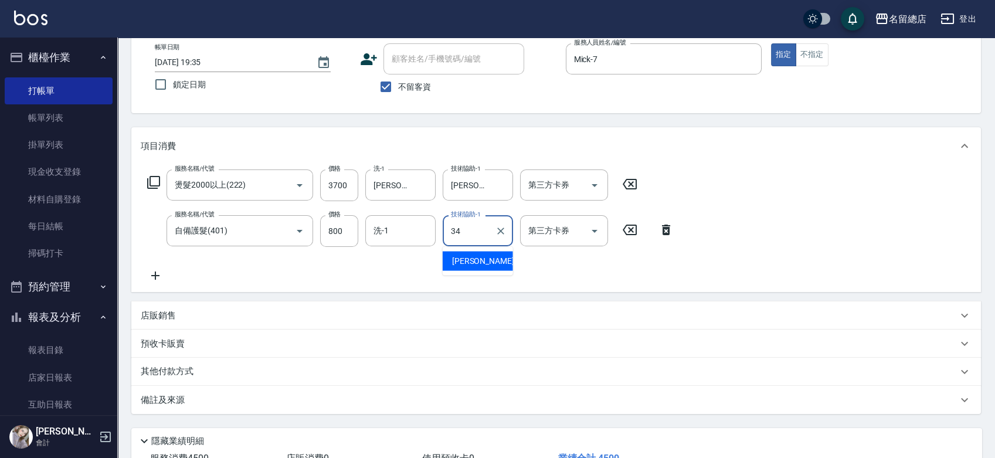
type input "[PERSON_NAME]-34"
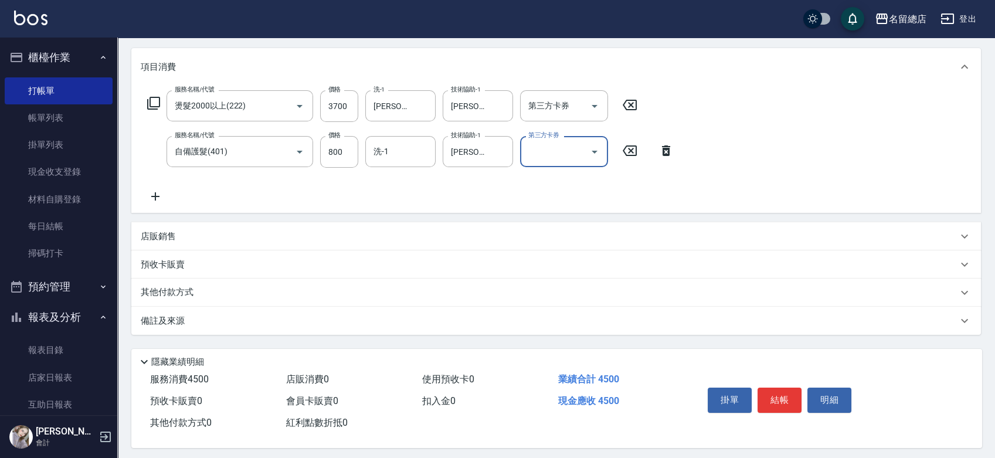
scroll to position [152, 0]
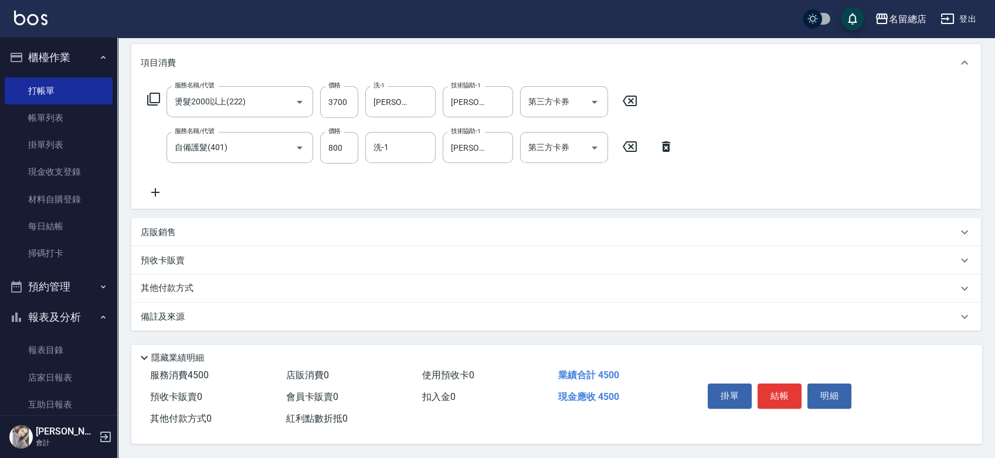
drag, startPoint x: 191, startPoint y: 281, endPoint x: 183, endPoint y: 318, distance: 37.3
click at [191, 282] on p "其他付款方式" at bounding box center [170, 288] width 59 height 13
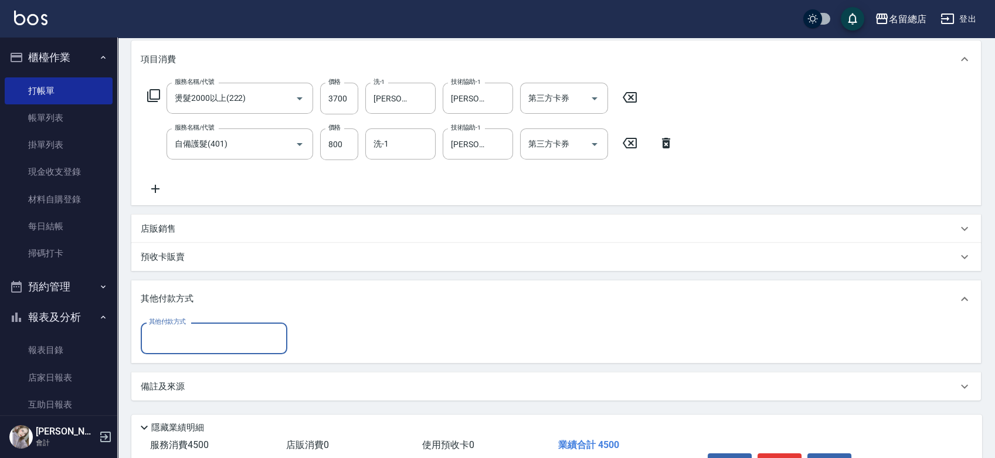
scroll to position [0, 0]
click at [188, 340] on input "其他付款方式" at bounding box center [214, 338] width 136 height 21
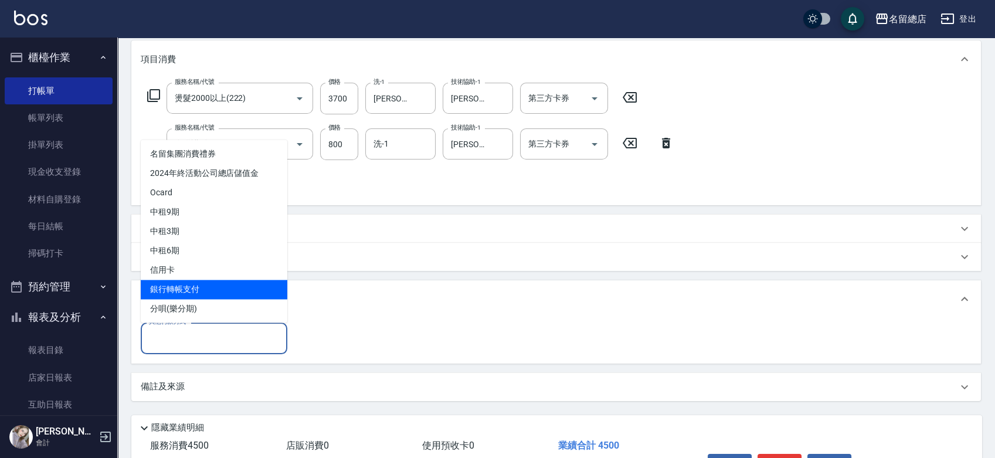
click at [189, 291] on span "銀行轉帳支付" at bounding box center [214, 289] width 147 height 19
type input "銀行轉帳支付"
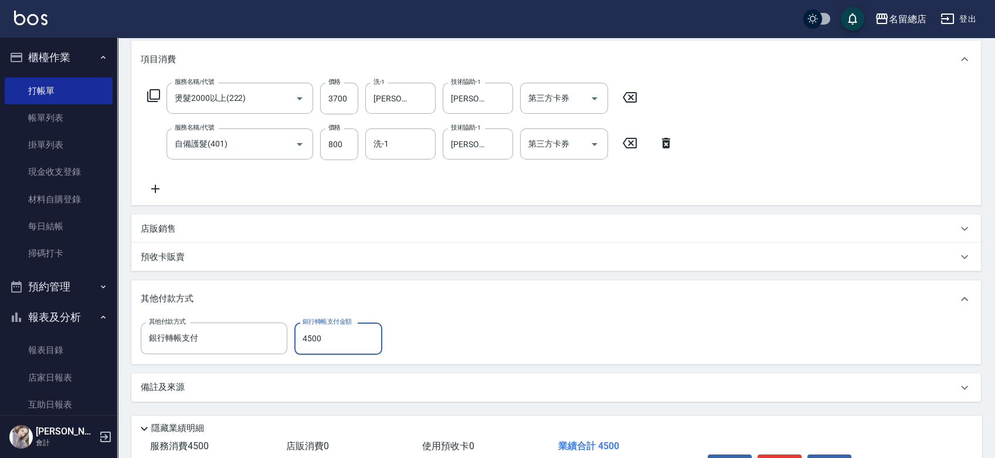
type input "4500"
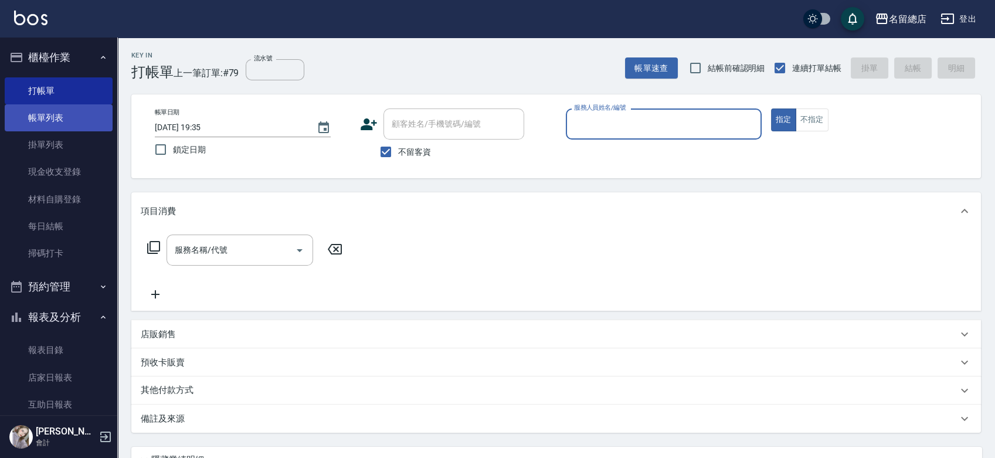
click at [83, 123] on link "帳單列表" at bounding box center [59, 117] width 108 height 27
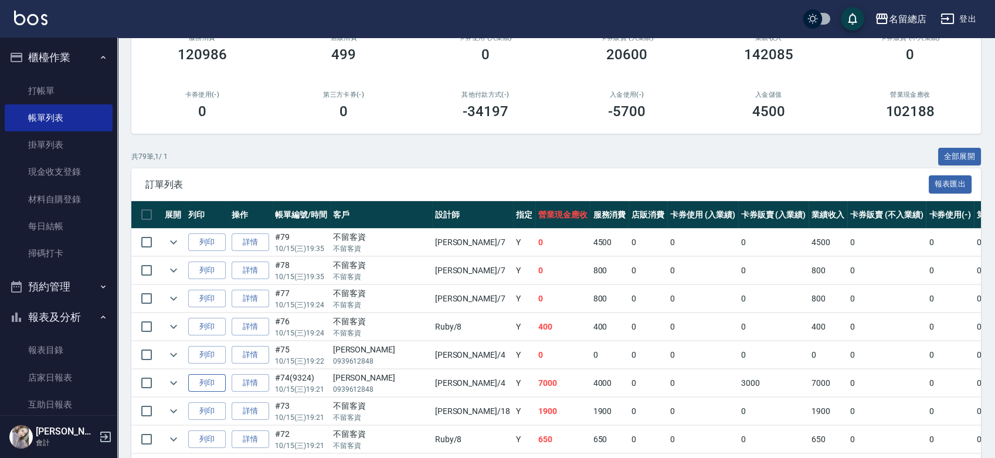
scroll to position [195, 0]
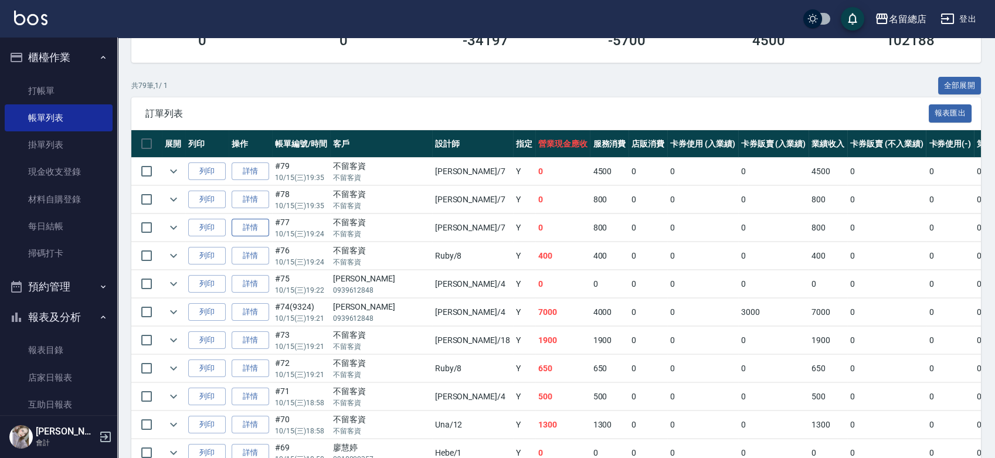
click at [247, 225] on link "詳情" at bounding box center [251, 228] width 38 height 18
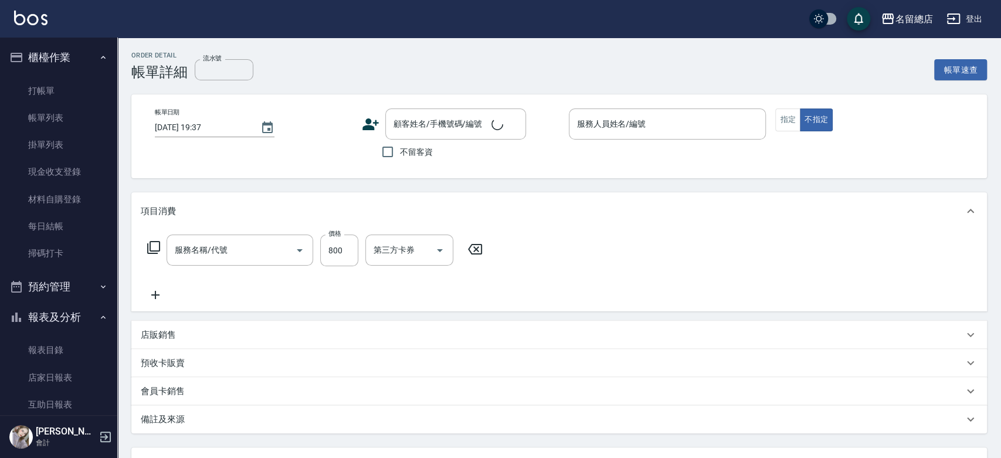
type input "[DATE] 19:24"
checkbox input "true"
type input "Mick-7"
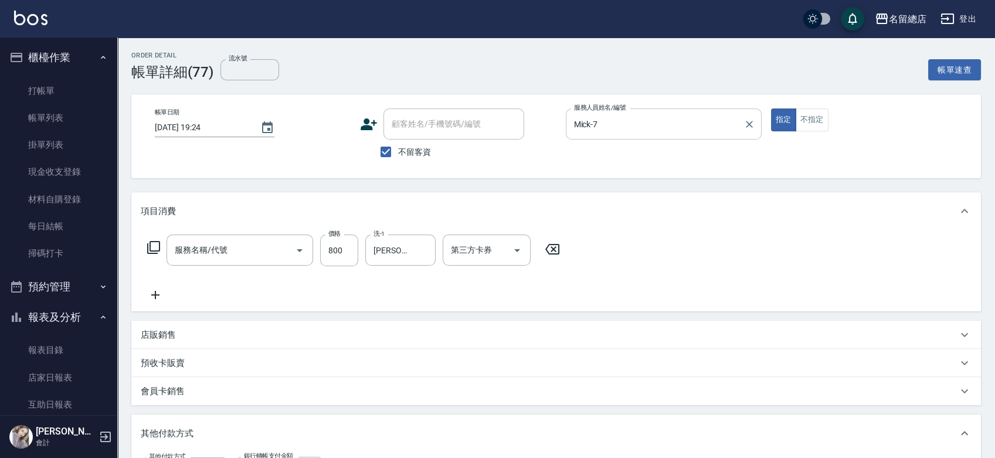
type input "洗+剪(811)"
click at [745, 124] on icon "Clear" at bounding box center [749, 124] width 12 height 12
click at [551, 252] on icon at bounding box center [552, 249] width 29 height 14
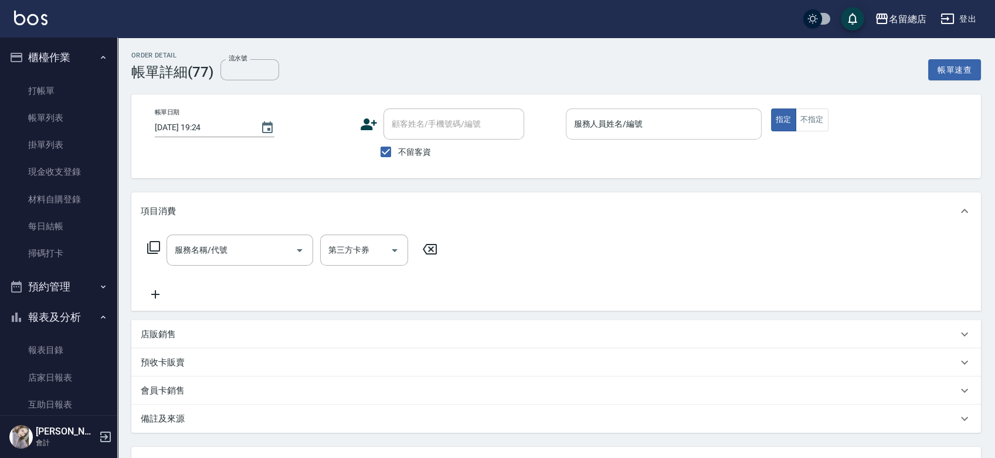
click at [602, 111] on div "服務人員姓名/編號" at bounding box center [664, 123] width 196 height 31
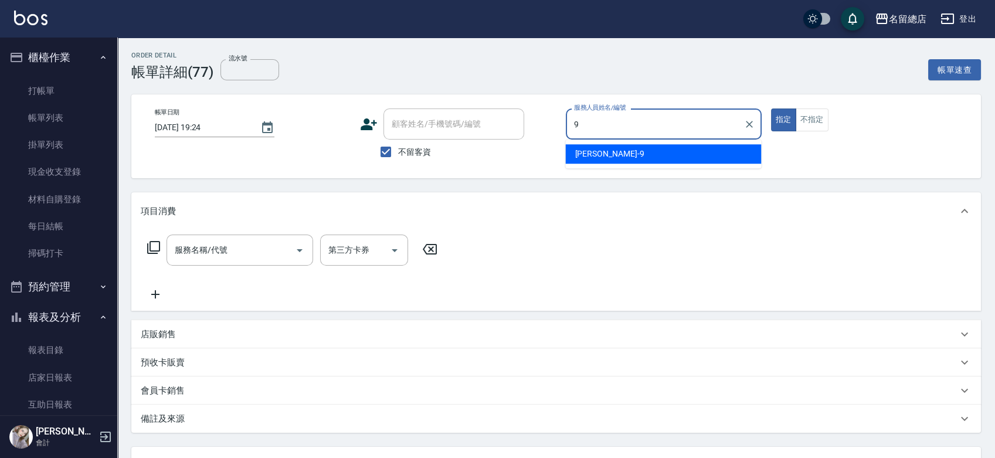
type input "9"
type button "true"
type input "[PERSON_NAME]-9"
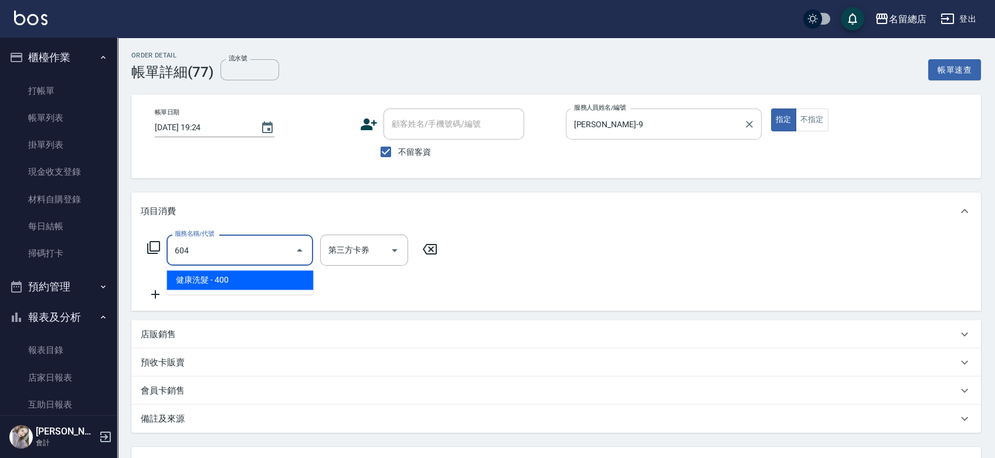
type input "健康洗髮(604)"
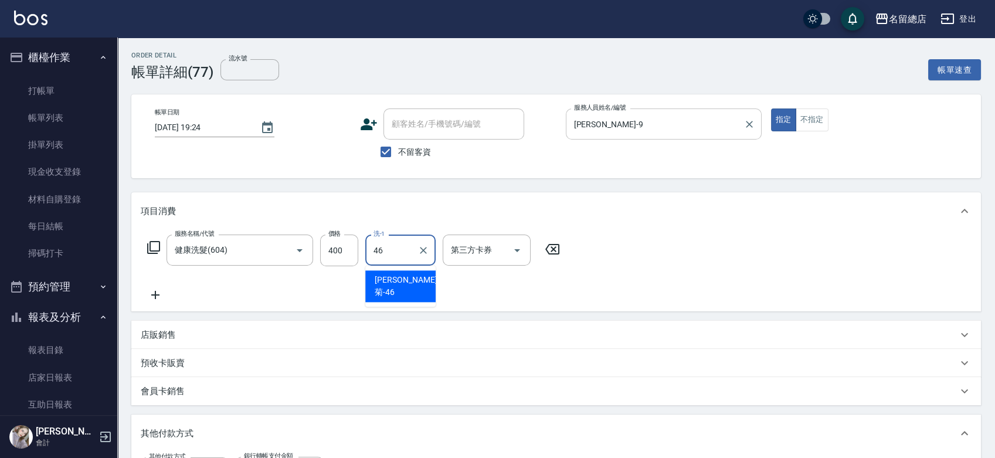
type input "[PERSON_NAME]菊-46"
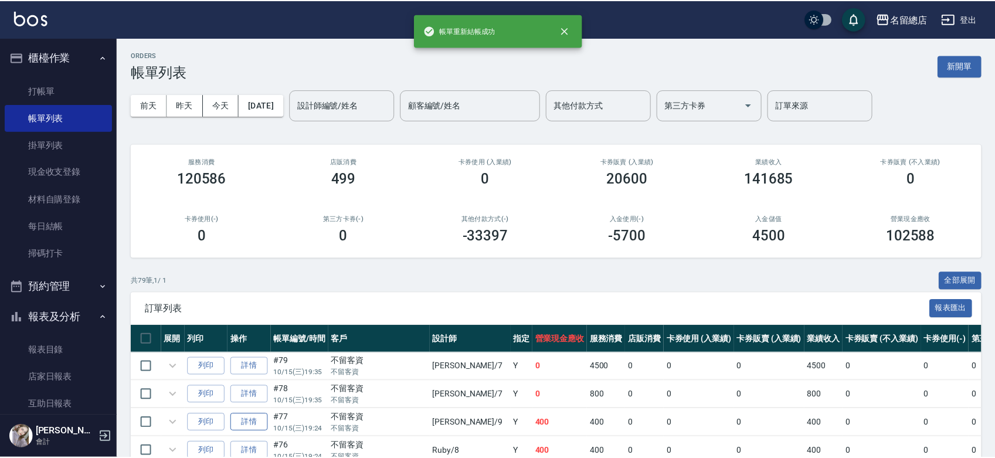
scroll to position [65, 0]
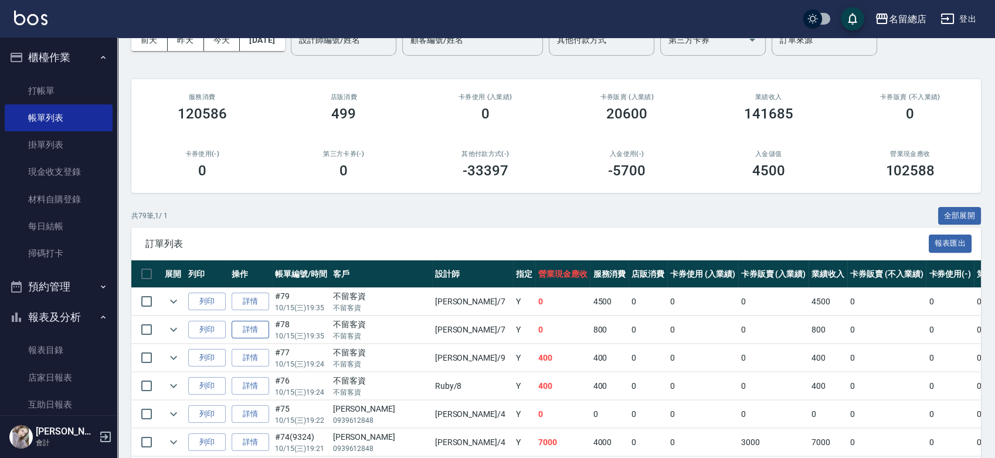
click at [256, 327] on link "詳情" at bounding box center [251, 330] width 38 height 18
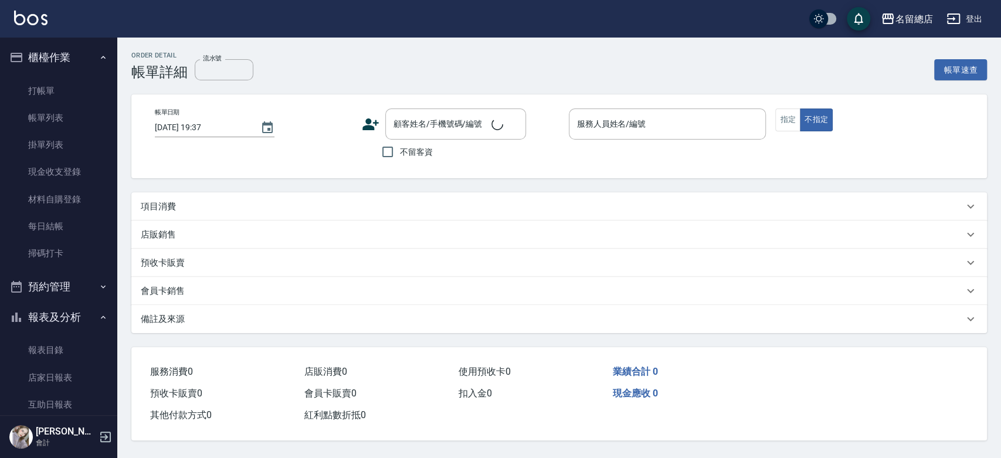
type input "[DATE] 19:35"
checkbox input "true"
type input "Mick-7"
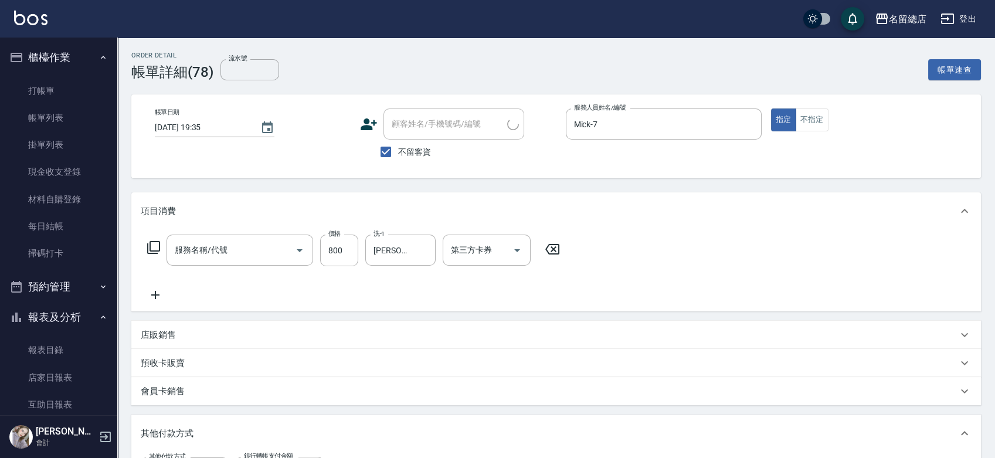
type input "洗+剪(811)"
click at [748, 126] on icon "Clear" at bounding box center [749, 124] width 12 height 12
drag, startPoint x: 568, startPoint y: 245, endPoint x: 558, endPoint y: 247, distance: 9.7
click at [566, 247] on div "服務名稱/代號 洗+剪(811) 服務名稱/代號 價格 800 價格 洗-1 [PERSON_NAME]-34 洗-1 第三方卡券 第三方卡券" at bounding box center [556, 270] width 850 height 81
click at [558, 247] on icon at bounding box center [552, 249] width 29 height 14
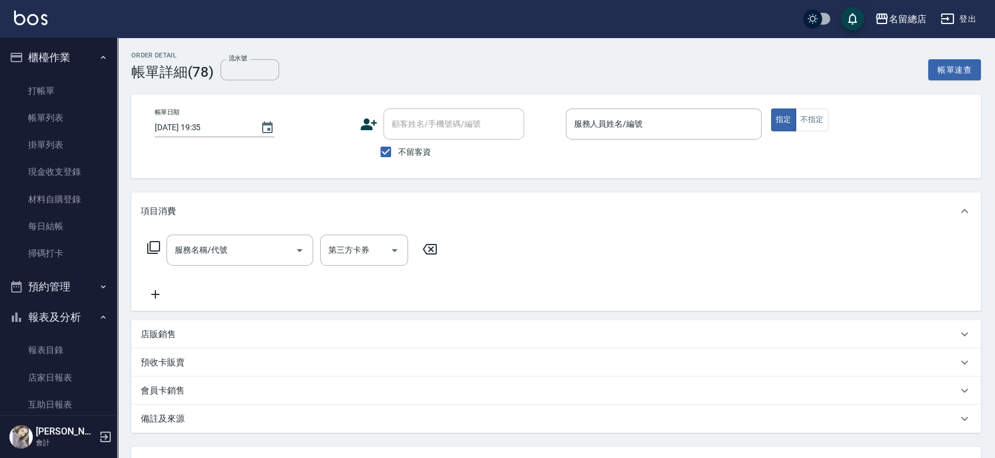
click at [627, 105] on div "帳單日期 [DATE] 19:35 顧客姓名/手機號碼/編號 顧客姓名/手機號碼/編號 不留客資 服務人員姓名/編號 服務人員姓名/編號 指定 不指定" at bounding box center [556, 136] width 850 height 84
click at [617, 130] on input "服務人員姓名/編號" at bounding box center [663, 124] width 185 height 21
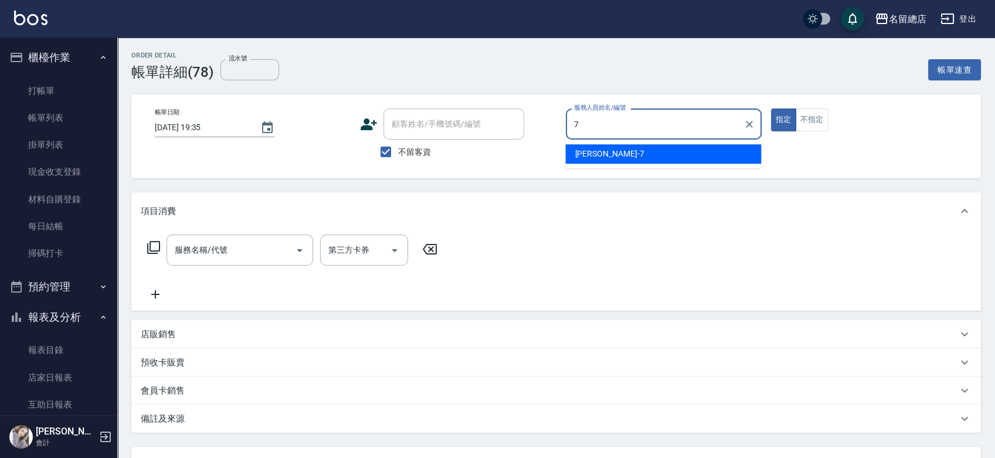
type input "Mick-7"
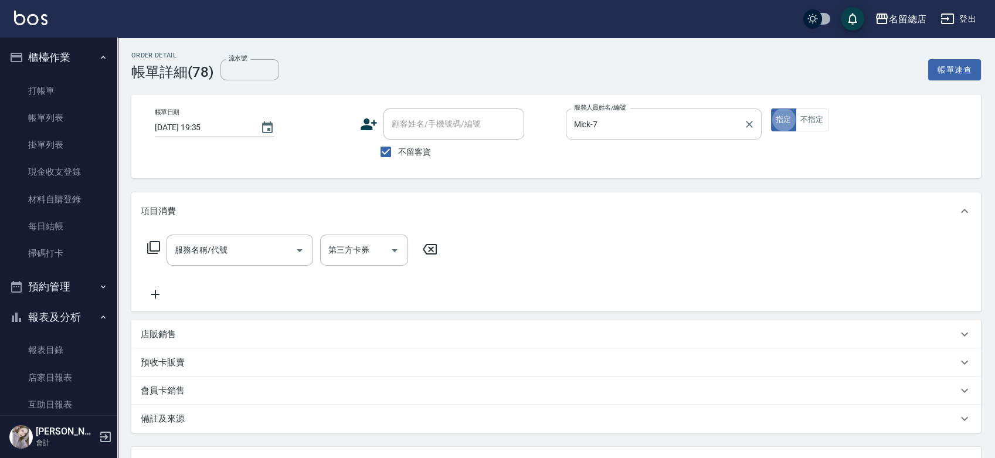
type button "true"
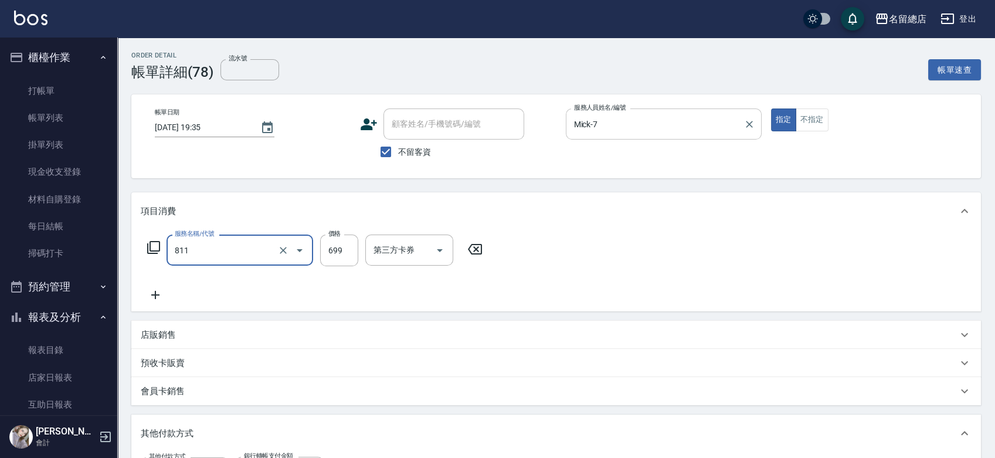
type input "洗+剪(811)"
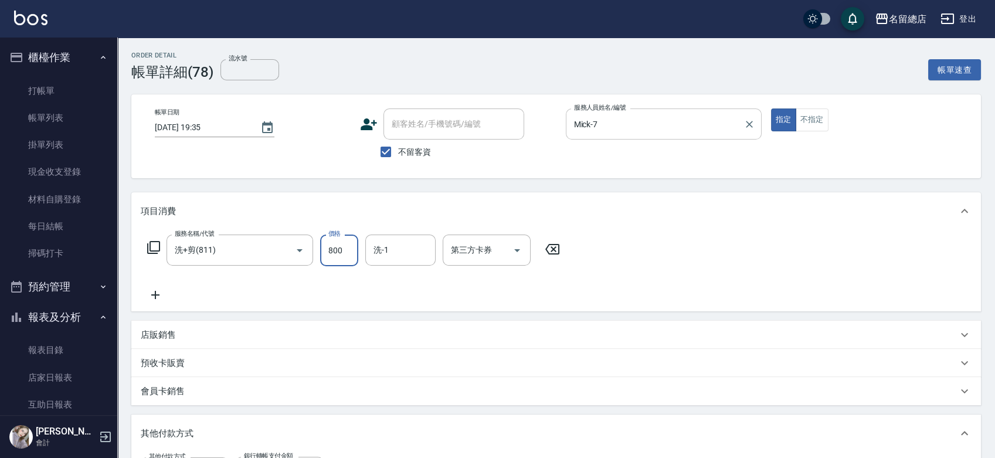
type input "800"
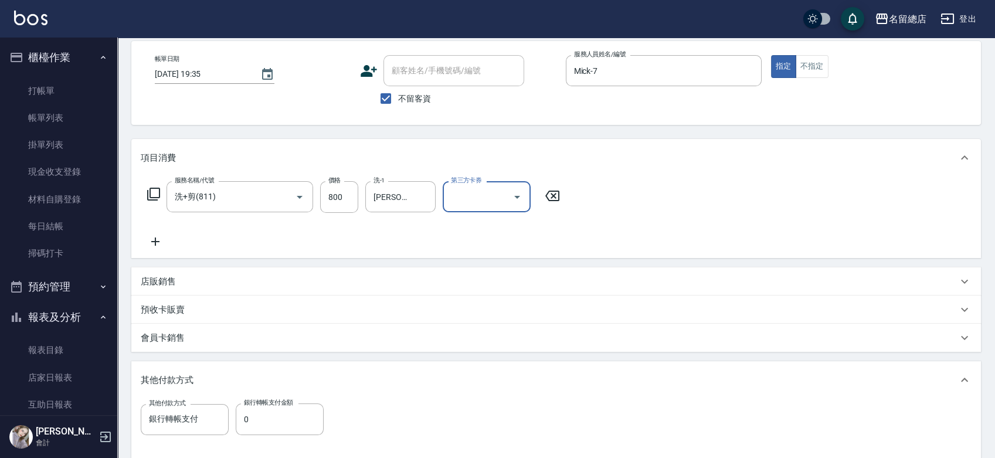
scroll to position [130, 0]
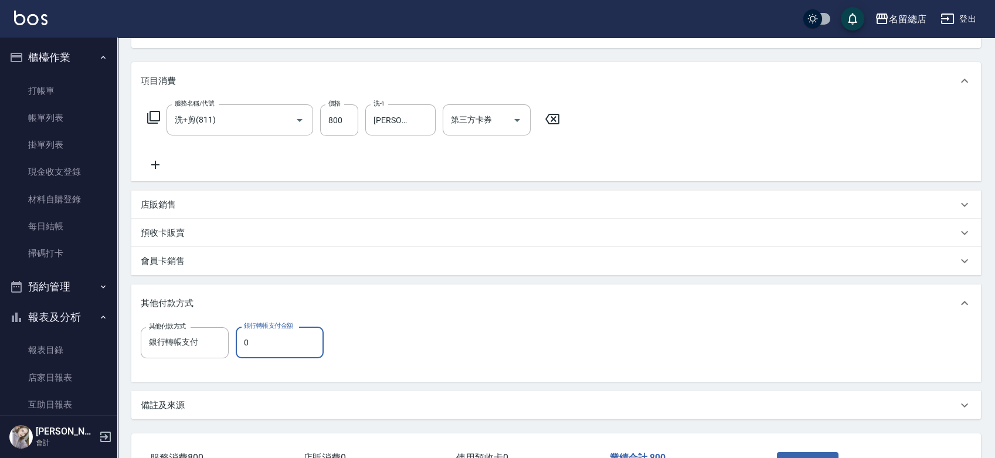
click at [257, 352] on input "0" at bounding box center [280, 343] width 88 height 32
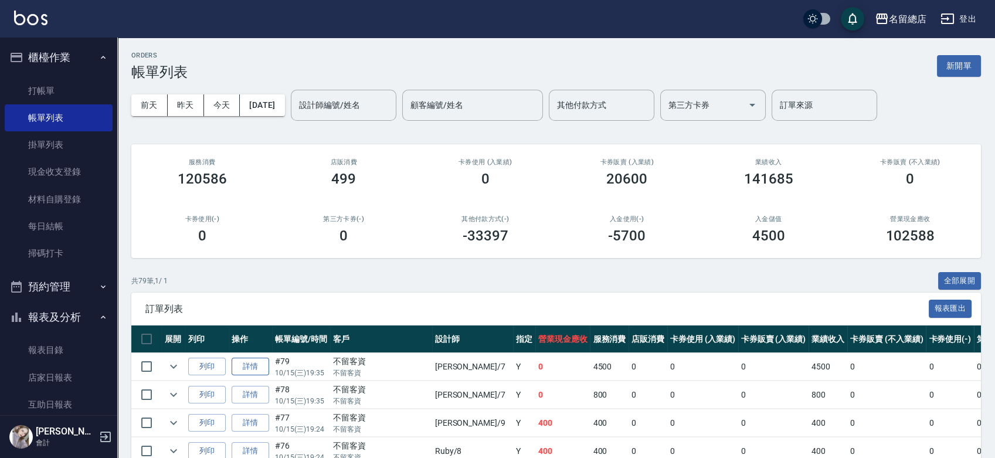
click at [254, 369] on link "詳情" at bounding box center [251, 367] width 38 height 18
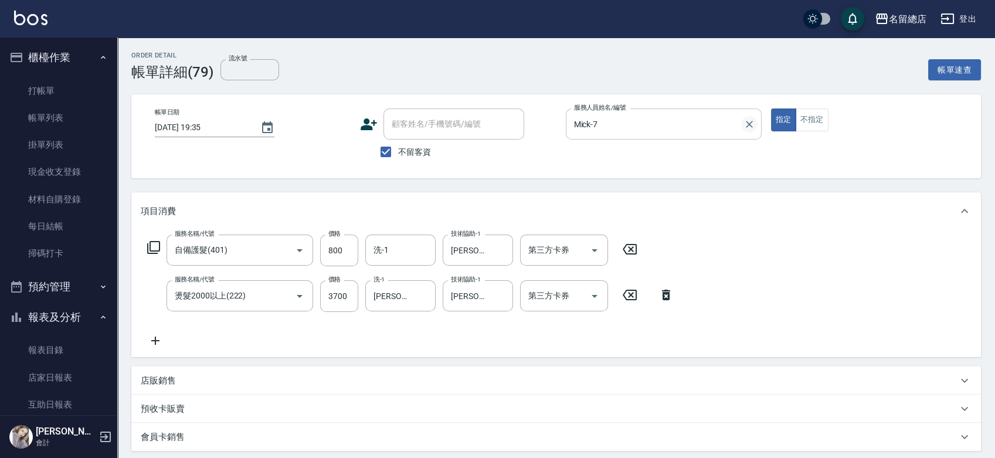
click at [748, 122] on icon "Clear" at bounding box center [749, 124] width 12 height 12
click at [634, 252] on icon at bounding box center [629, 249] width 29 height 14
click at [667, 294] on icon at bounding box center [665, 294] width 29 height 14
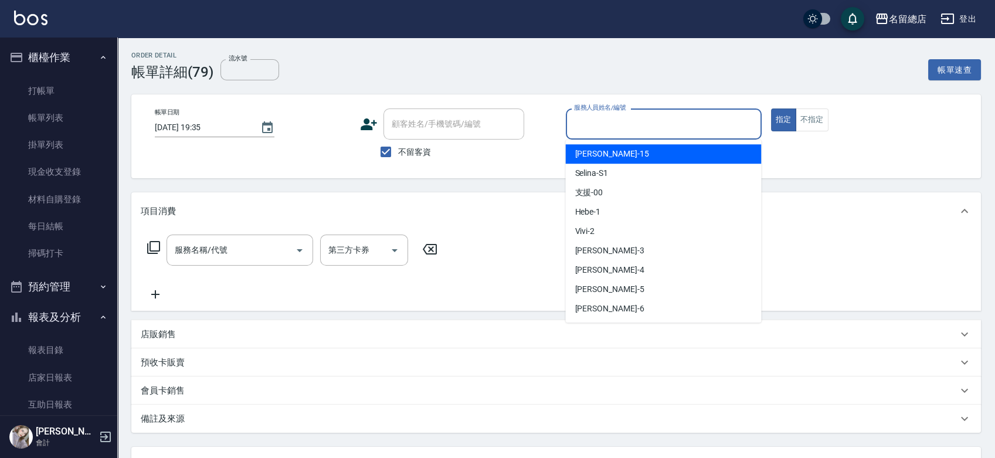
click at [679, 120] on input "服務人員姓名/編號" at bounding box center [663, 124] width 185 height 21
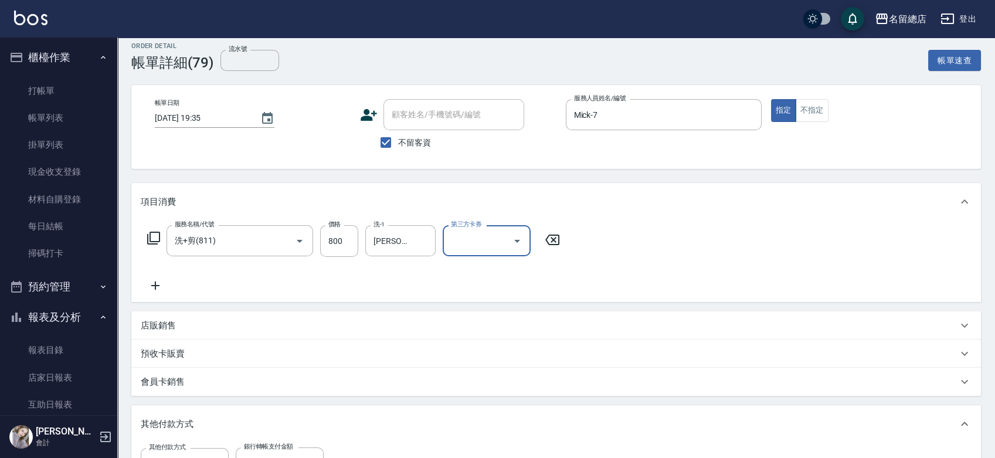
scroll to position [195, 0]
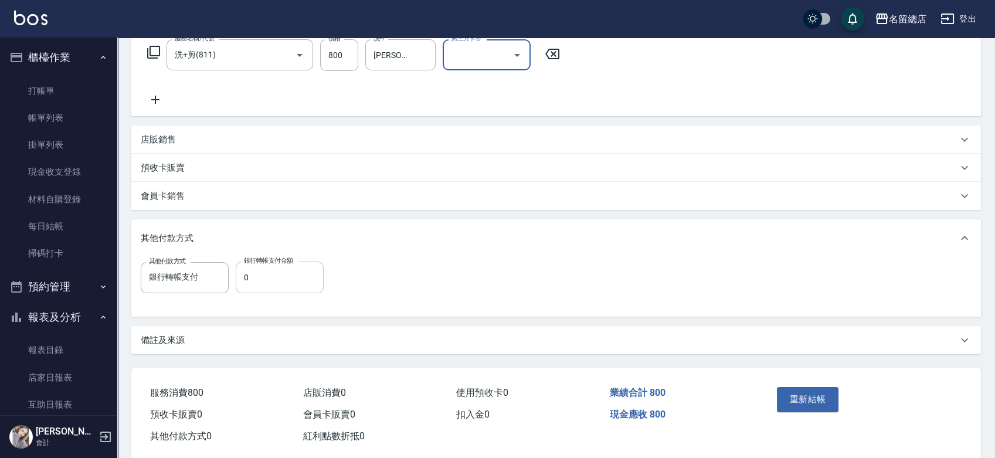
click at [286, 286] on input "0" at bounding box center [280, 278] width 88 height 32
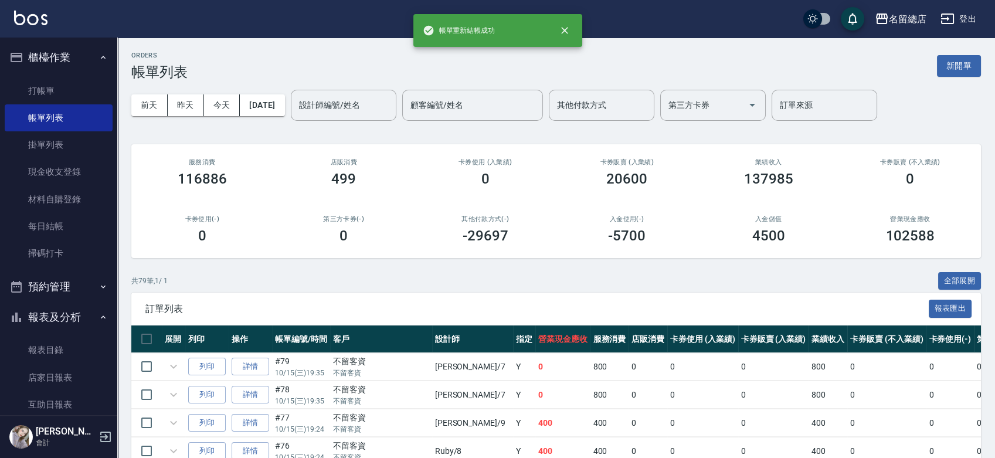
click at [241, 345] on th "操作" at bounding box center [250, 339] width 43 height 28
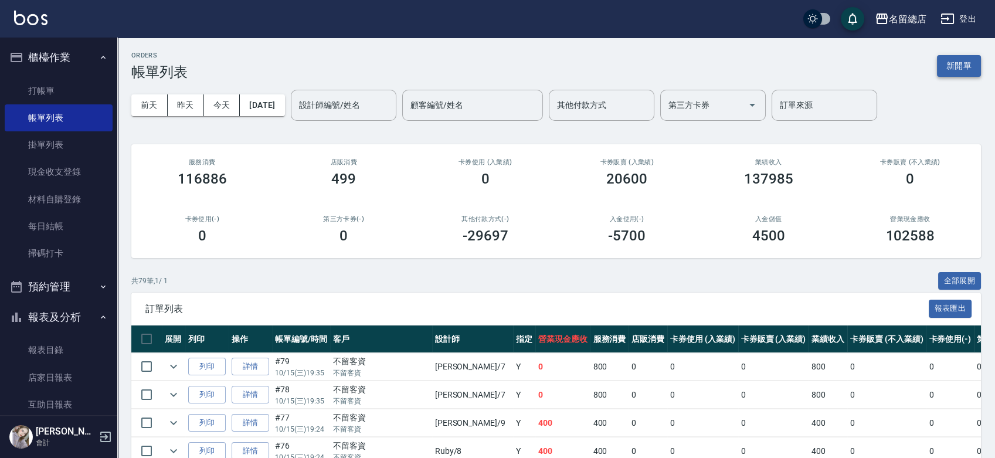
click at [965, 60] on button "新開單" at bounding box center [959, 66] width 44 height 22
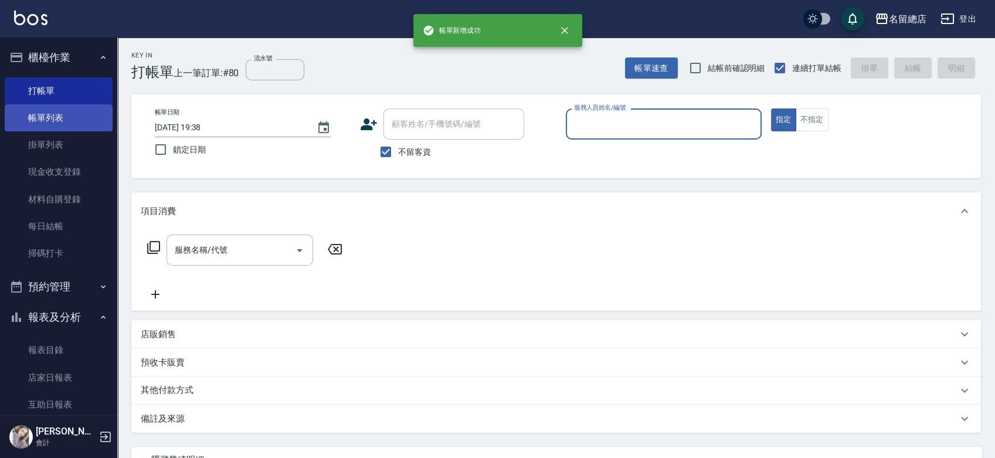
click at [47, 123] on link "帳單列表" at bounding box center [59, 117] width 108 height 27
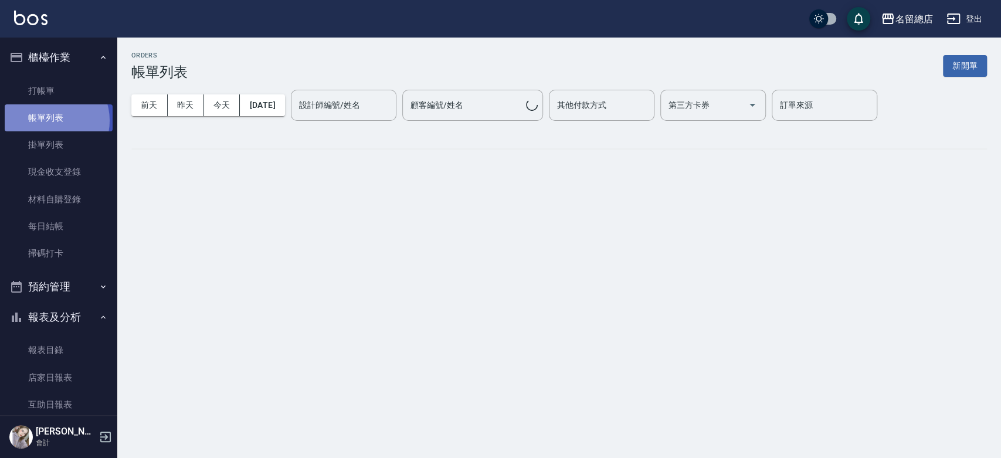
click at [51, 121] on link "帳單列表" at bounding box center [59, 117] width 108 height 27
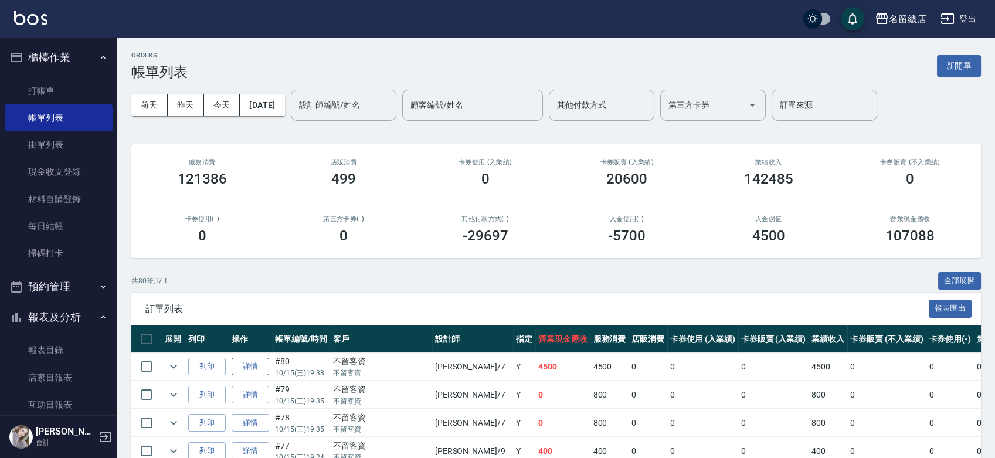
click at [257, 365] on link "詳情" at bounding box center [251, 367] width 38 height 18
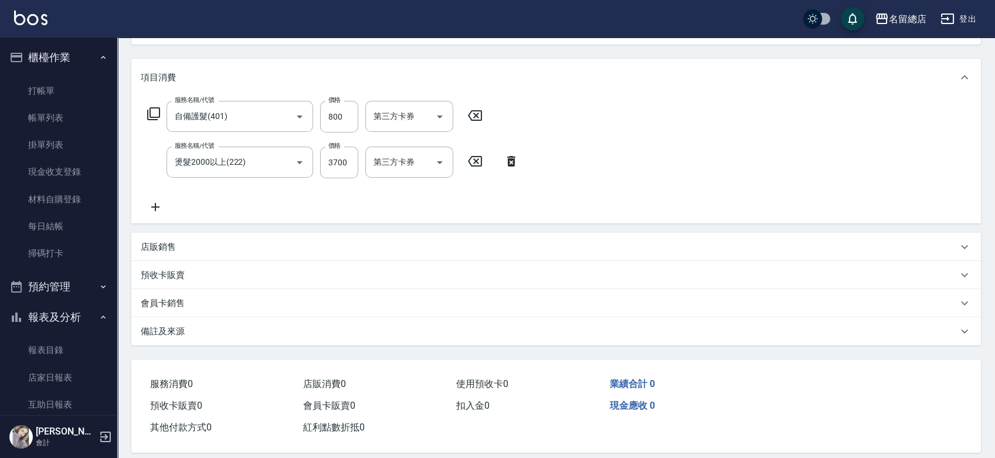
scroll to position [145, 0]
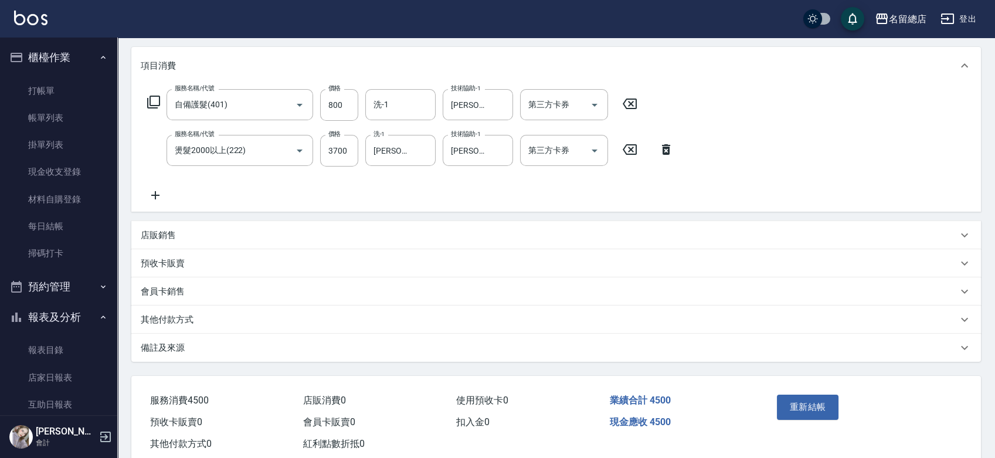
click at [192, 314] on p "其他付款方式" at bounding box center [167, 320] width 53 height 12
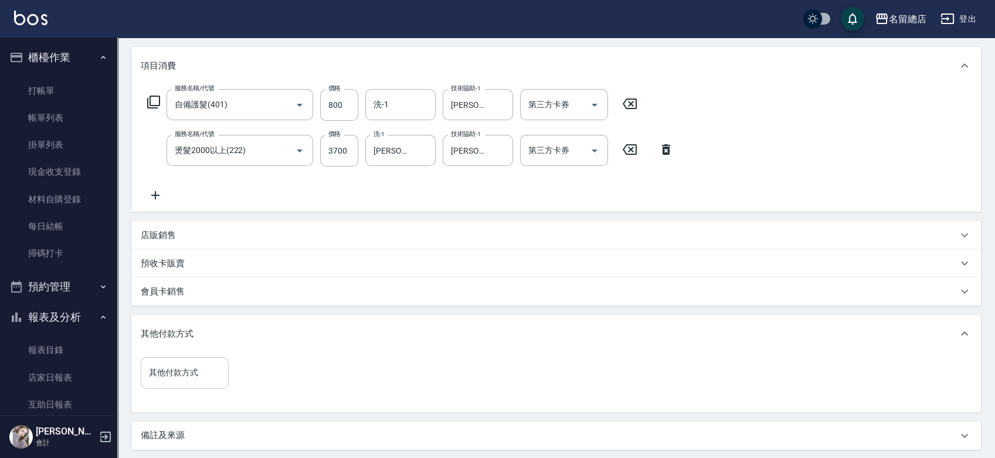
click at [210, 378] on input "其他付款方式" at bounding box center [184, 372] width 77 height 21
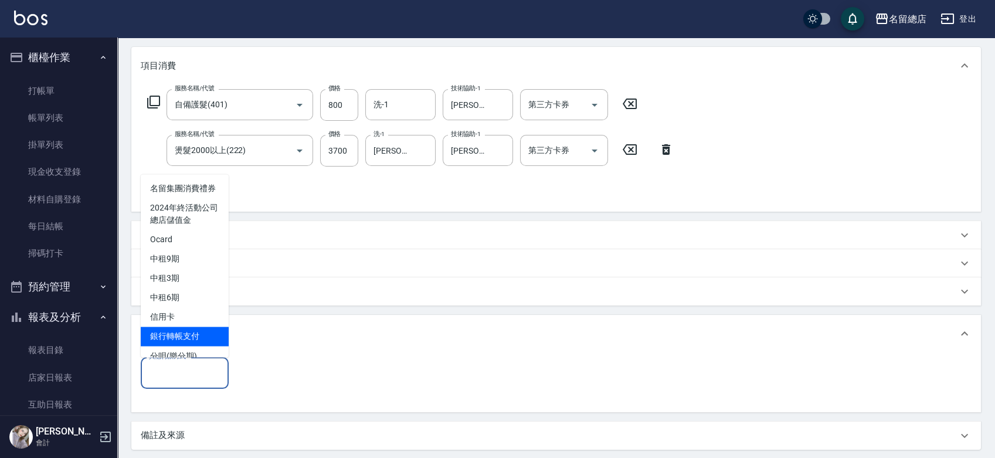
click at [197, 345] on span "銀行轉帳支付" at bounding box center [185, 336] width 88 height 19
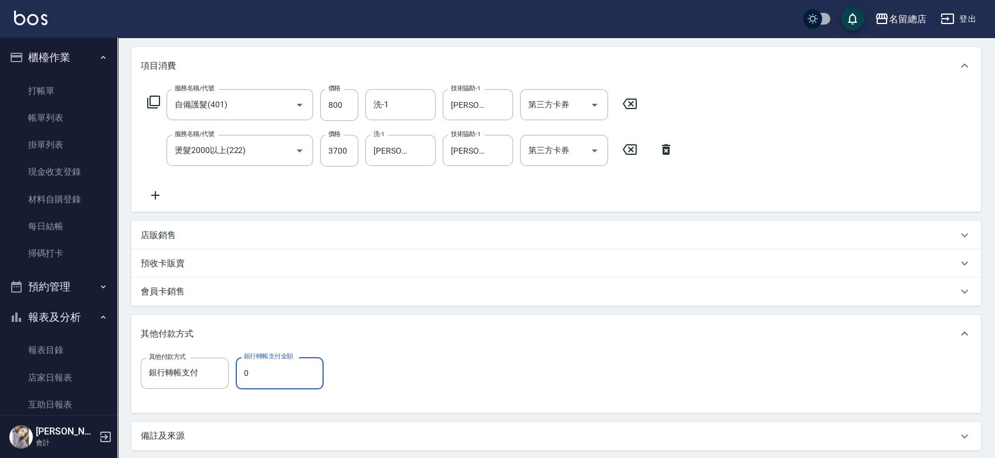
click at [306, 361] on input "0" at bounding box center [280, 373] width 88 height 32
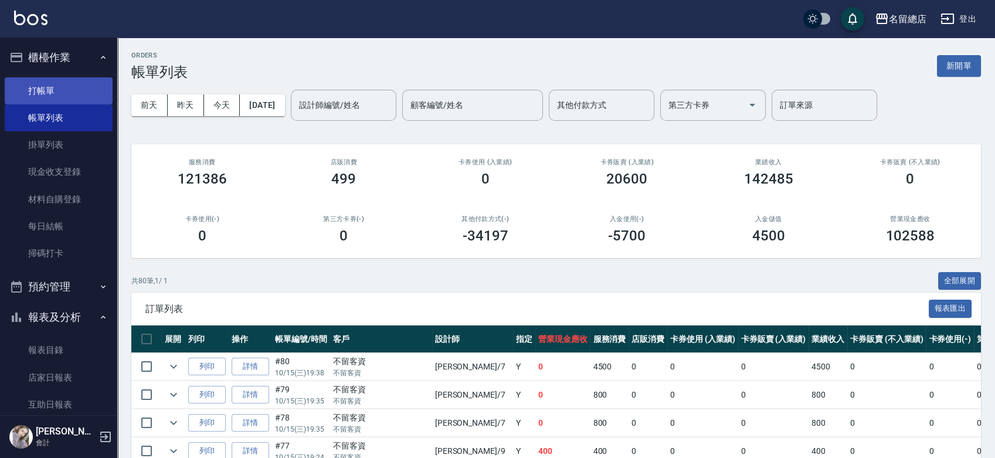
click at [9, 96] on link "打帳單" at bounding box center [59, 90] width 108 height 27
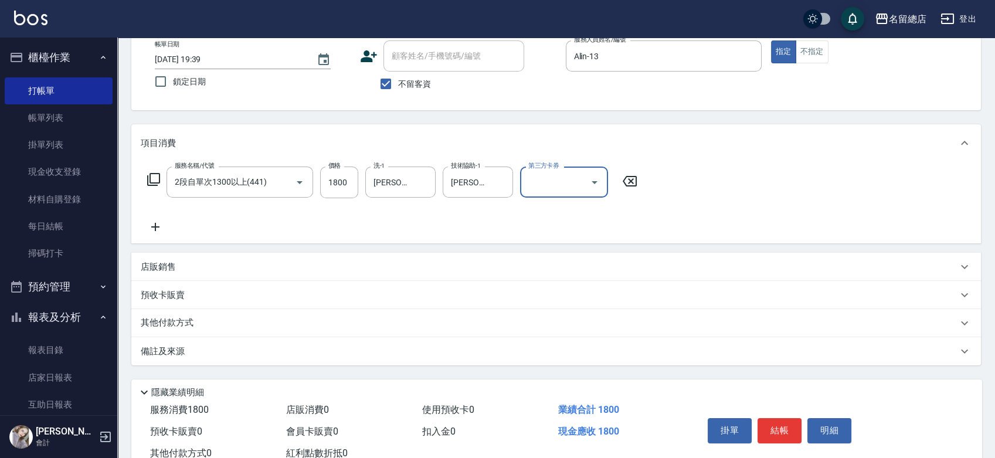
scroll to position [106, 0]
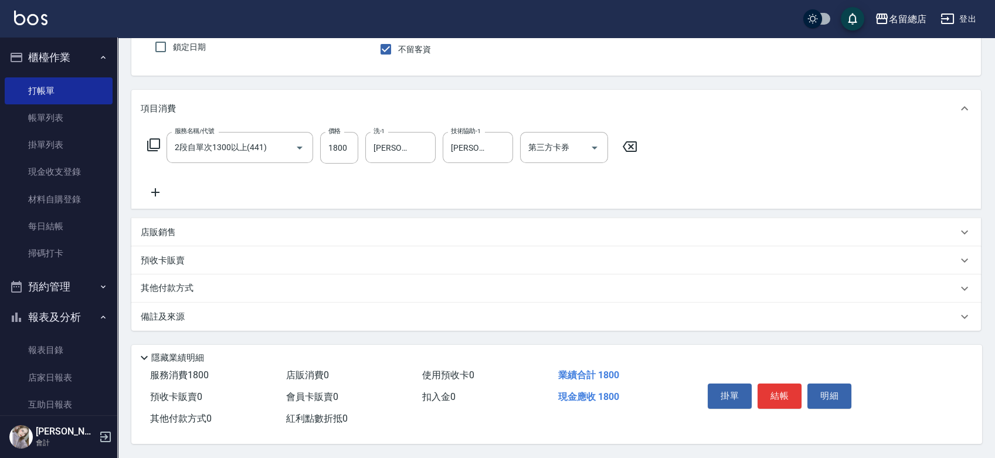
click at [176, 274] on div "其他付款方式" at bounding box center [556, 288] width 850 height 28
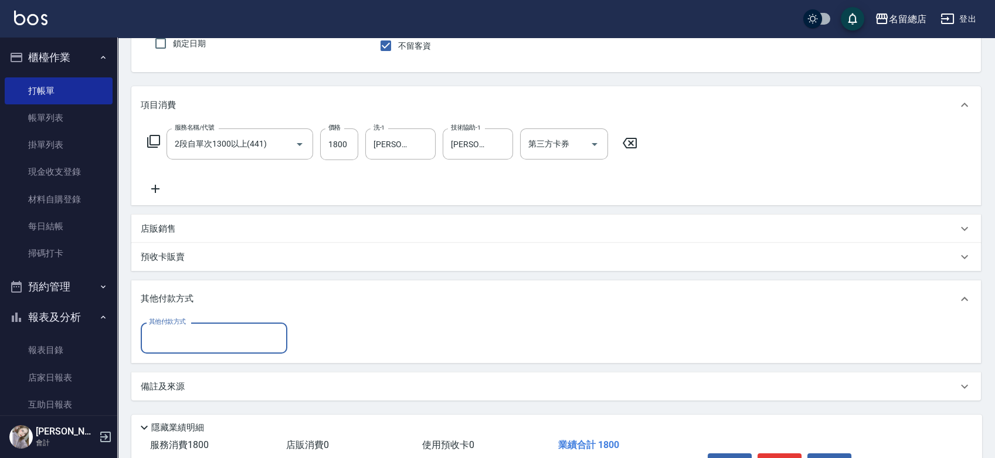
scroll to position [0, 0]
click at [195, 338] on input "其他付款方式" at bounding box center [214, 338] width 136 height 21
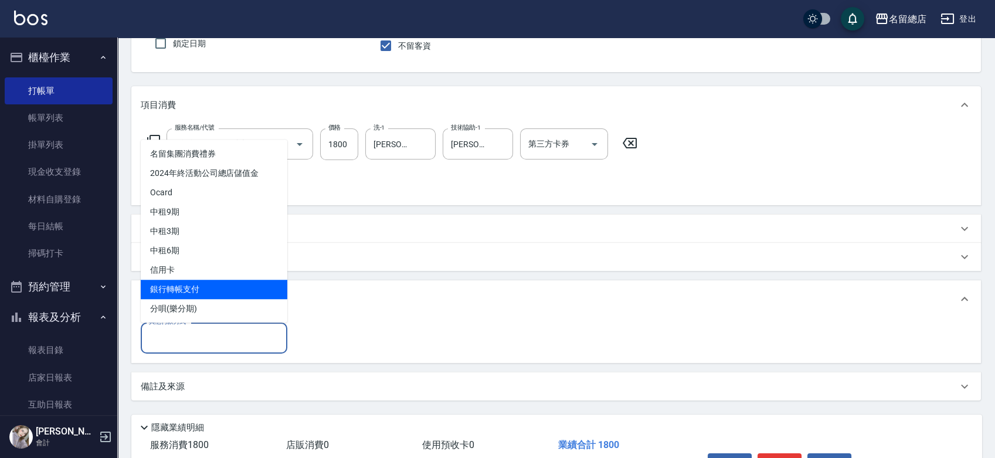
click at [188, 291] on span "銀行轉帳支付" at bounding box center [214, 289] width 147 height 19
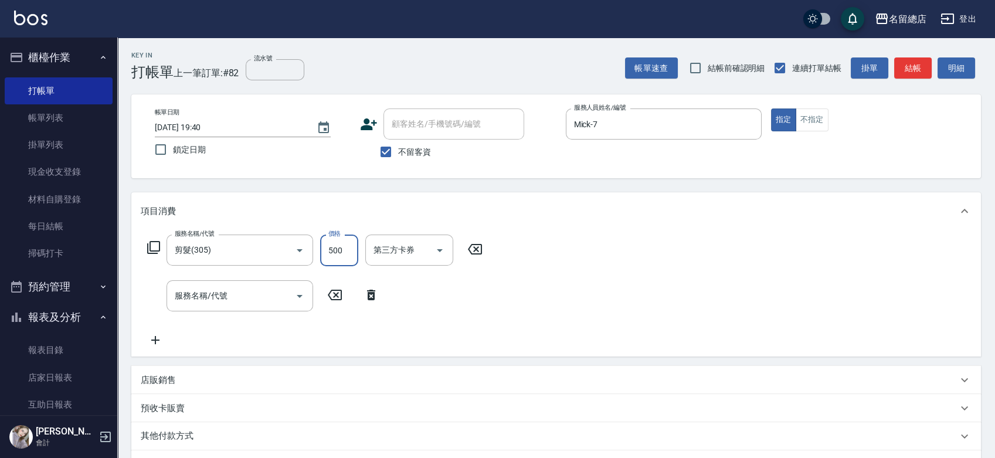
click at [356, 249] on input "500" at bounding box center [339, 251] width 38 height 32
click at [474, 247] on icon at bounding box center [474, 249] width 29 height 14
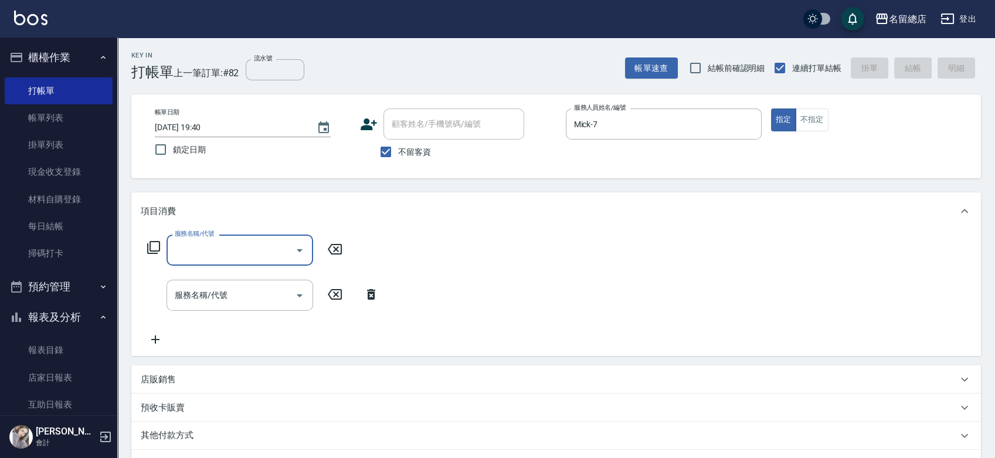
click at [207, 248] on input "服務名稱/代號" at bounding box center [231, 250] width 118 height 21
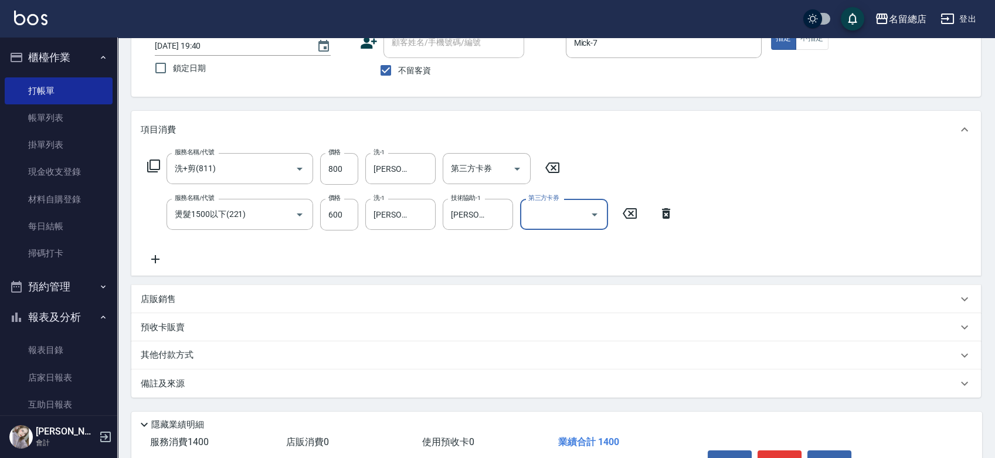
scroll to position [152, 0]
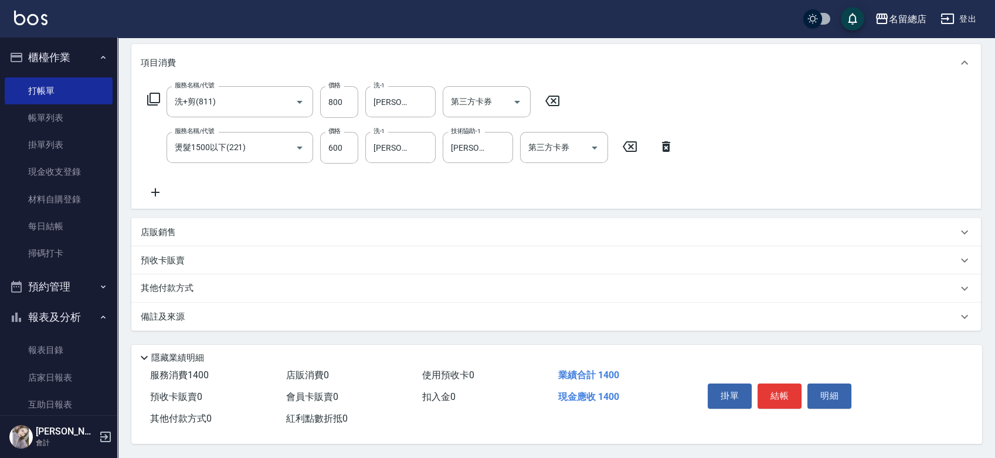
click at [193, 286] on p "其他付款方式" at bounding box center [170, 288] width 59 height 13
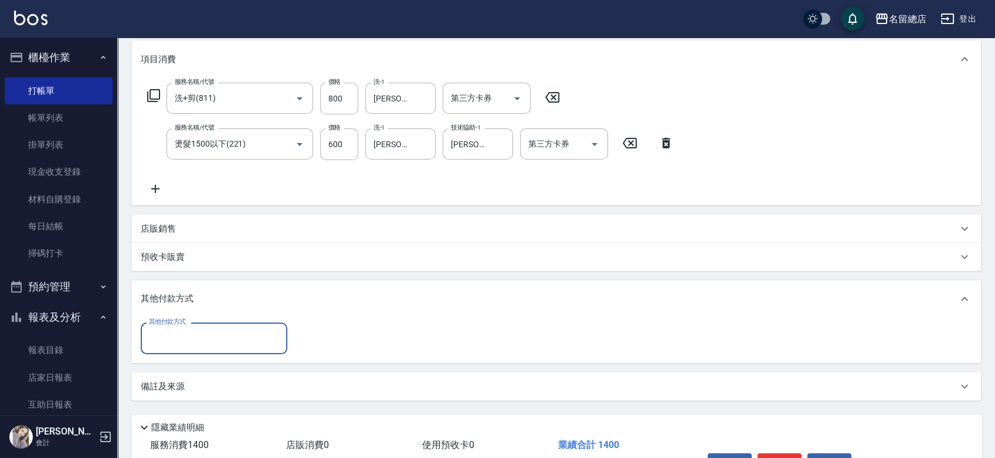
scroll to position [0, 0]
click at [200, 326] on div "其他付款方式" at bounding box center [214, 337] width 147 height 31
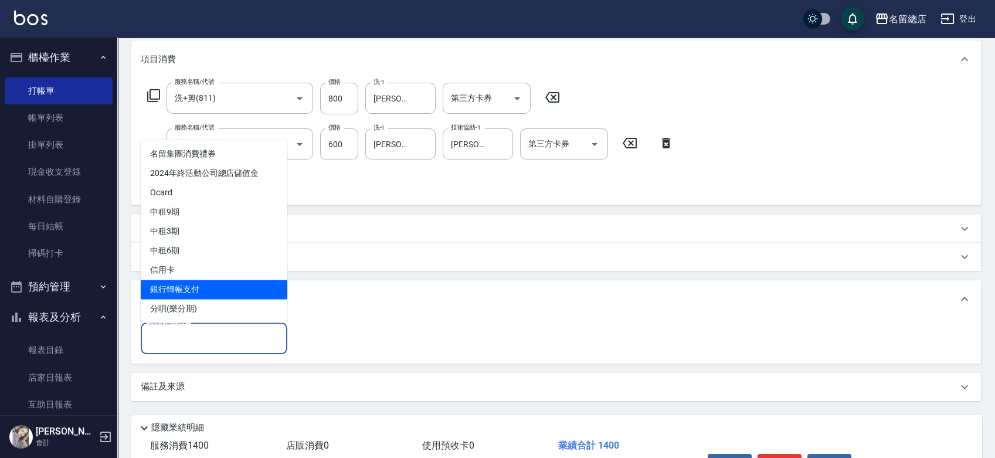
click at [192, 291] on span "銀行轉帳支付" at bounding box center [214, 289] width 147 height 19
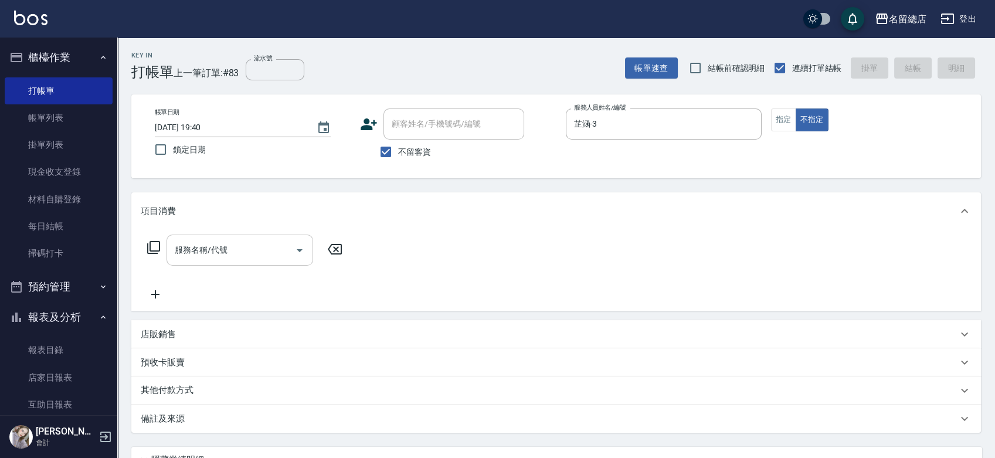
click at [191, 261] on div "服務名稱/代號" at bounding box center [240, 250] width 147 height 31
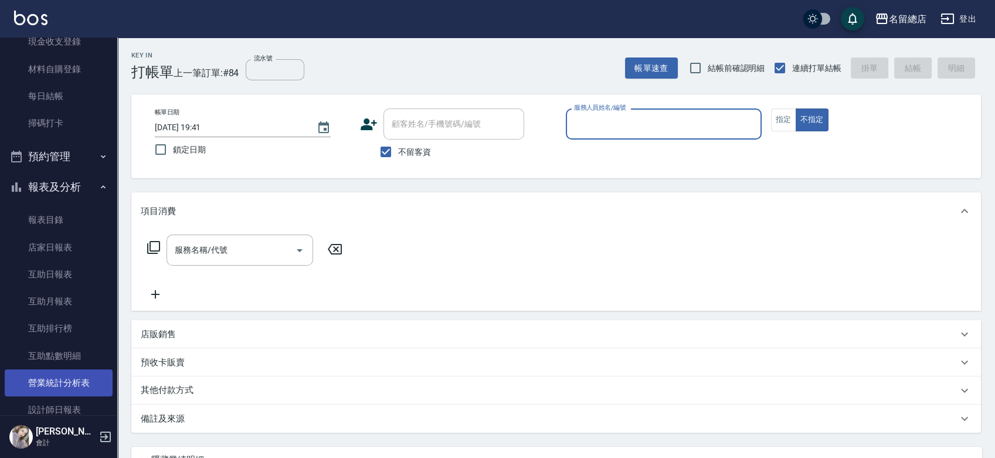
scroll to position [325, 0]
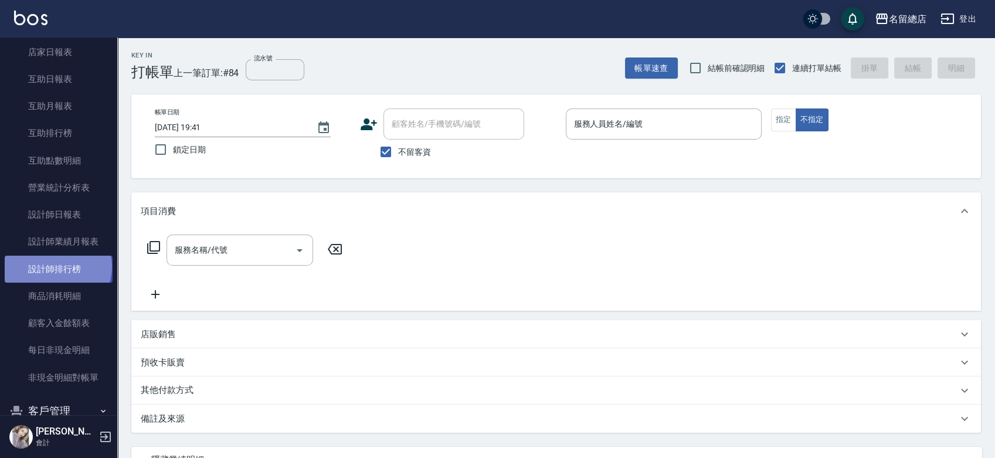
click at [57, 266] on link "設計師排行榜" at bounding box center [59, 269] width 108 height 27
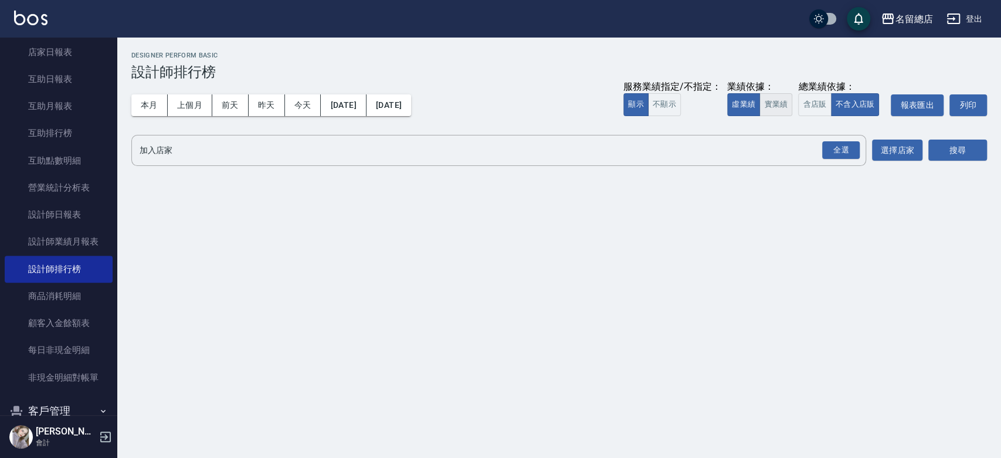
click at [766, 103] on button "實業績" at bounding box center [775, 104] width 33 height 23
click at [845, 149] on div "全選" at bounding box center [841, 150] width 38 height 18
click at [986, 154] on button "搜尋" at bounding box center [957, 151] width 59 height 22
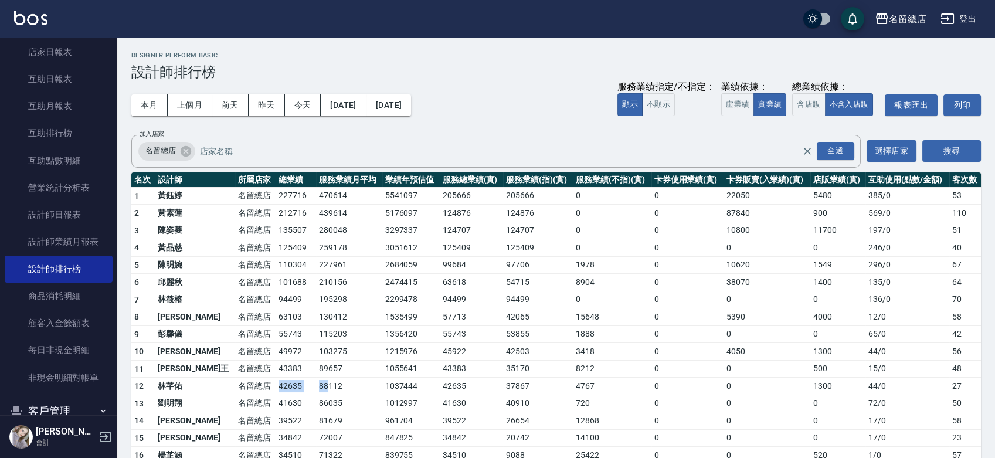
drag, startPoint x: 244, startPoint y: 384, endPoint x: 292, endPoint y: 385, distance: 48.1
click at [292, 385] on tr "12 [PERSON_NAME]留總店 42635 88112 1037444 42635 37867 4767 0 0 1300 44 / 0 27" at bounding box center [556, 387] width 850 height 18
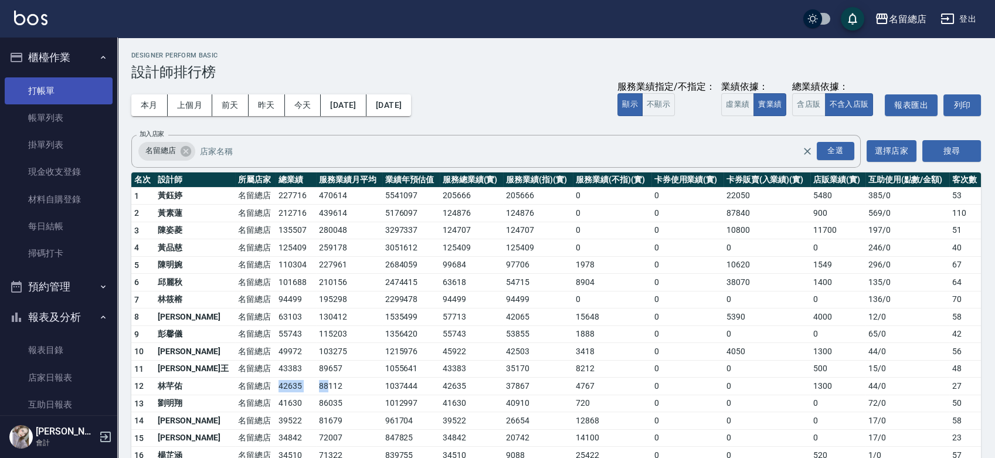
click at [57, 89] on link "打帳單" at bounding box center [59, 90] width 108 height 27
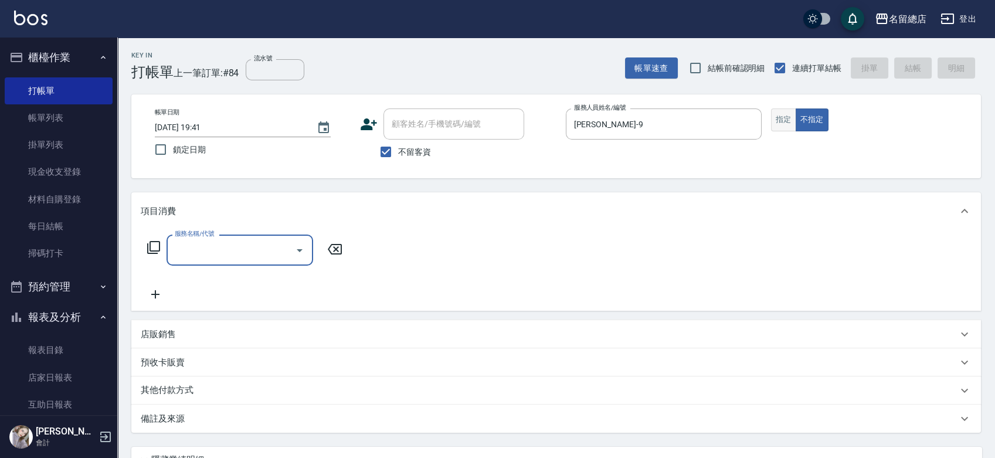
click at [788, 121] on button "指定" at bounding box center [783, 119] width 25 height 23
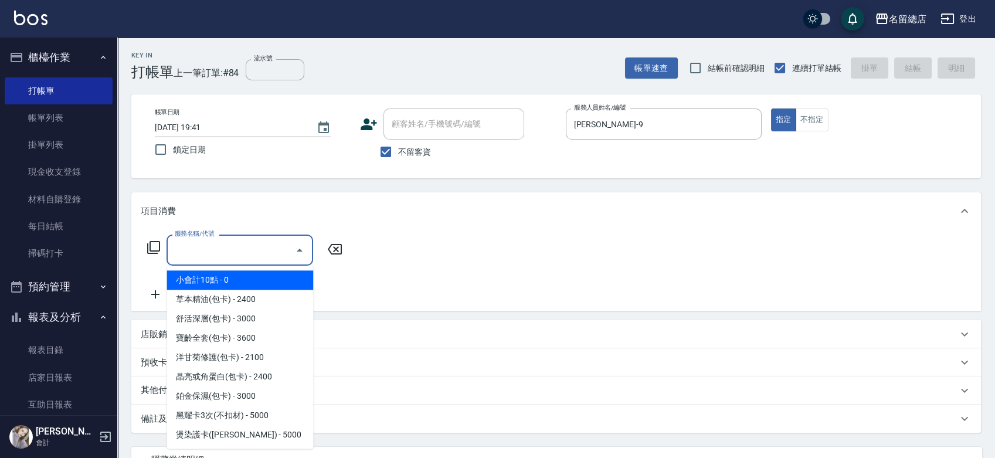
click at [227, 258] on input "服務名稱/代號" at bounding box center [231, 250] width 118 height 21
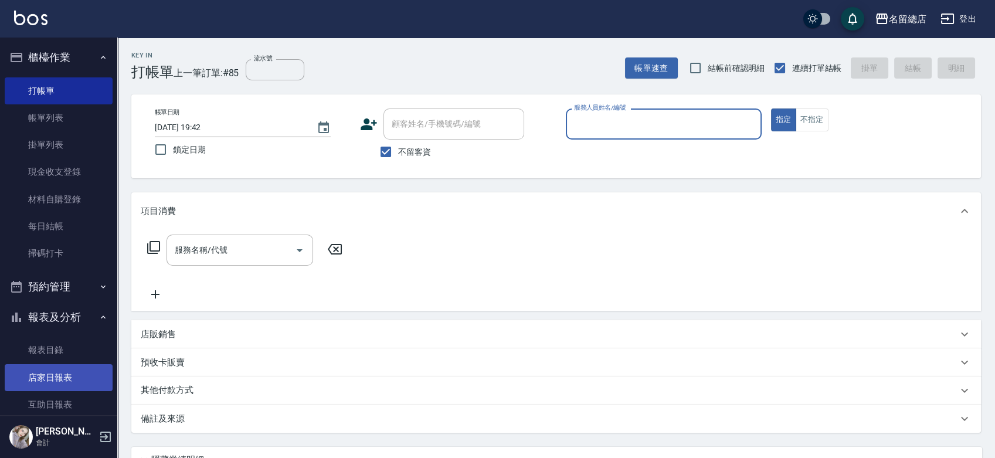
click at [60, 370] on link "店家日報表" at bounding box center [59, 377] width 108 height 27
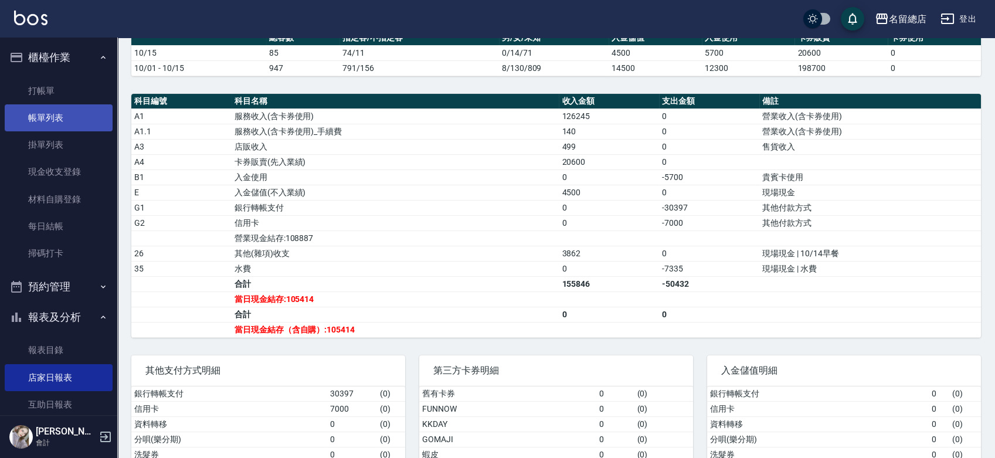
scroll to position [325, 0]
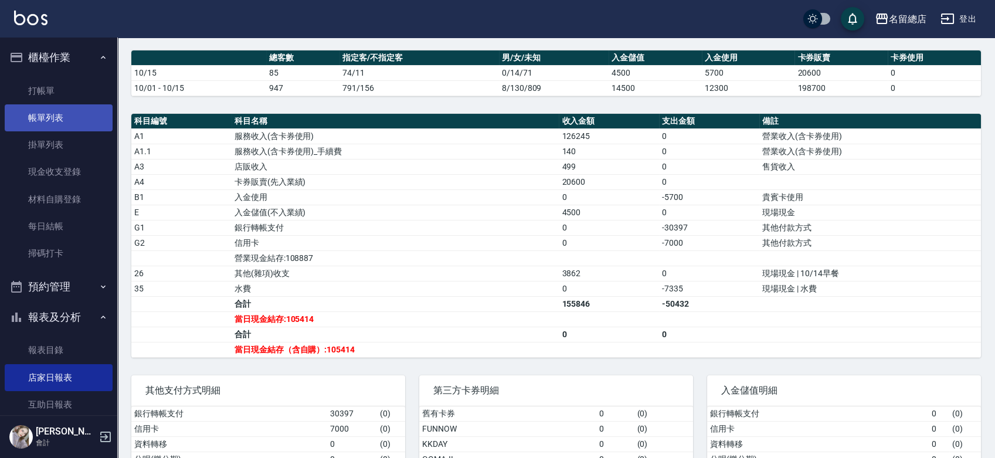
click at [42, 113] on link "帳單列表" at bounding box center [59, 117] width 108 height 27
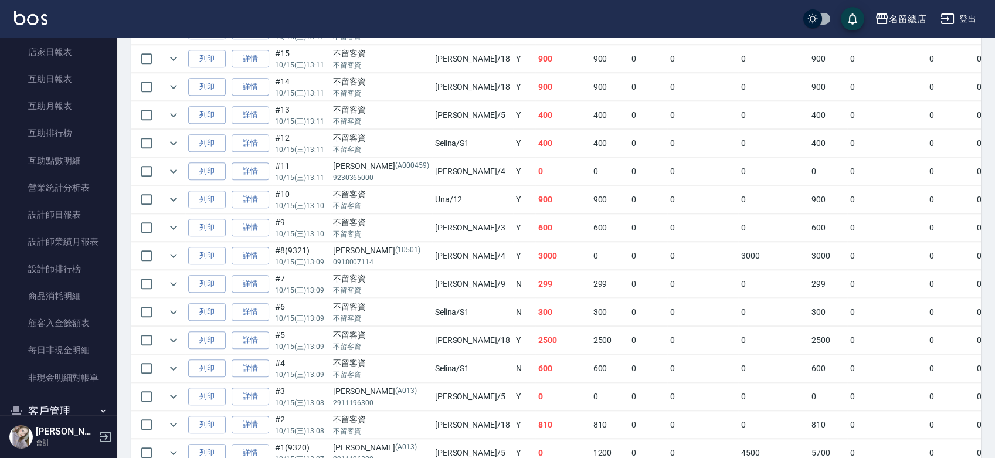
scroll to position [2331, 0]
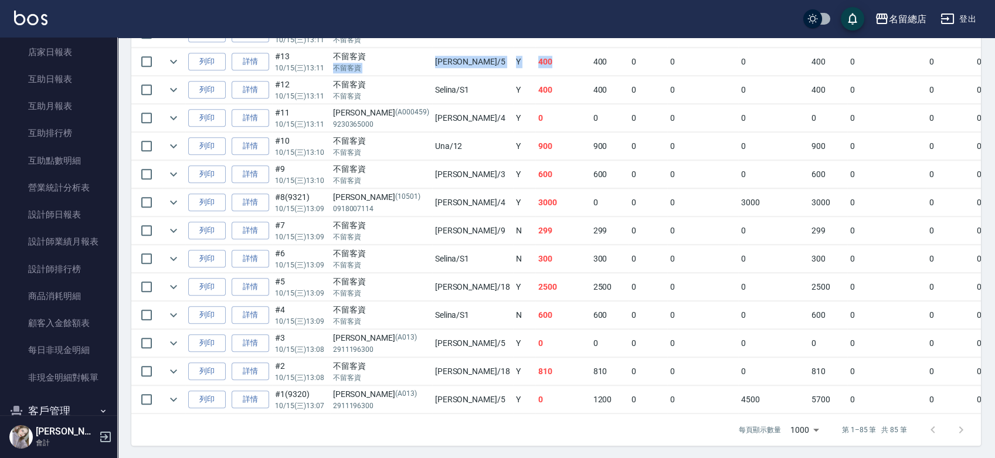
drag, startPoint x: 383, startPoint y: 45, endPoint x: 545, endPoint y: 81, distance: 165.7
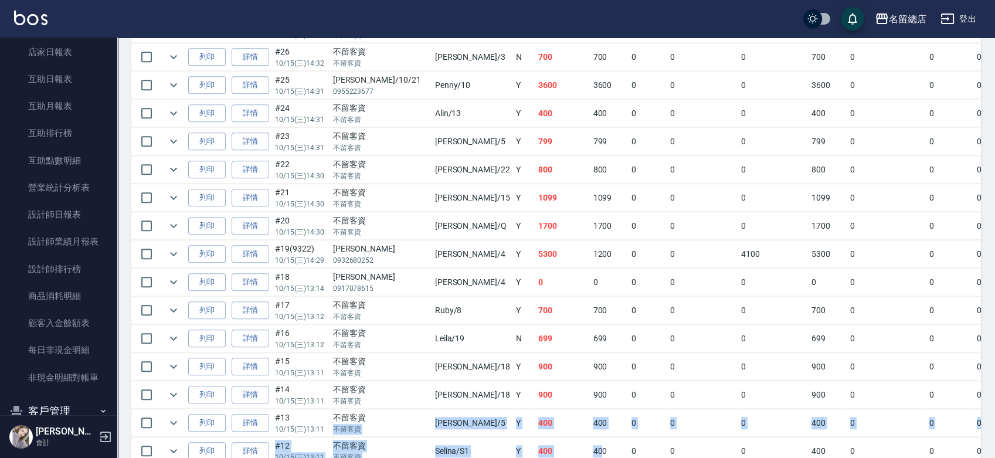
scroll to position [1941, 0]
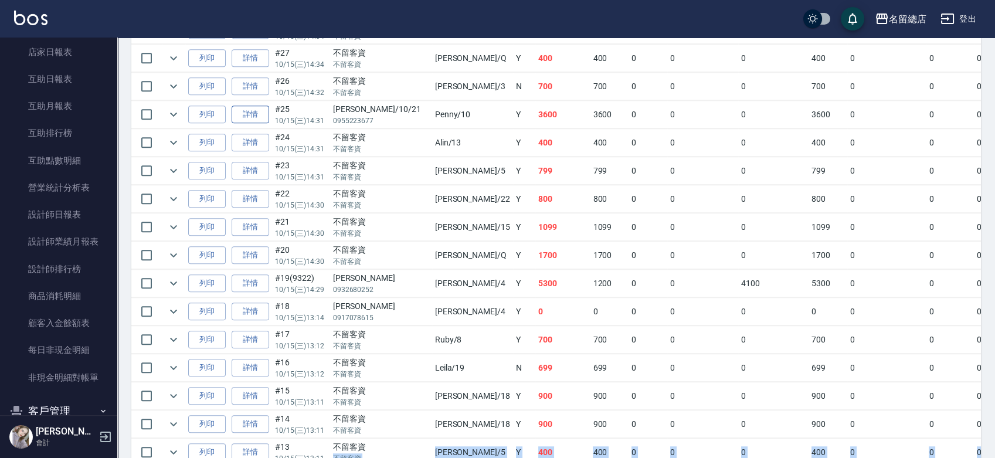
click at [247, 108] on link "詳情" at bounding box center [251, 115] width 38 height 18
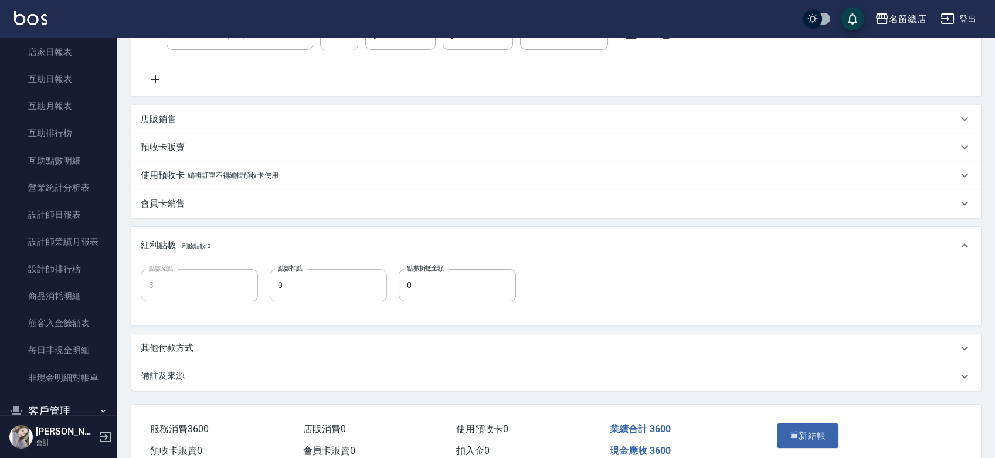
scroll to position [262, 0]
click at [183, 351] on p "其他付款方式" at bounding box center [167, 347] width 53 height 12
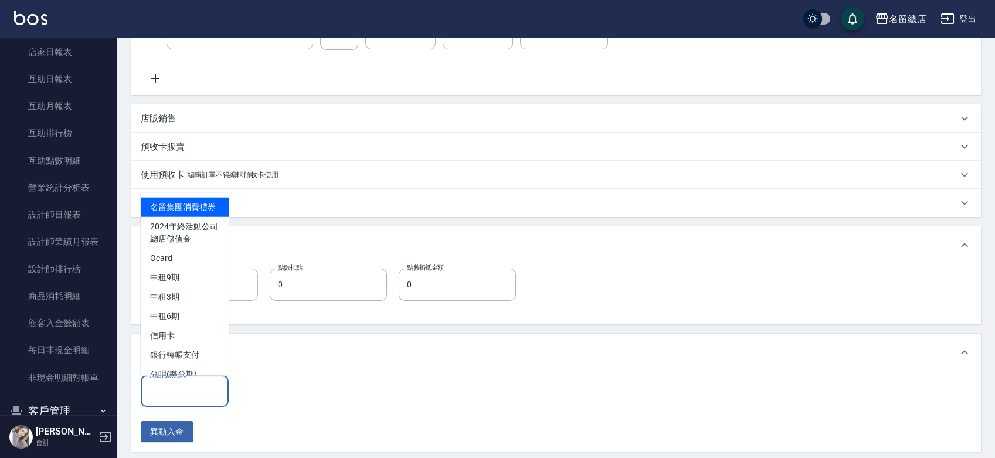
click at [169, 397] on input "其他付款方式" at bounding box center [184, 391] width 77 height 21
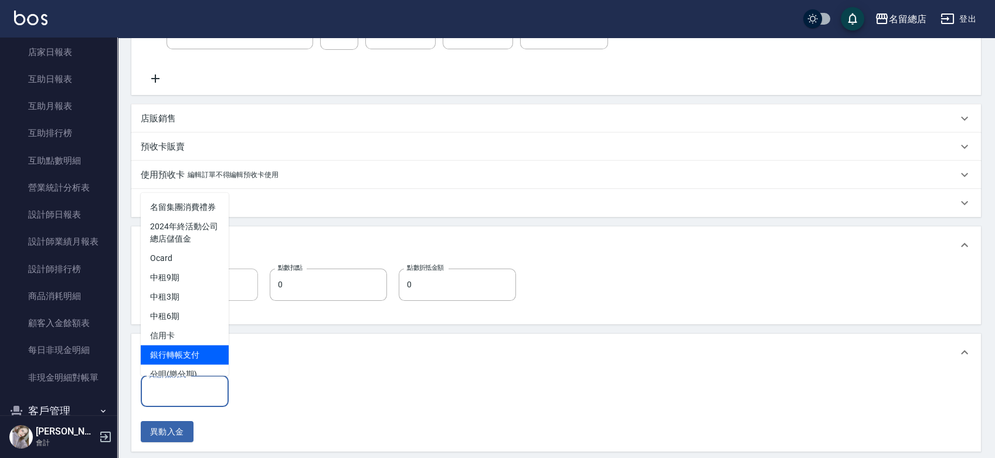
click at [178, 361] on span "銀行轉帳支付" at bounding box center [185, 354] width 88 height 19
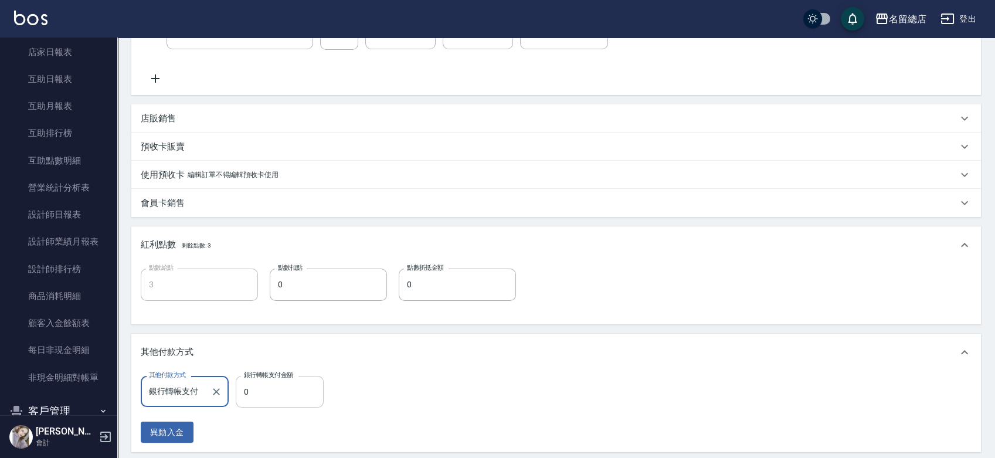
click at [249, 393] on input "0" at bounding box center [280, 392] width 88 height 32
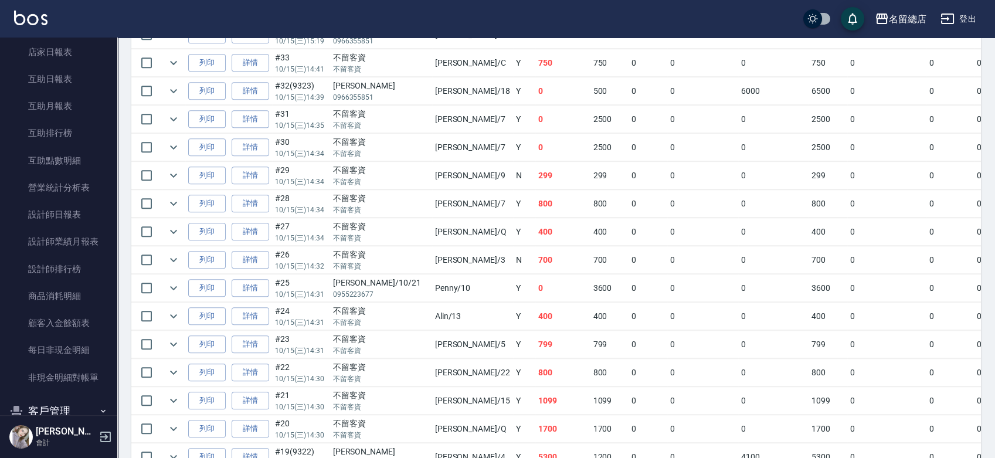
scroll to position [1824, 0]
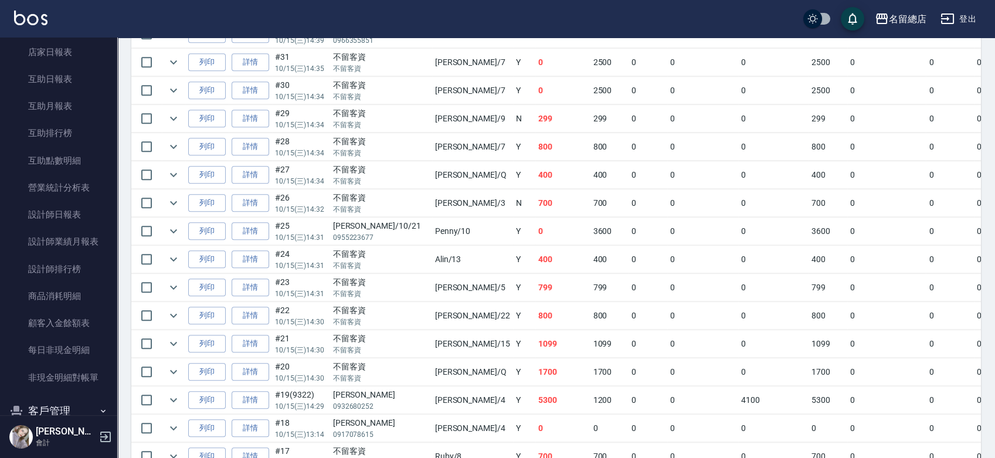
drag, startPoint x: 381, startPoint y: 223, endPoint x: 511, endPoint y: 239, distance: 131.1
click at [502, 232] on tr "列印 詳情 #25 10/15 (三) 14:31 [PERSON_NAME]/10/21 0955223677 Penny /10 Y 0 3600 0 0…" at bounding box center [667, 232] width 1072 height 28
drag, startPoint x: 343, startPoint y: 219, endPoint x: 414, endPoint y: 225, distance: 71.1
click at [413, 223] on tr "列印 詳情 #25 10/15 (三) 14:31 [PERSON_NAME]/10/21 0955223677 Penny /10 Y 0 3600 0 0…" at bounding box center [667, 232] width 1072 height 28
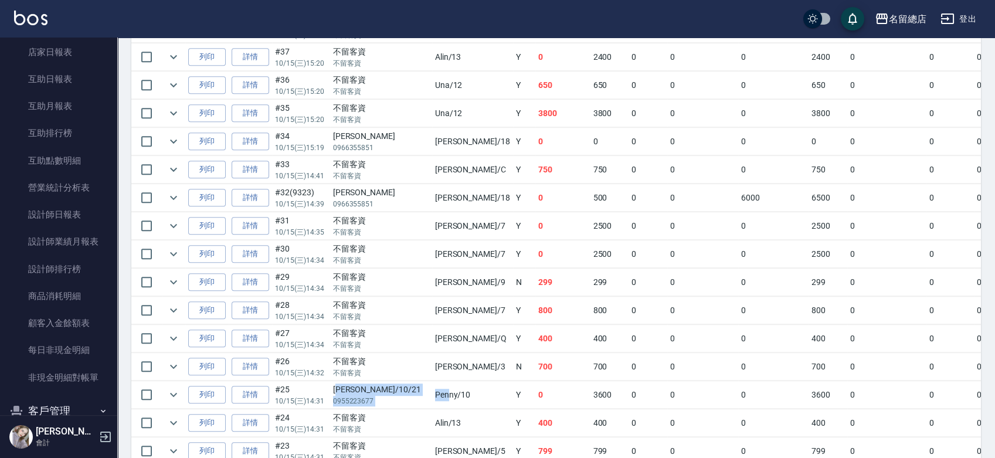
scroll to position [1628, 0]
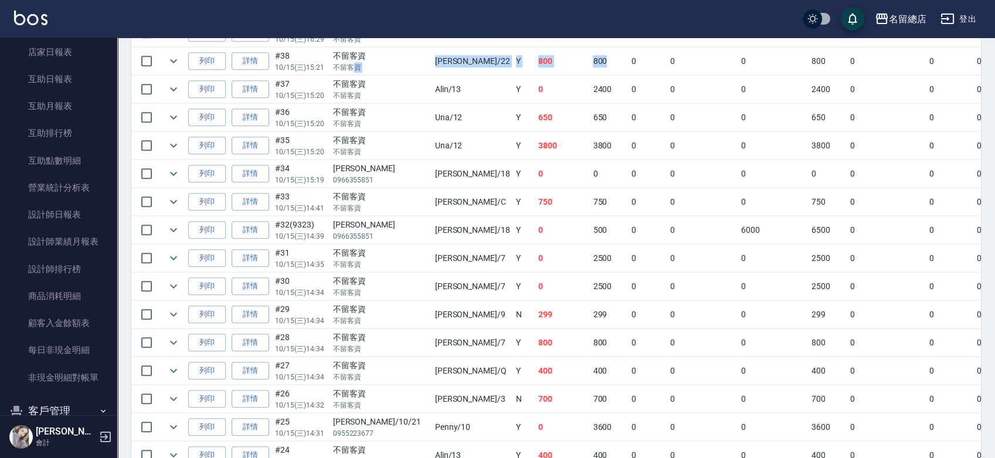
drag, startPoint x: 356, startPoint y: 59, endPoint x: 596, endPoint y: 53, distance: 239.9
click at [577, 47] on tr "列印 詳情 #38 10/15 (三) 15:21 不留客資 不留客資 Lydia /22 Y 800 800 0 0 0 800 0 0 0 0 0" at bounding box center [667, 61] width 1072 height 28
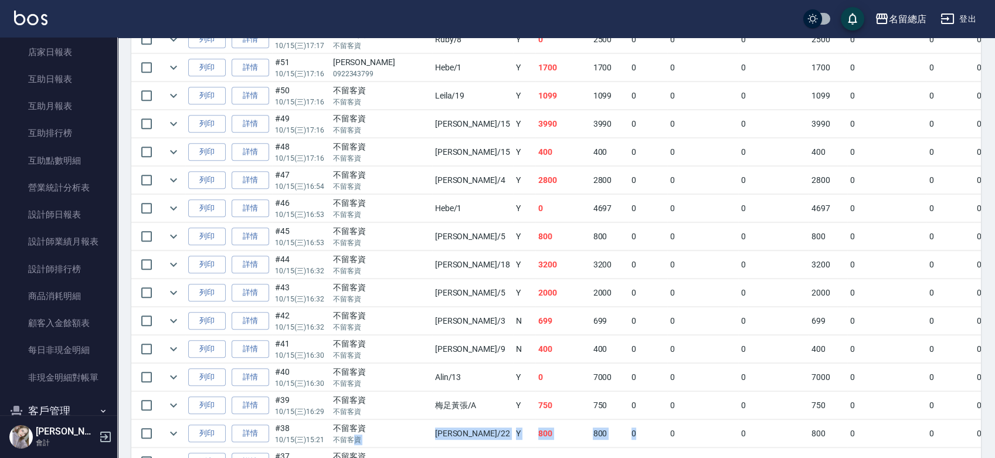
scroll to position [1238, 0]
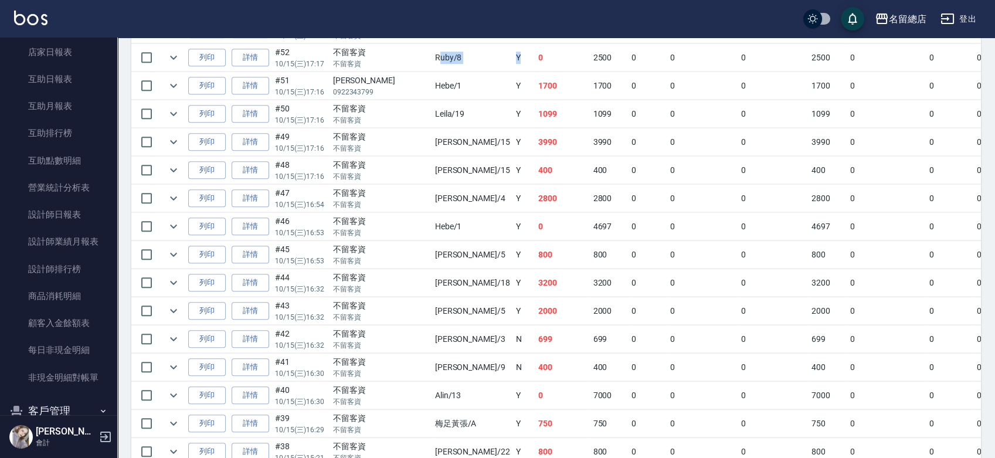
drag, startPoint x: 402, startPoint y: 55, endPoint x: 609, endPoint y: 73, distance: 207.2
click at [580, 72] on tbody "列印 詳情 #85 10/15 (三) 19:41 不留客資 不留客資 [PERSON_NAME] /9 Y 700 700 0 0 0 700 0 0 0 …" at bounding box center [667, 311] width 1072 height 2392
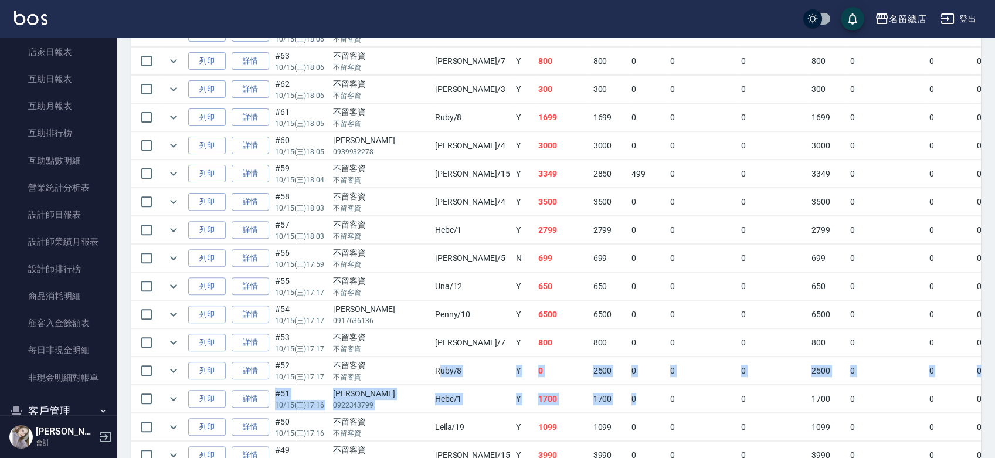
scroll to position [847, 0]
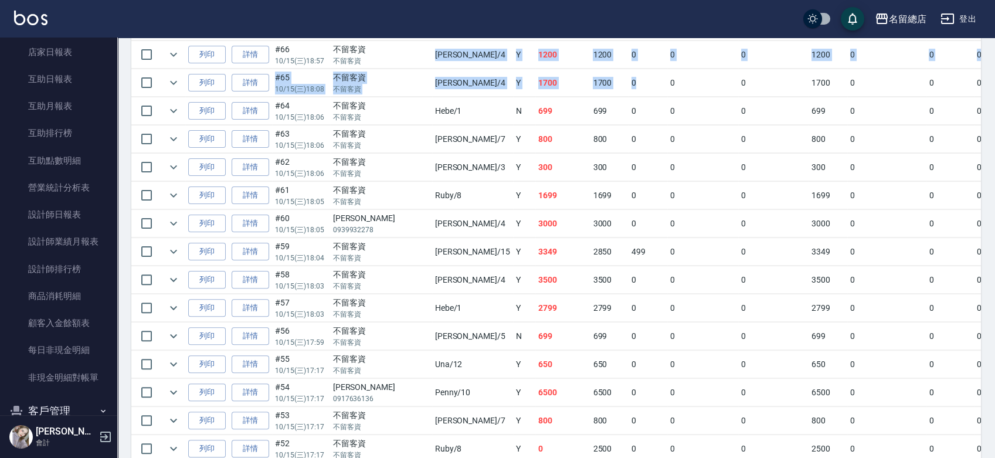
drag, startPoint x: 400, startPoint y: 54, endPoint x: 600, endPoint y: 92, distance: 204.1
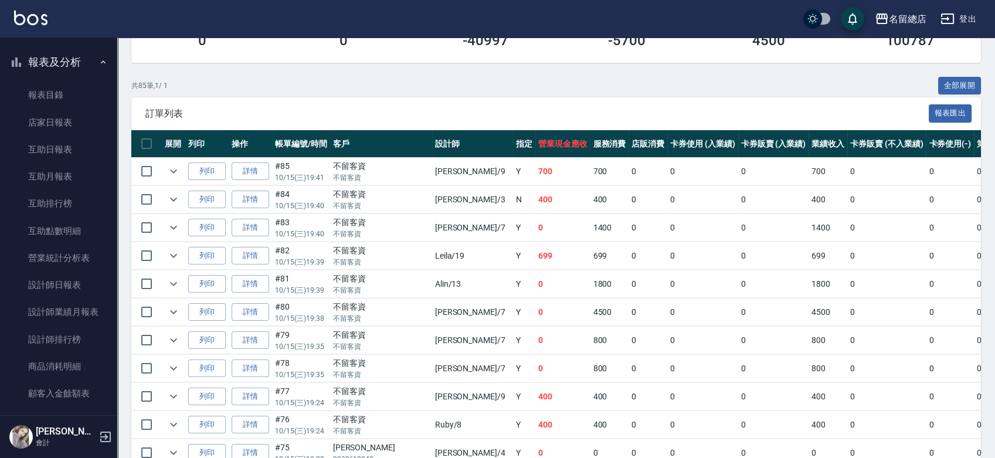
scroll to position [150, 0]
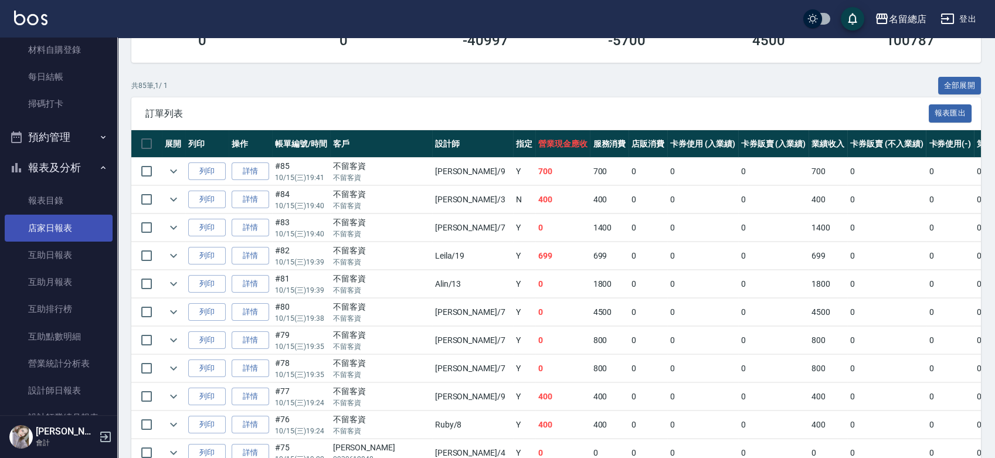
click at [61, 229] on link "店家日報表" at bounding box center [59, 228] width 108 height 27
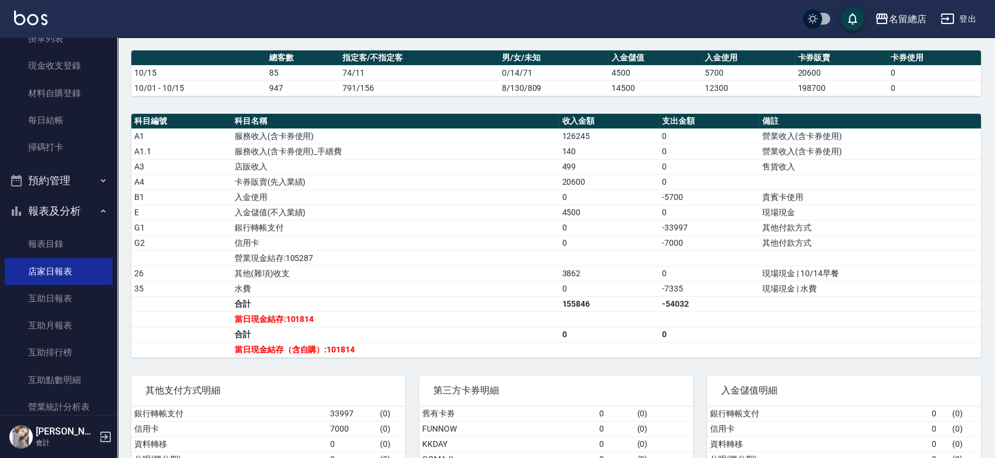
scroll to position [19, 0]
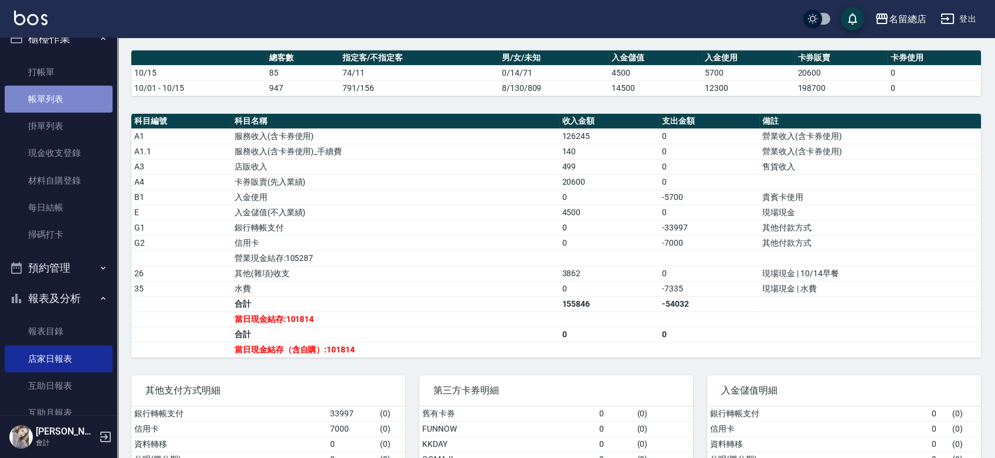
click at [69, 95] on link "帳單列表" at bounding box center [59, 99] width 108 height 27
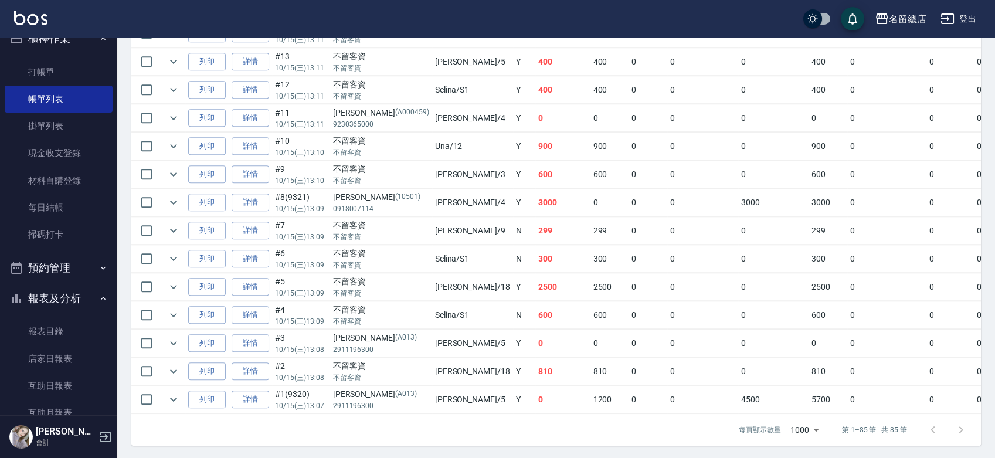
scroll to position [2331, 0]
drag, startPoint x: 406, startPoint y: 47, endPoint x: 535, endPoint y: 71, distance: 131.8
click at [536, 50] on tr "列印 詳情 #13 10/15 (三) 13:11 不留客資 不留客資 Kelly /5 Y 400 400 0 0 0 400 0 0 0 0 0" at bounding box center [667, 62] width 1072 height 28
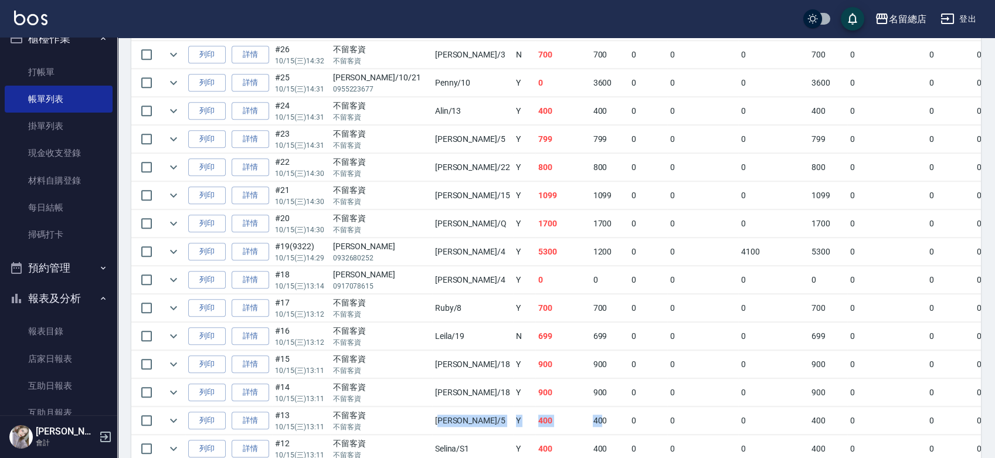
scroll to position [1941, 0]
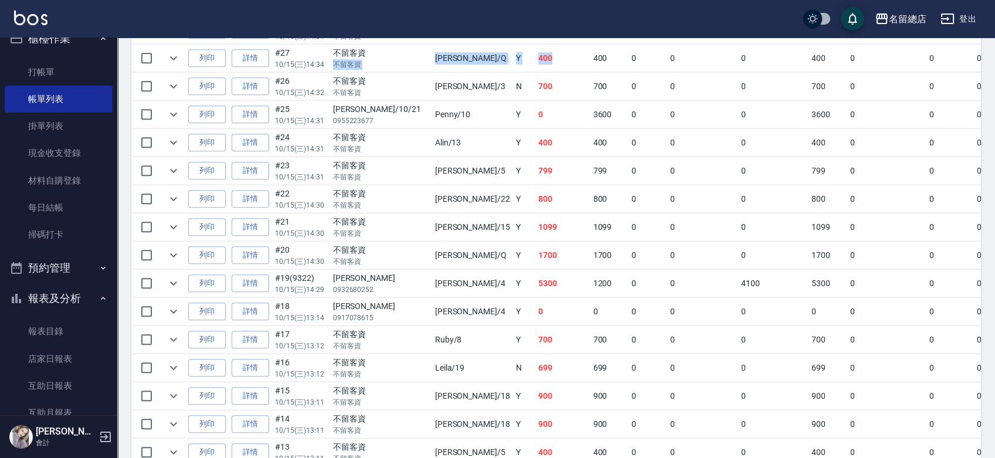
drag, startPoint x: 394, startPoint y: 44, endPoint x: 564, endPoint y: 68, distance: 171.7
click at [538, 45] on tr "列印 詳情 #27 10/15 (三) 14:34 不留客資 不留客資 [PERSON_NAME] /Q Y 400 400 0 0 0 400 0 0 0 …" at bounding box center [667, 59] width 1072 height 28
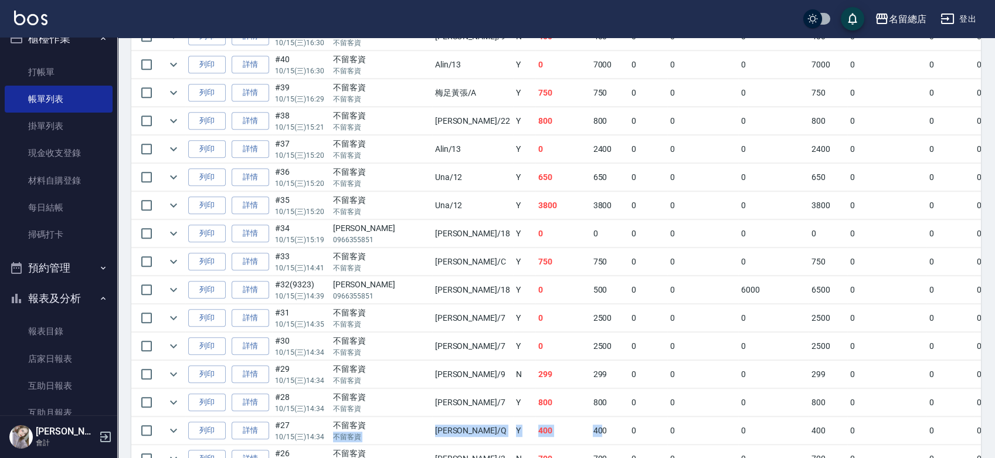
scroll to position [1550, 0]
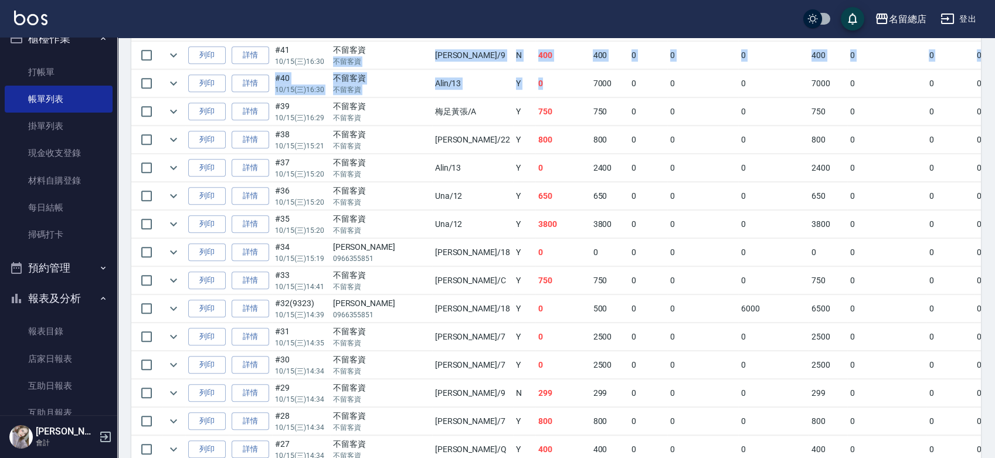
drag, startPoint x: 389, startPoint y: 46, endPoint x: 553, endPoint y: 88, distance: 169.5
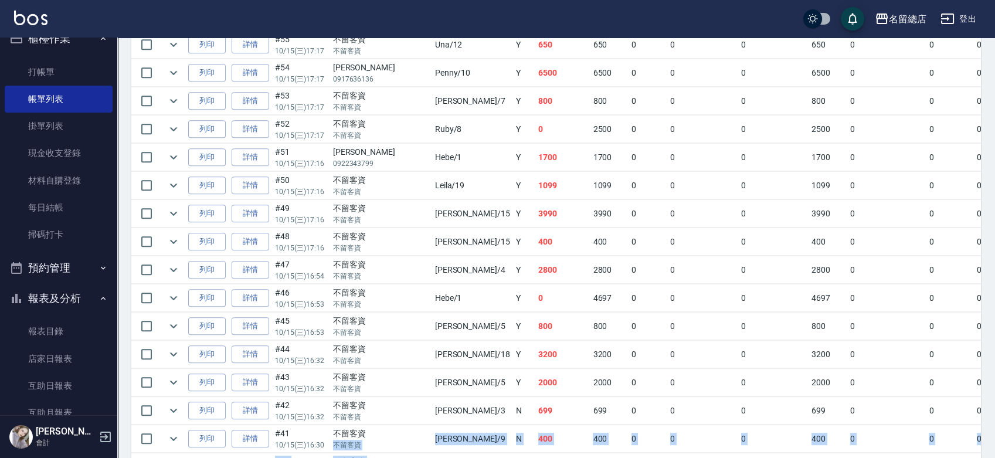
scroll to position [1159, 0]
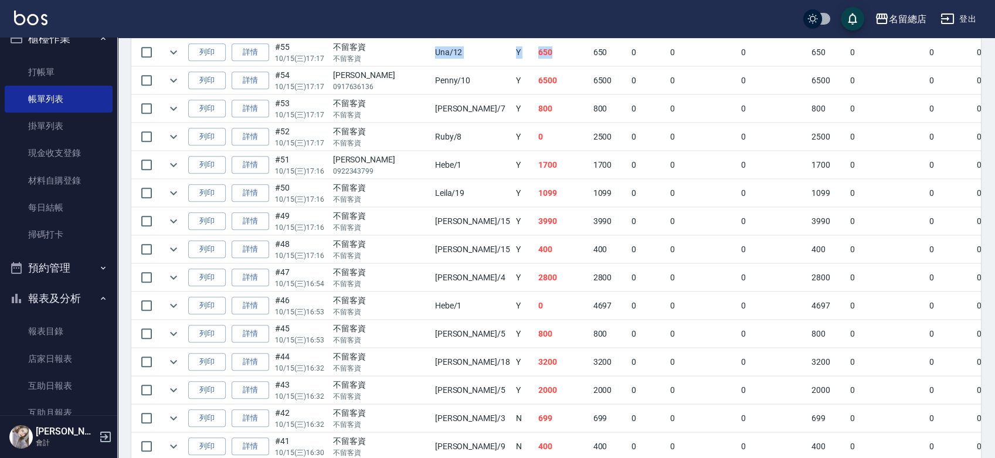
drag, startPoint x: 400, startPoint y: 53, endPoint x: 552, endPoint y: 54, distance: 152.4
click at [500, 45] on tr "列印 詳情 #55 10/15 (三) 17:17 不留客資 不留客資 Una /12 Y 650 650 0 0 0 650 0 0 0 0 0" at bounding box center [667, 53] width 1072 height 28
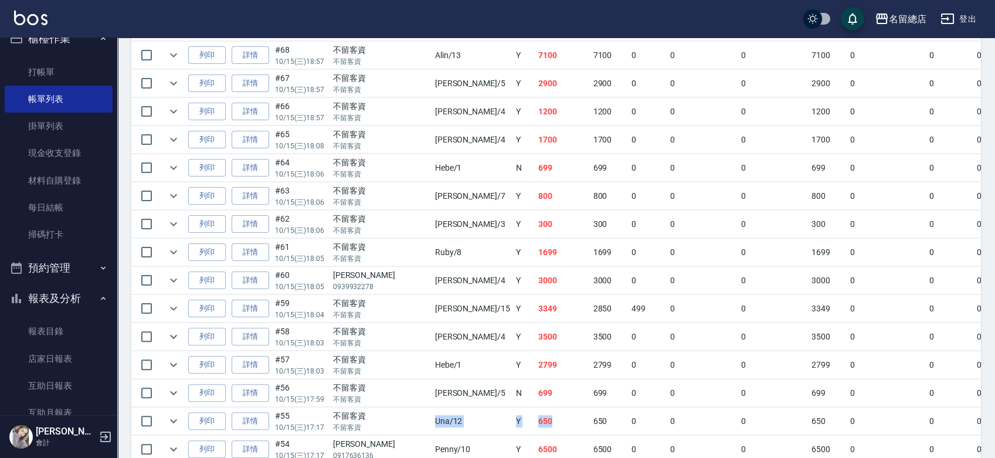
scroll to position [768, 0]
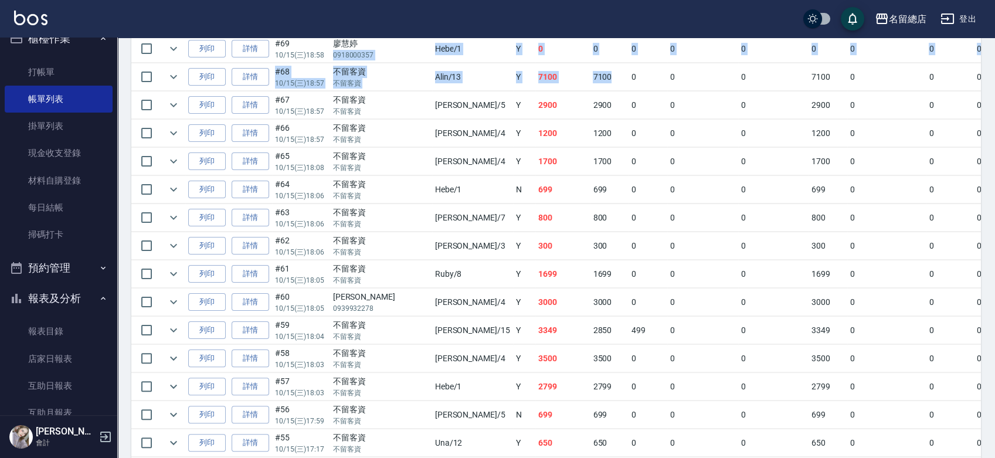
drag, startPoint x: 394, startPoint y: 45, endPoint x: 570, endPoint y: 84, distance: 180.2
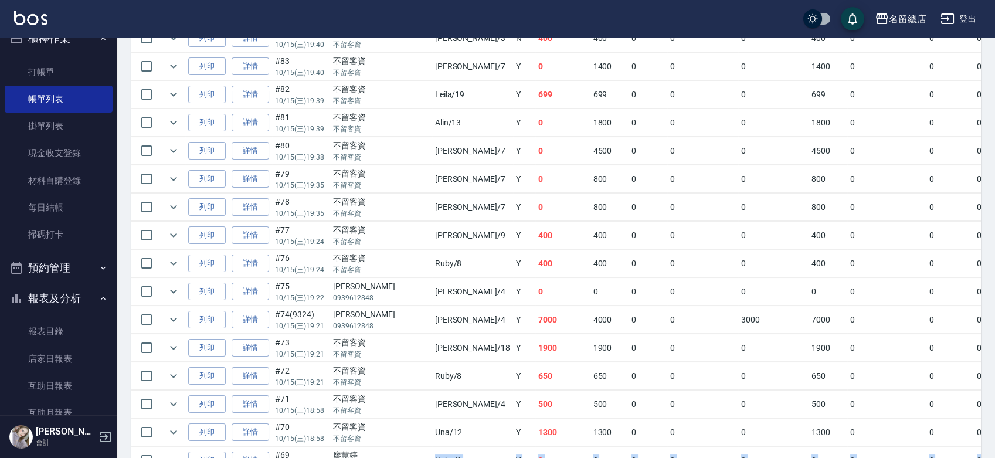
scroll to position [247, 0]
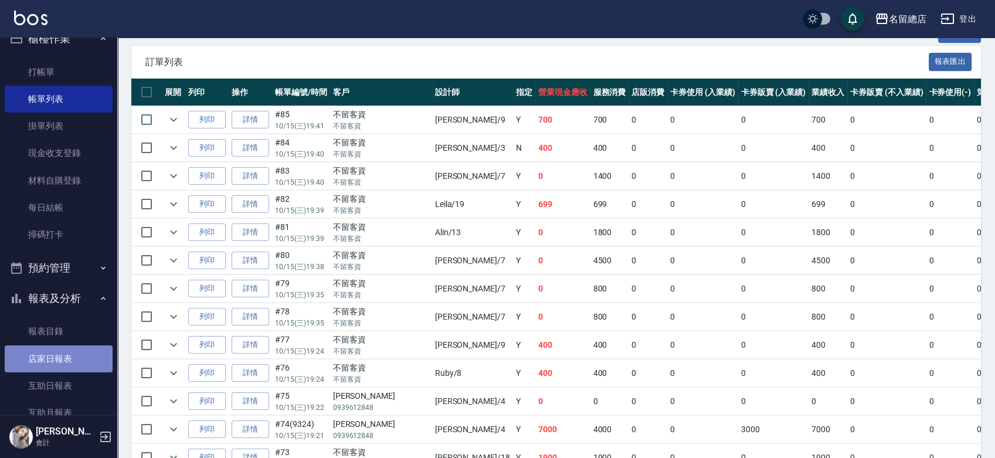
click at [69, 366] on link "店家日報表" at bounding box center [59, 358] width 108 height 27
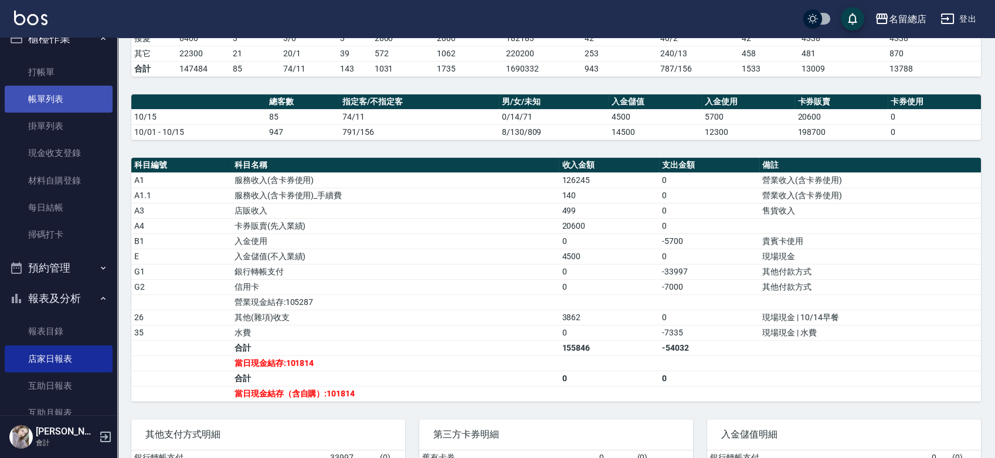
scroll to position [260, 0]
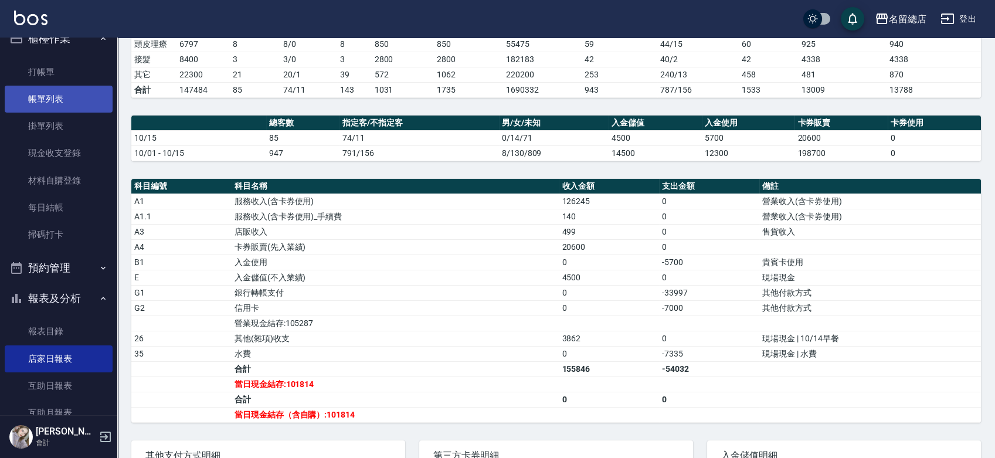
click at [75, 97] on link "帳單列表" at bounding box center [59, 99] width 108 height 27
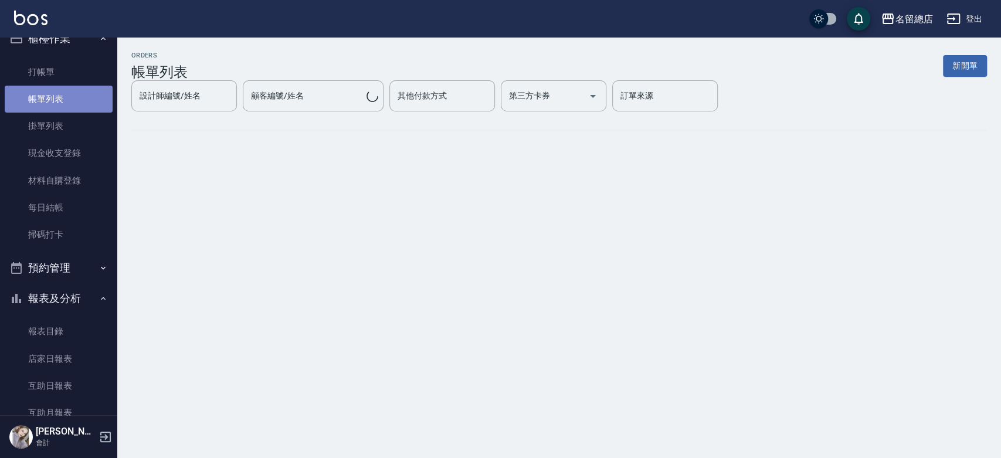
click at [85, 96] on link "帳單列表" at bounding box center [59, 99] width 108 height 27
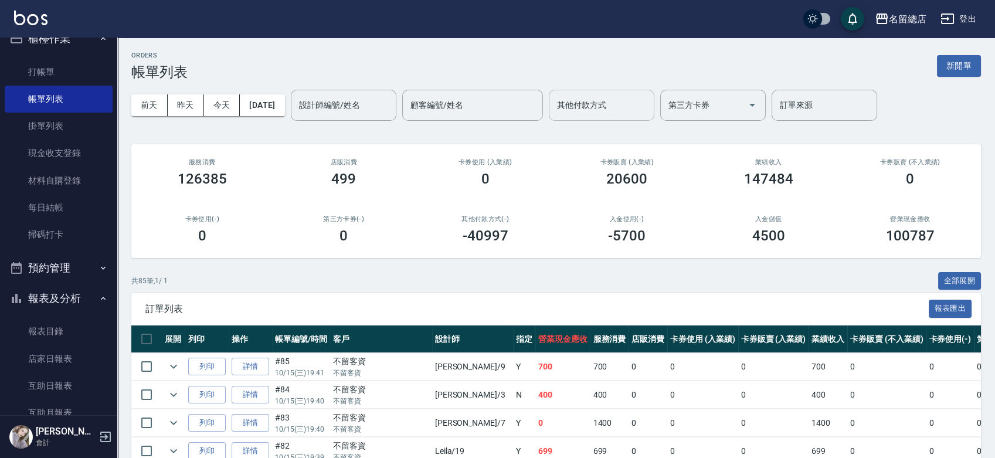
click at [580, 110] on div "其他付款方式 其他付款方式" at bounding box center [602, 105] width 106 height 31
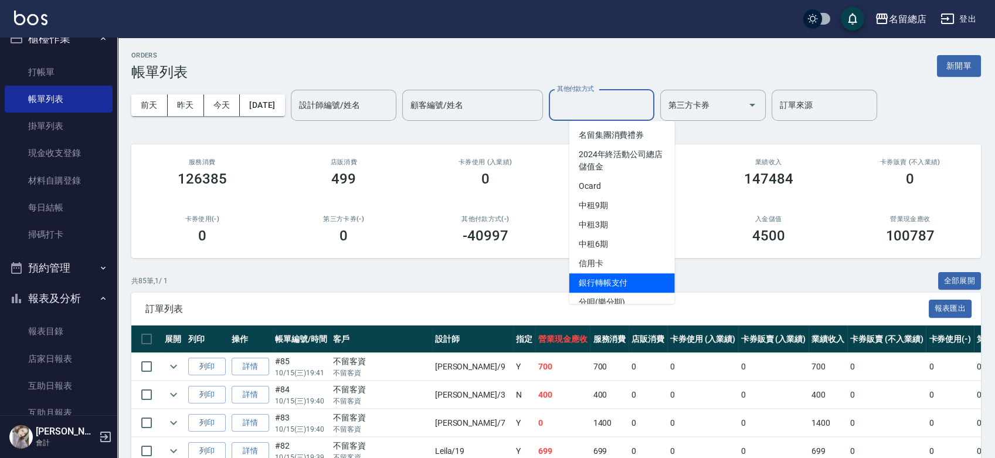
click at [609, 279] on span "銀行轉帳支付" at bounding box center [622, 282] width 106 height 19
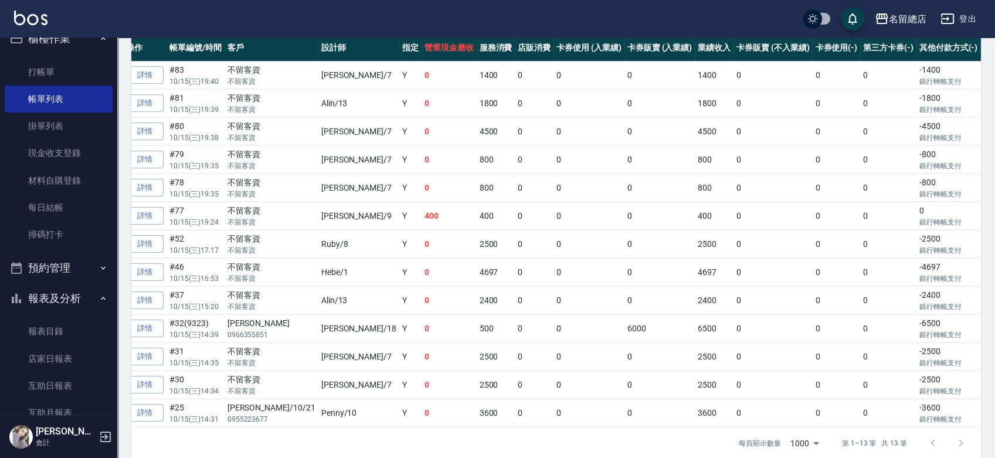
scroll to position [314, 0]
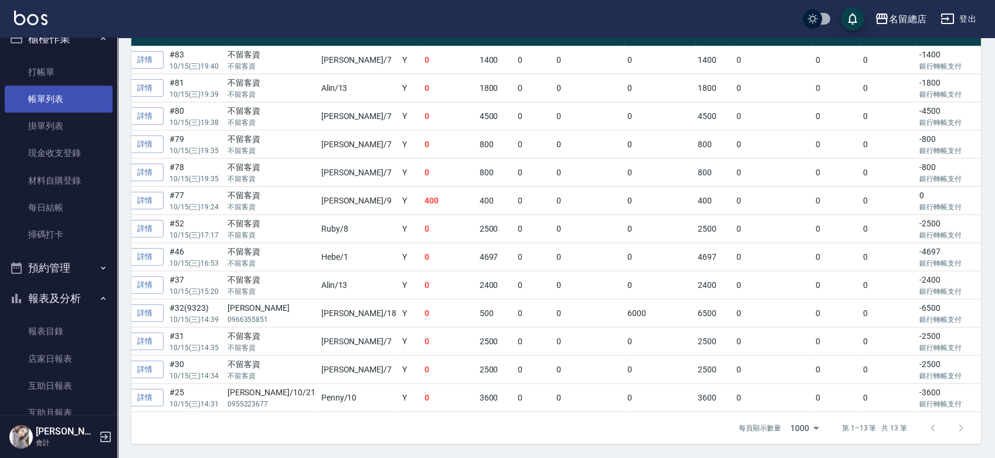
click at [66, 98] on link "帳單列表" at bounding box center [59, 99] width 108 height 27
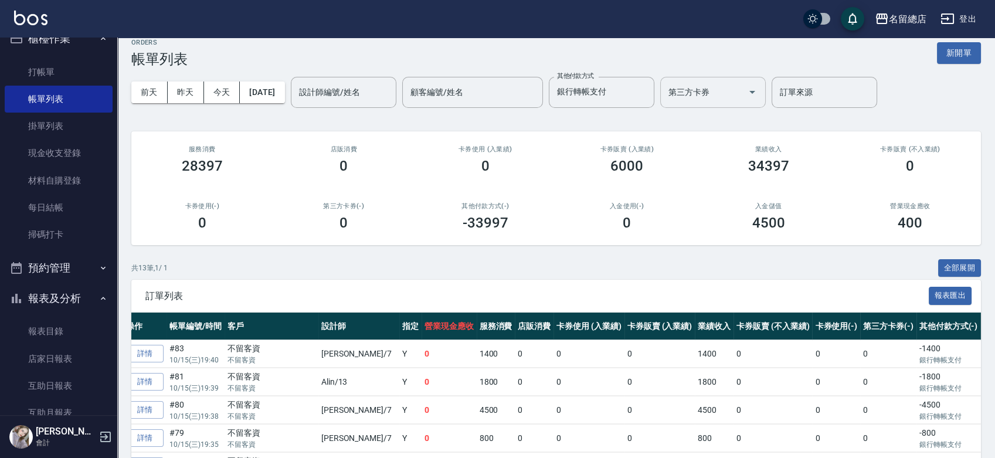
scroll to position [0, 0]
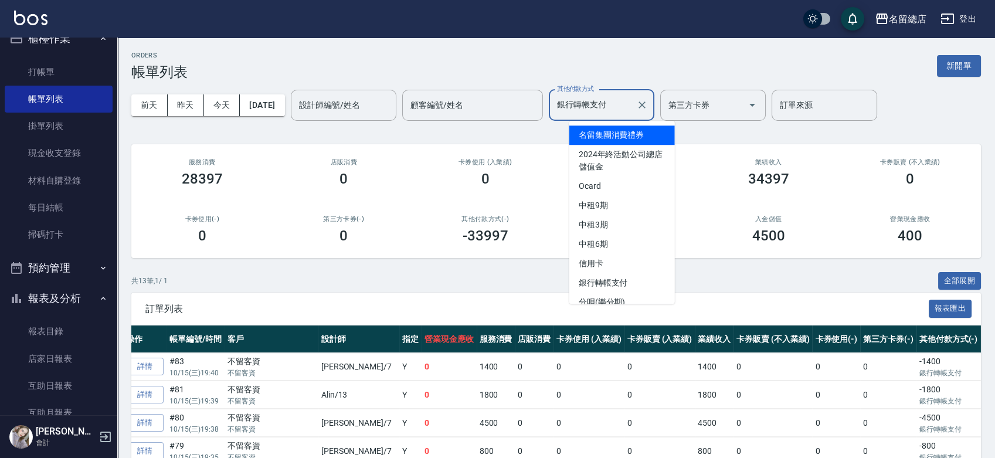
click at [631, 106] on input "銀行轉帳支付" at bounding box center [592, 105] width 77 height 21
click at [650, 103] on button "Clear" at bounding box center [642, 105] width 16 height 16
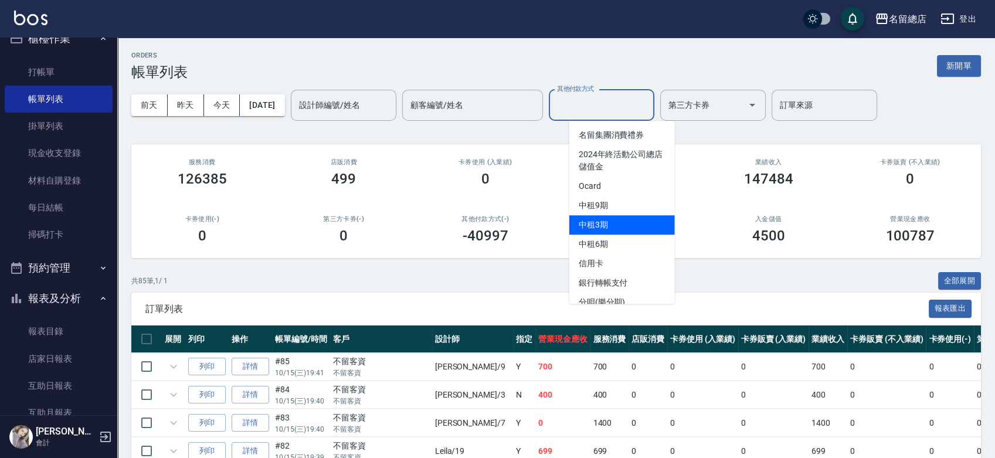
click at [473, 197] on div "卡券使用 (入業績) 0" at bounding box center [486, 172] width 142 height 57
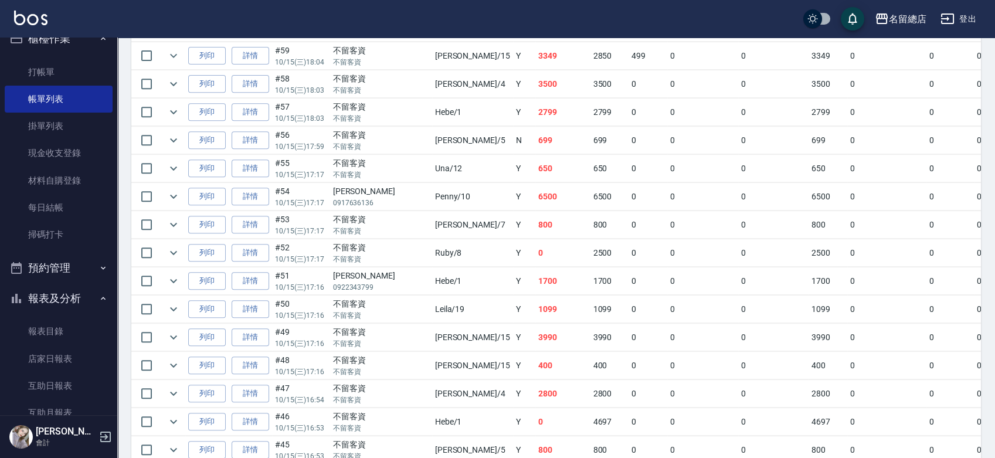
scroll to position [1107, 0]
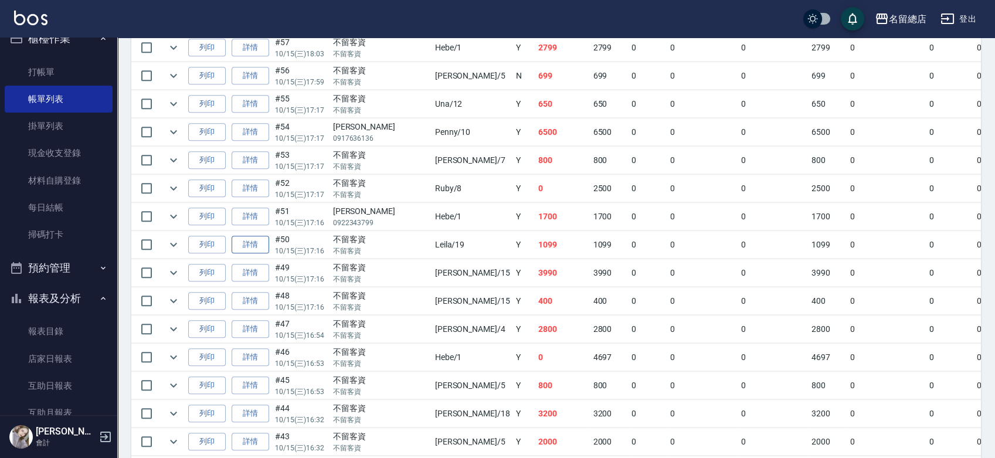
click at [244, 239] on link "詳情" at bounding box center [251, 245] width 38 height 18
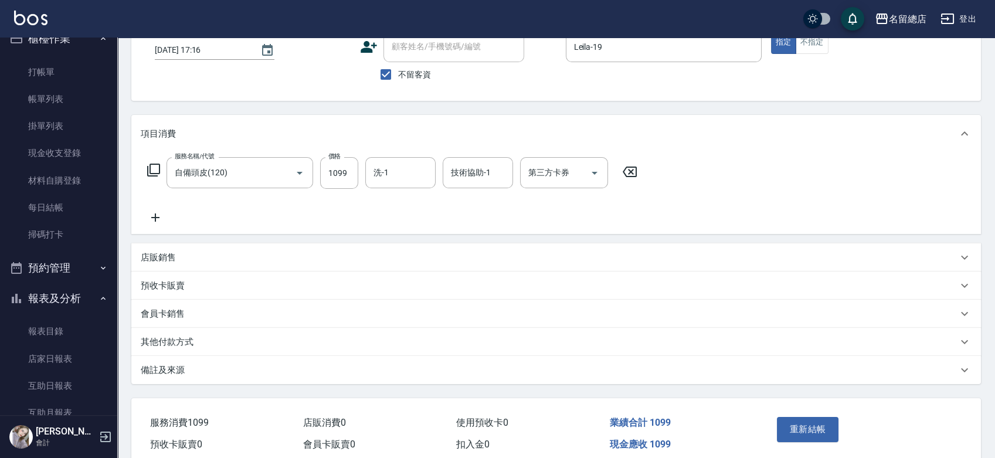
scroll to position [128, 0]
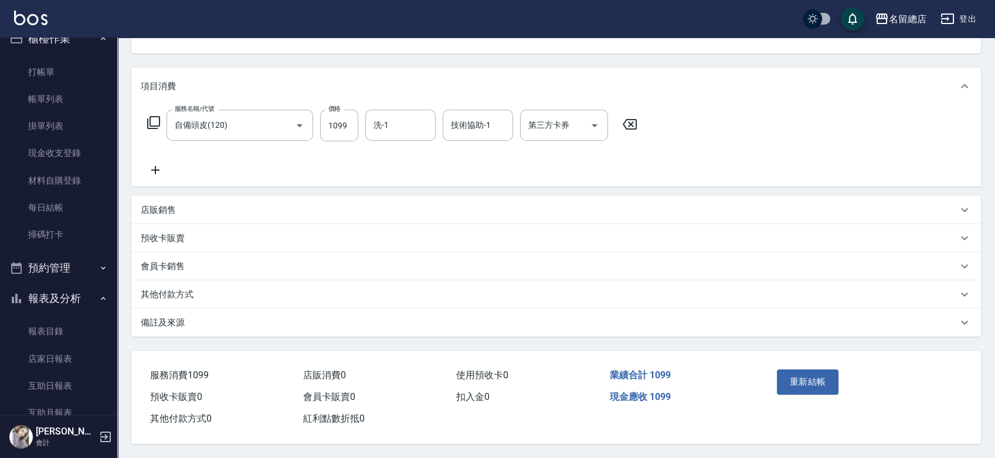
click at [181, 293] on p "其他付款方式" at bounding box center [167, 294] width 53 height 12
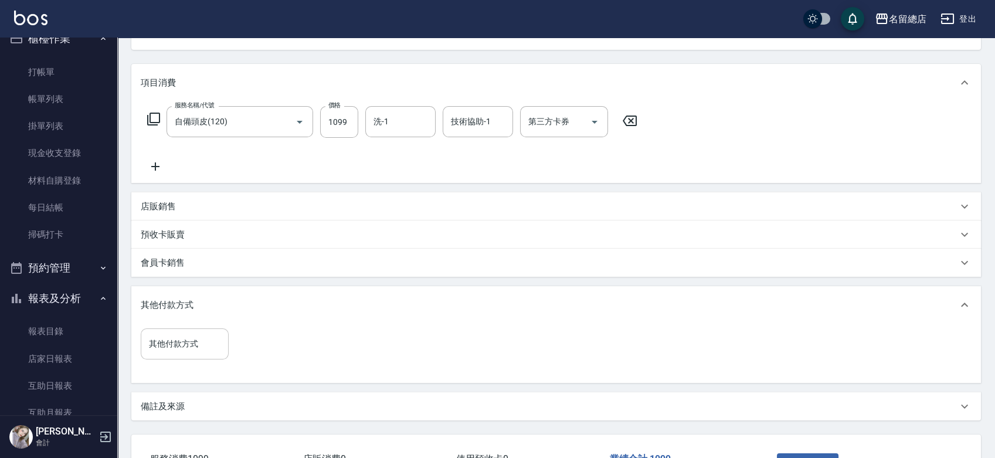
click at [184, 342] on input "其他付款方式" at bounding box center [184, 344] width 77 height 21
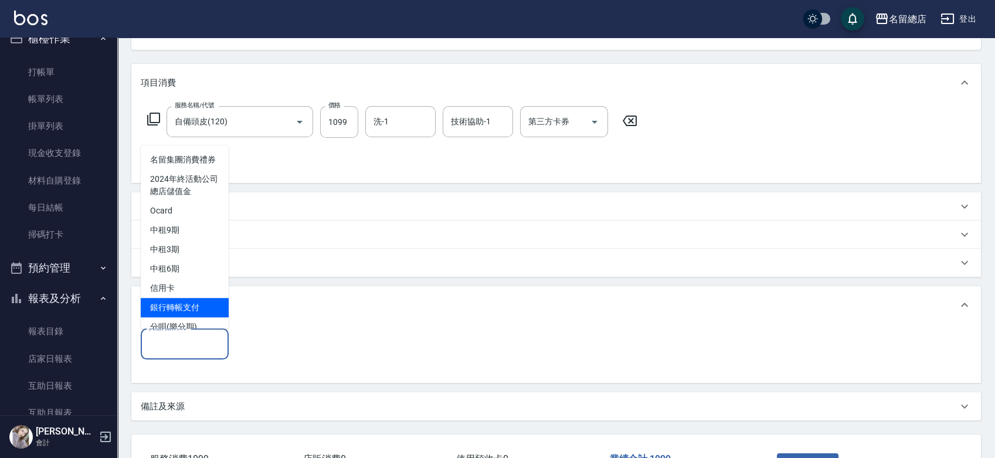
click at [179, 317] on span "銀行轉帳支付" at bounding box center [185, 307] width 88 height 19
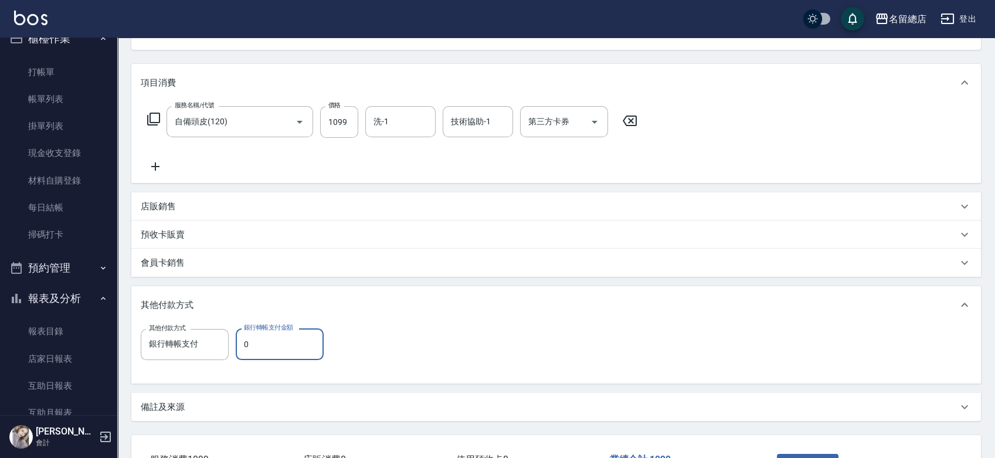
click at [284, 351] on input "0" at bounding box center [280, 344] width 88 height 32
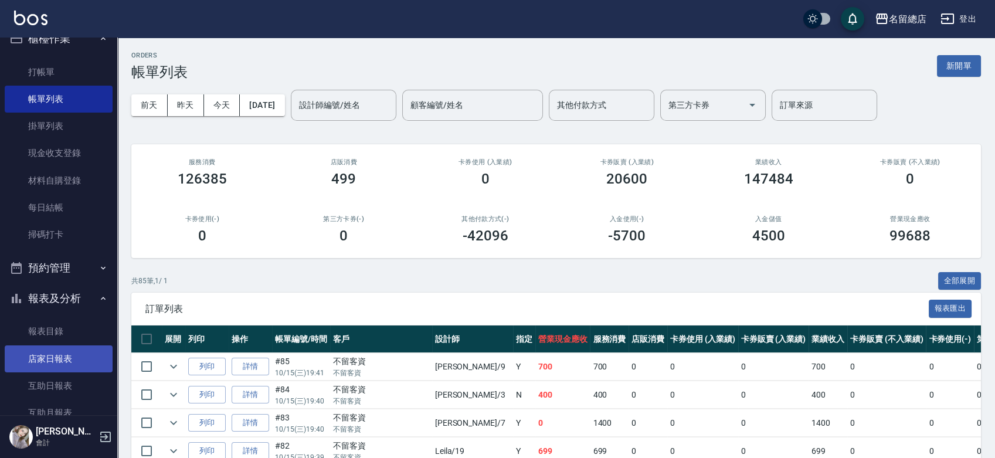
click at [69, 363] on link "店家日報表" at bounding box center [59, 358] width 108 height 27
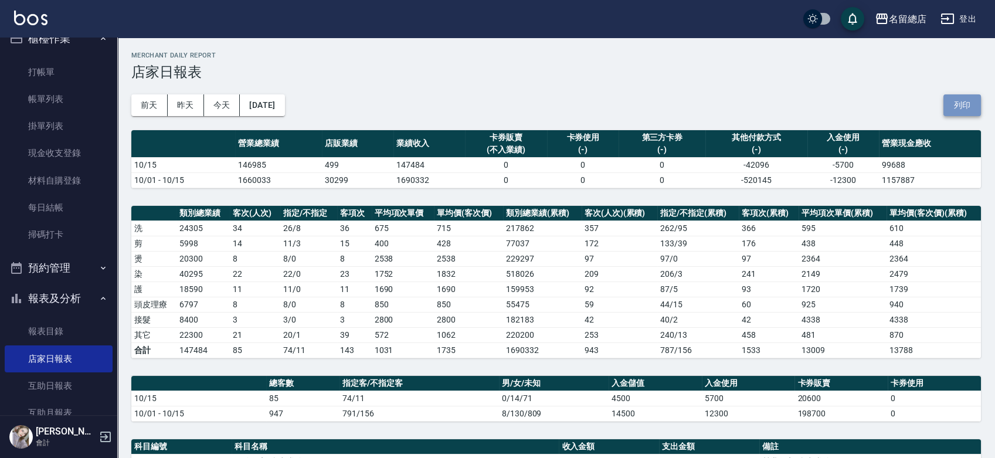
click at [959, 107] on button "列印" at bounding box center [962, 105] width 38 height 22
click at [64, 237] on link "掃碼打卡" at bounding box center [59, 234] width 108 height 27
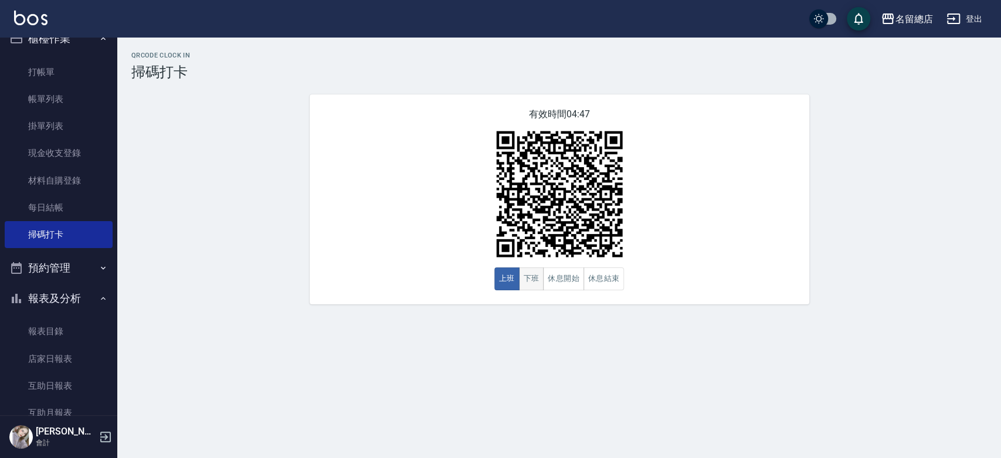
click at [526, 276] on button "下班" at bounding box center [531, 278] width 25 height 23
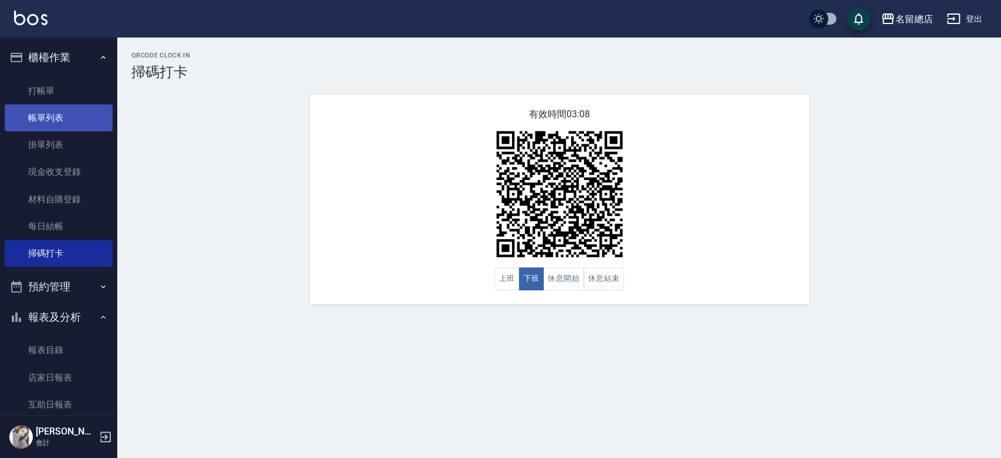
click at [52, 117] on link "帳單列表" at bounding box center [59, 117] width 108 height 27
click at [53, 120] on link "帳單列表" at bounding box center [59, 117] width 108 height 27
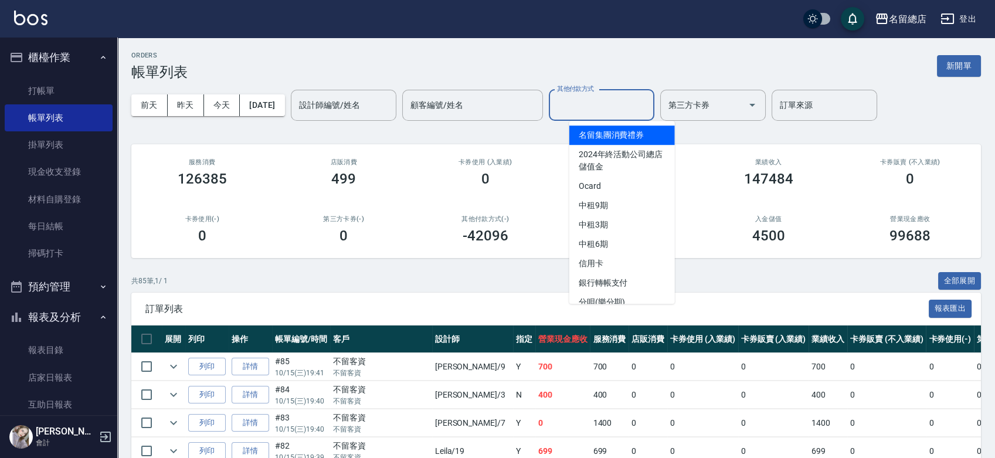
click at [627, 109] on input "其他付款方式" at bounding box center [601, 105] width 95 height 21
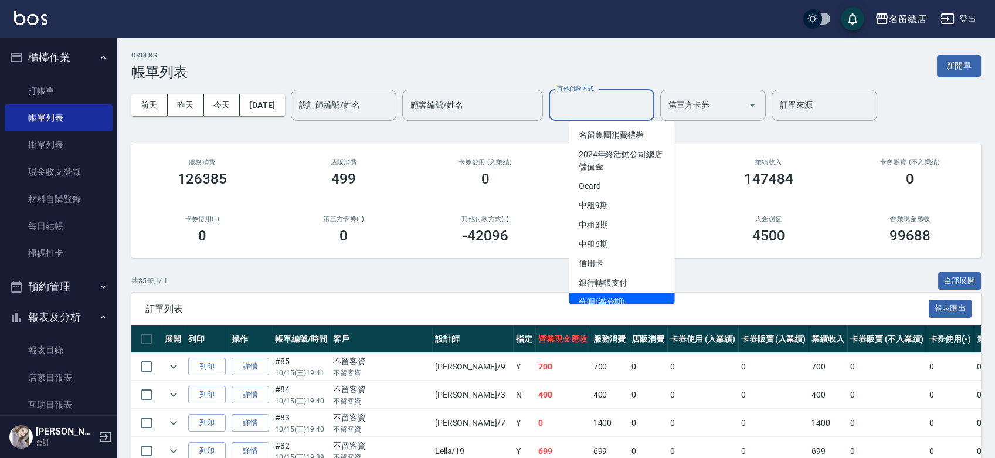
click at [614, 294] on span "分唄(樂分期)" at bounding box center [622, 302] width 106 height 19
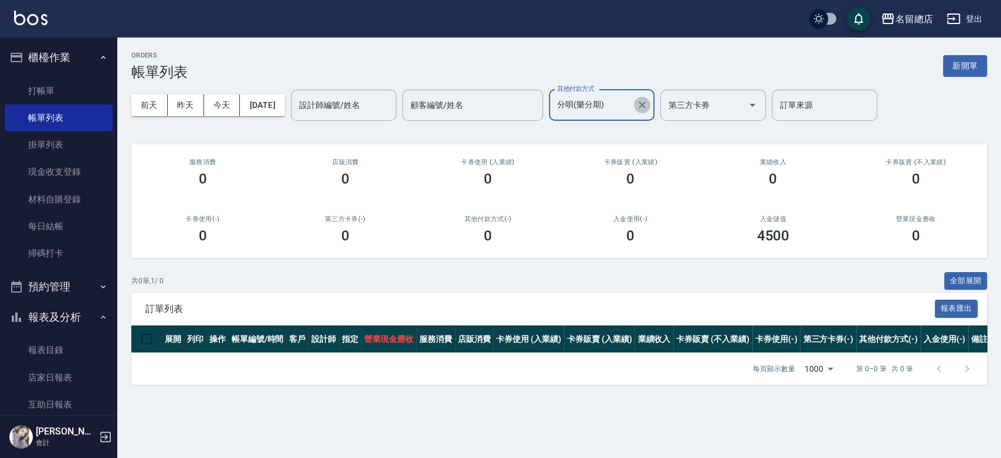
click at [648, 109] on icon "Clear" at bounding box center [642, 105] width 12 height 12
click at [631, 109] on input "其他付款方式" at bounding box center [592, 105] width 77 height 21
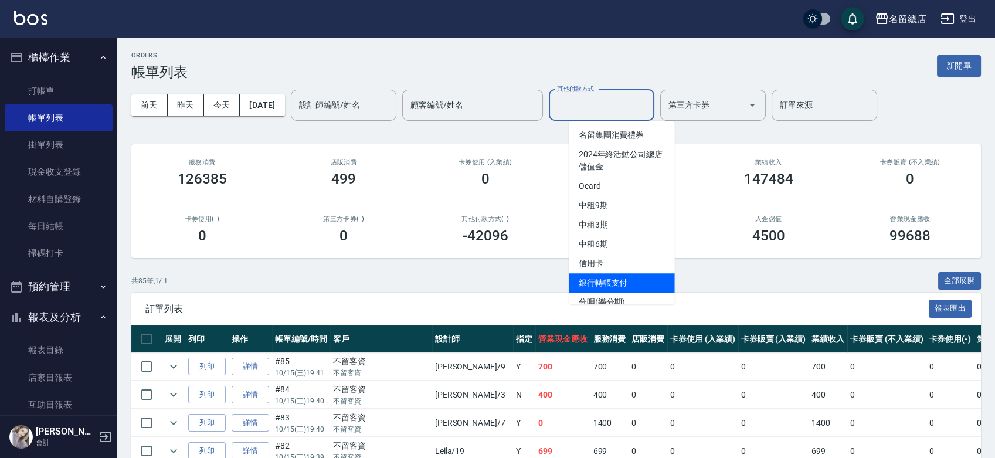
click at [610, 290] on span "銀行轉帳支付" at bounding box center [622, 282] width 106 height 19
